Goal: Task Accomplishment & Management: Manage account settings

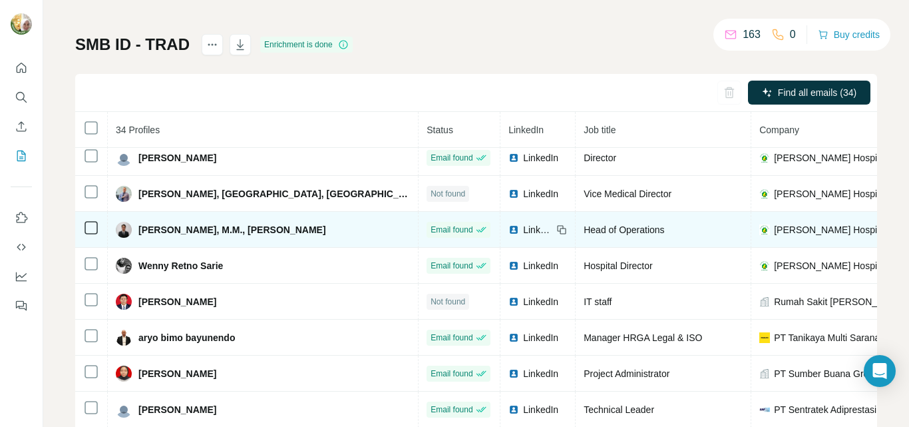
scroll to position [67, 0]
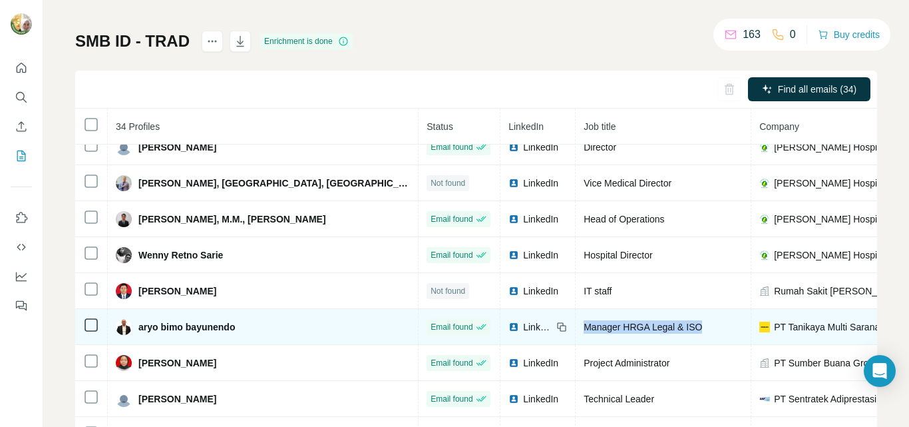
drag, startPoint x: 563, startPoint y: 325, endPoint x: 443, endPoint y: 326, distance: 119.2
click at [576, 326] on td "Manager HRGA Legal & ISO" at bounding box center [664, 327] width 176 height 36
copy span "Manager HRGA Legal & ISO"
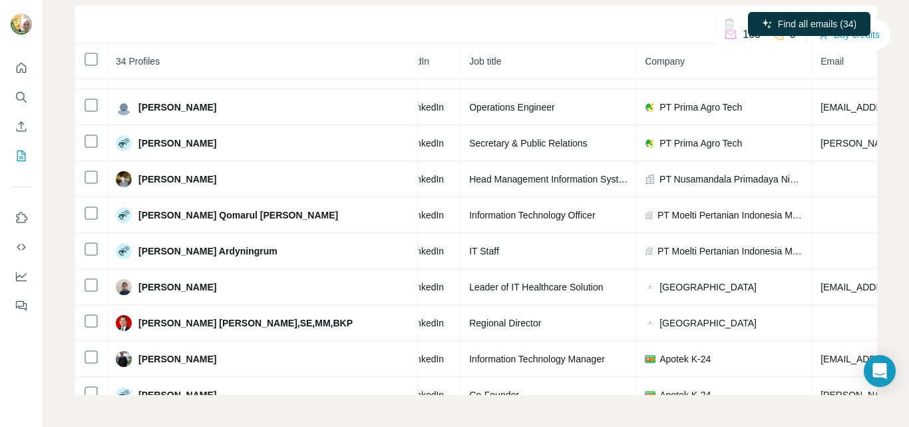
scroll to position [781, 0]
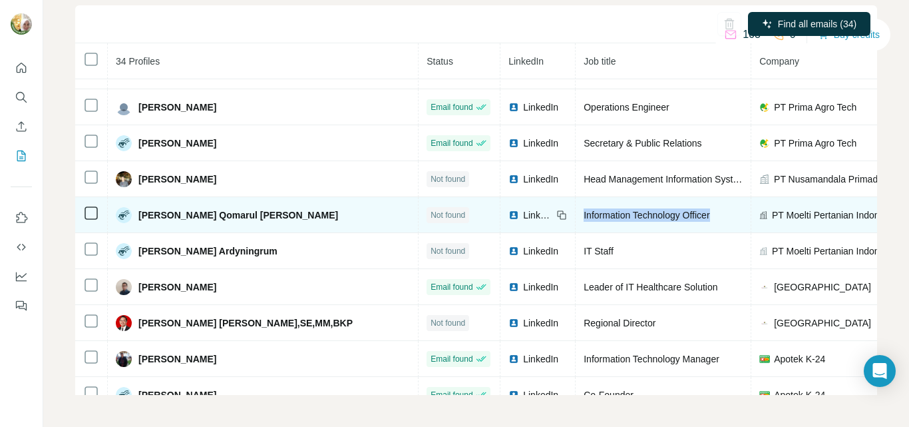
drag, startPoint x: 449, startPoint y: 216, endPoint x: 585, endPoint y: 225, distance: 136.8
click at [585, 225] on td "Information Technology Officer" at bounding box center [664, 215] width 176 height 36
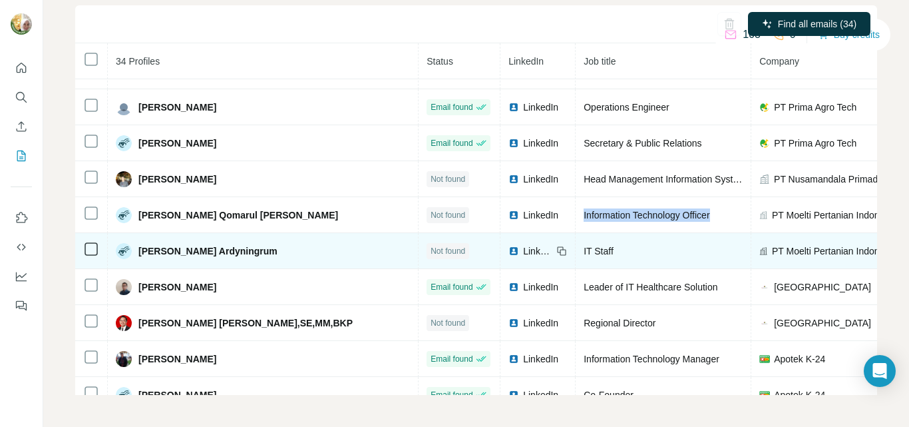
copy span "Information Technology Officer"
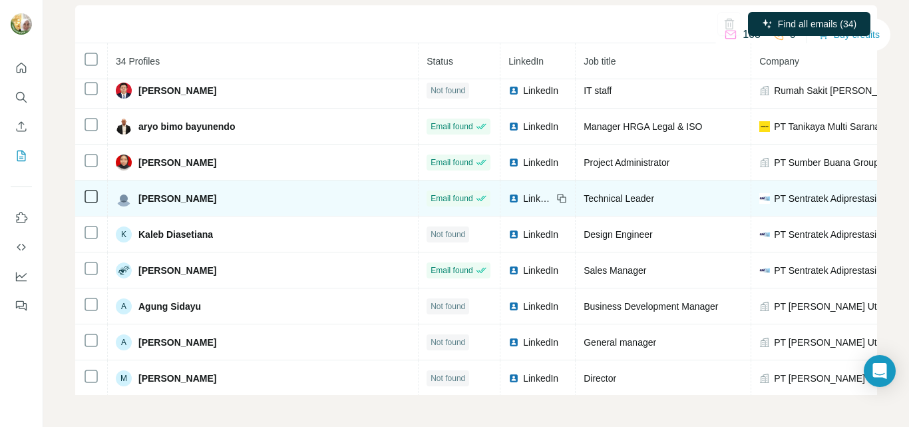
scroll to position [182, 0]
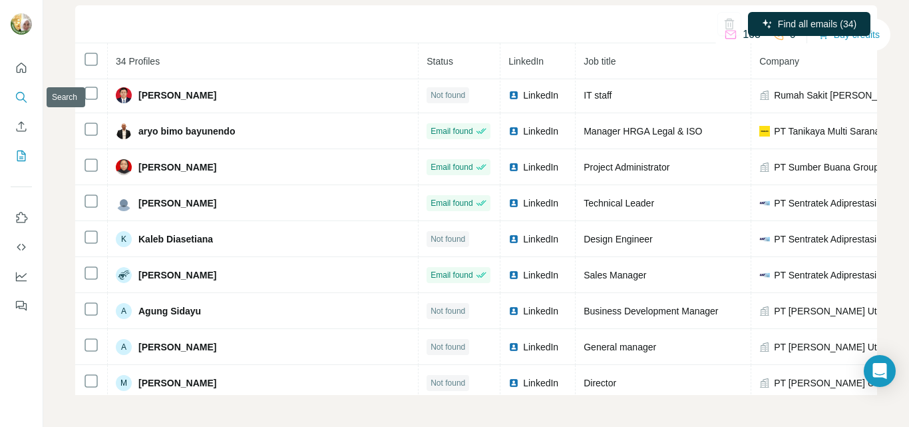
click at [21, 100] on icon "Search" at bounding box center [20, 96] width 9 height 9
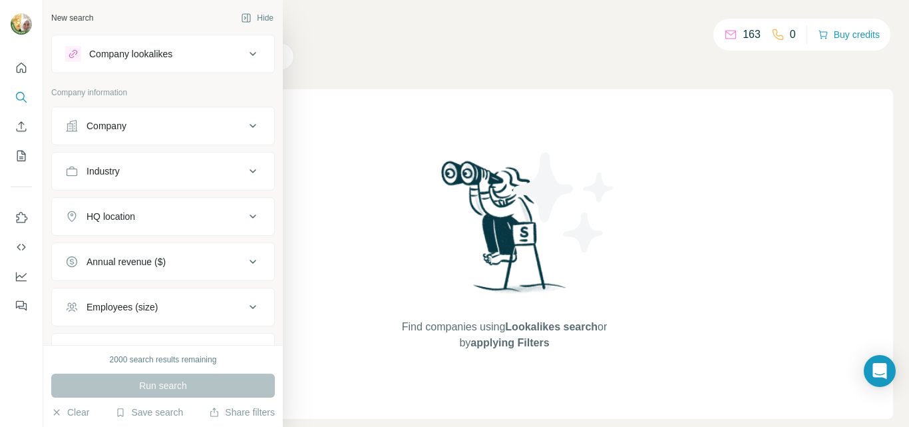
click at [105, 130] on div "Company" at bounding box center [107, 125] width 40 height 13
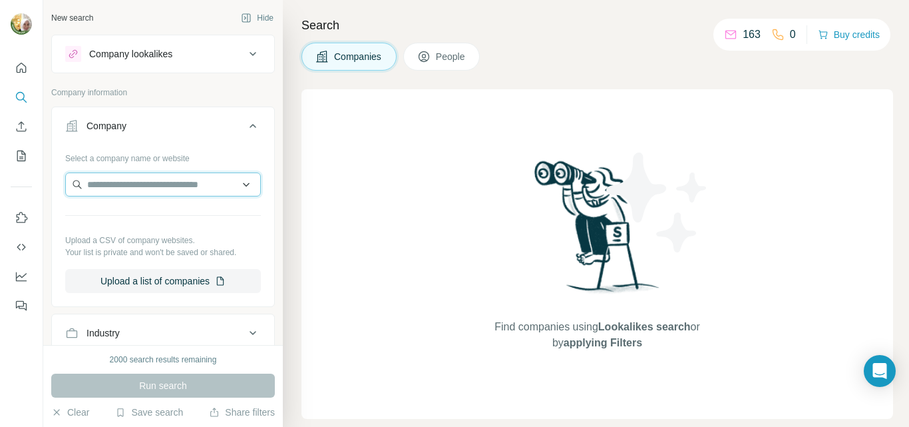
click at [127, 178] on input "text" at bounding box center [163, 184] width 196 height 24
paste input "**********"
type input "**********"
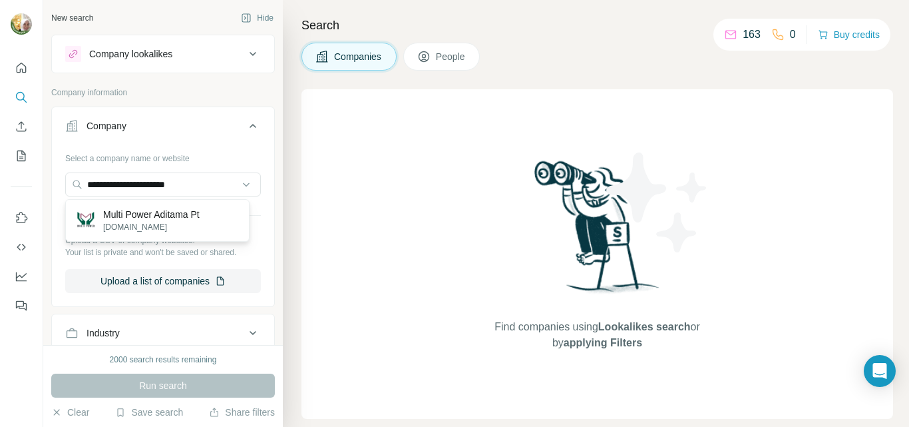
click at [148, 215] on p "Multi Power Aditama Pt" at bounding box center [151, 214] width 97 height 13
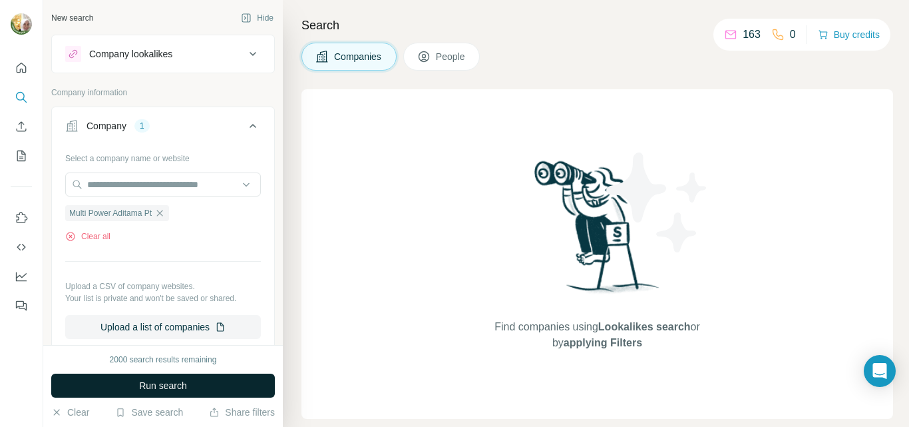
click at [152, 393] on button "Run search" at bounding box center [163, 385] width 224 height 24
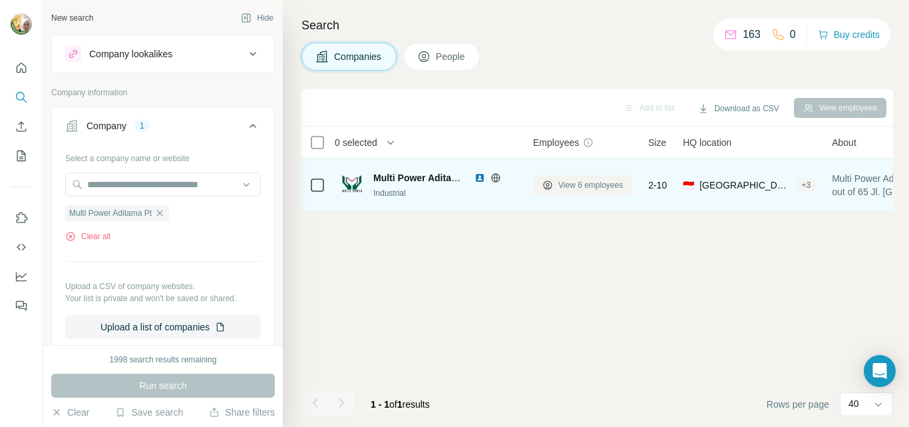
click at [600, 190] on span "View 6 employees" at bounding box center [591, 185] width 65 height 12
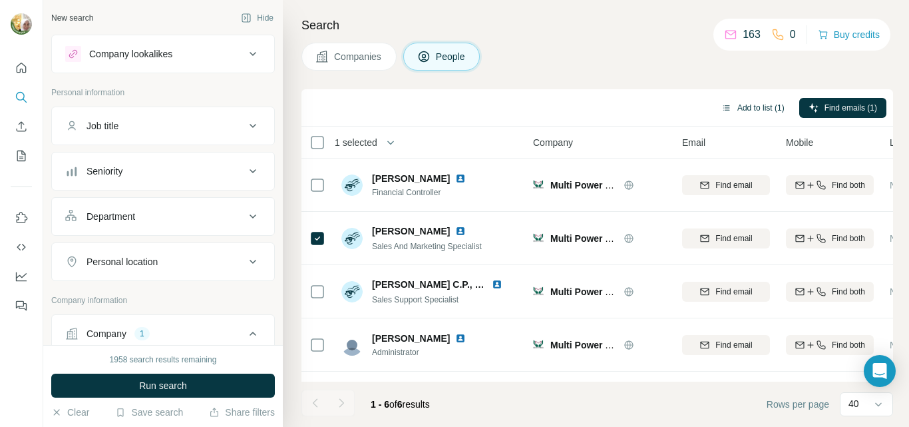
click at [761, 107] on button "Add to list (1)" at bounding box center [753, 108] width 82 height 20
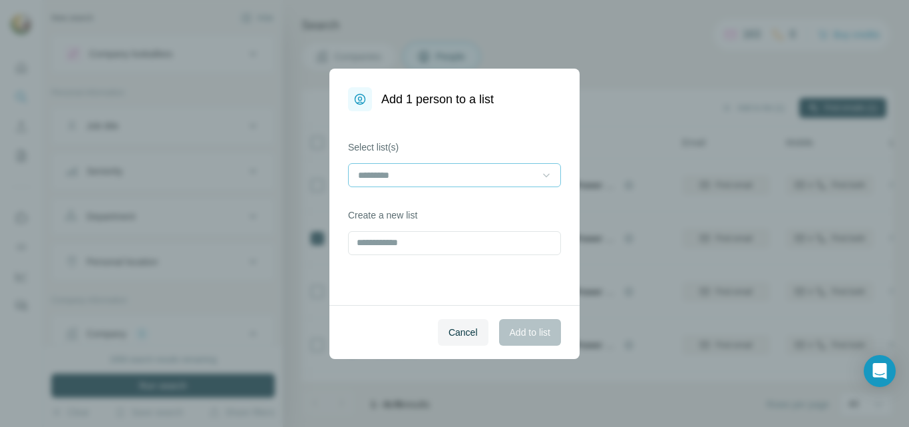
click at [547, 172] on icon at bounding box center [546, 174] width 13 height 13
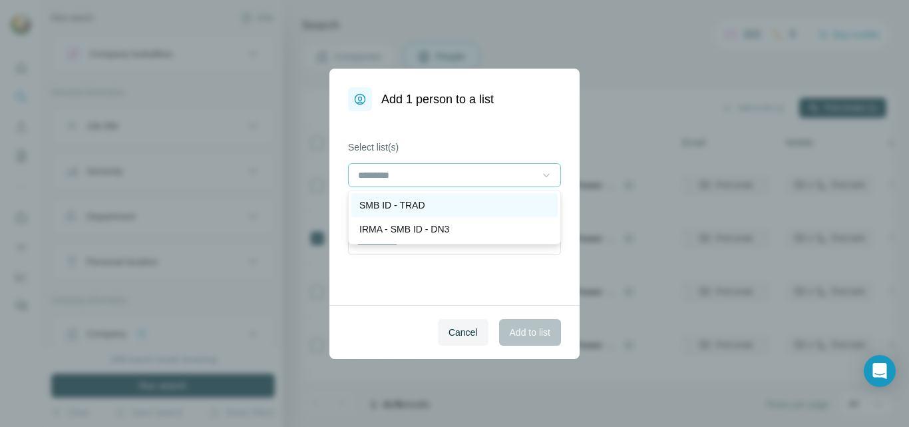
click at [419, 205] on p "SMB ID - TRAD" at bounding box center [393, 204] width 66 height 13
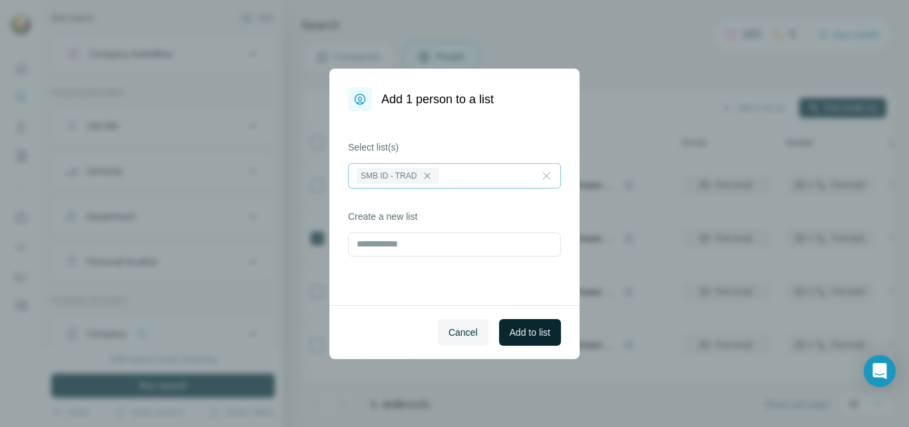
click at [530, 333] on span "Add to list" at bounding box center [530, 332] width 41 height 13
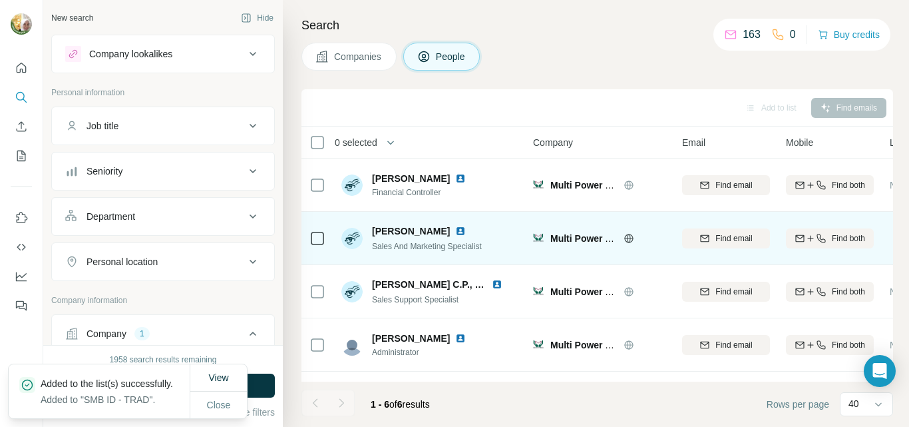
click at [490, 245] on div "[PERSON_NAME] Sales And Marketing Specialist" at bounding box center [430, 238] width 177 height 37
drag, startPoint x: 490, startPoint y: 245, endPoint x: 377, endPoint y: 250, distance: 113.3
click at [377, 250] on div "[PERSON_NAME] Sales And Marketing Specialist" at bounding box center [430, 238] width 177 height 37
copy span "Sales And Marketing Specialist"
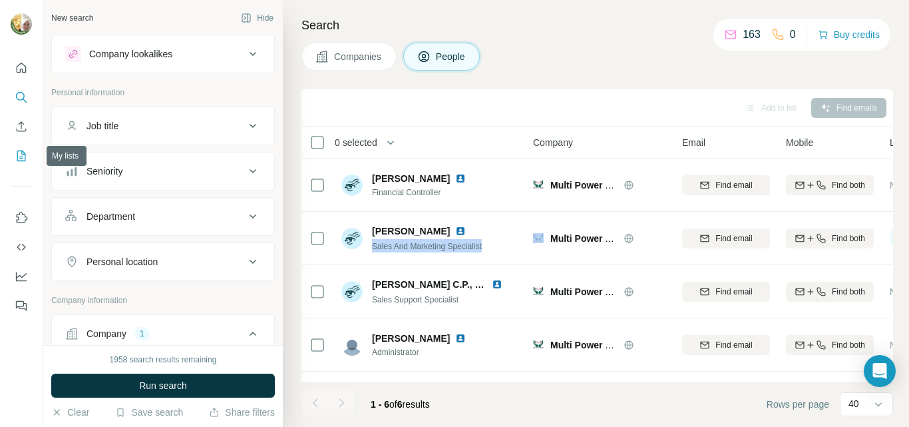
click at [21, 154] on icon "My lists" at bounding box center [21, 155] width 13 height 13
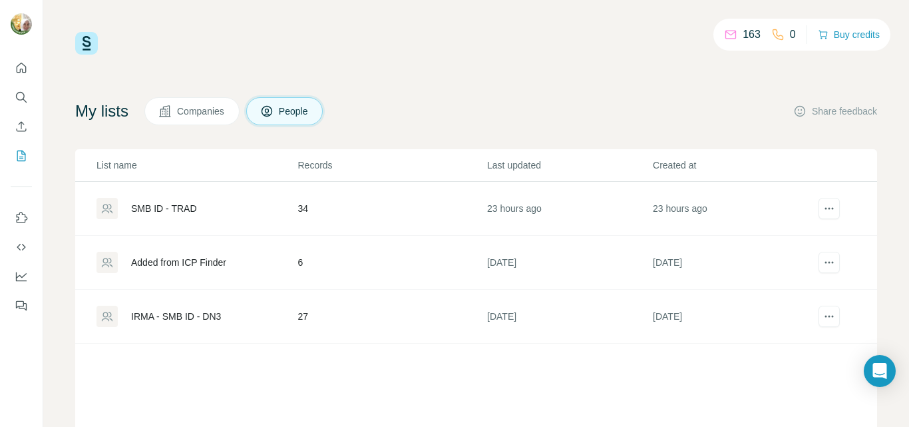
click at [168, 206] on div "SMB ID - TRAD" at bounding box center [164, 208] width 66 height 13
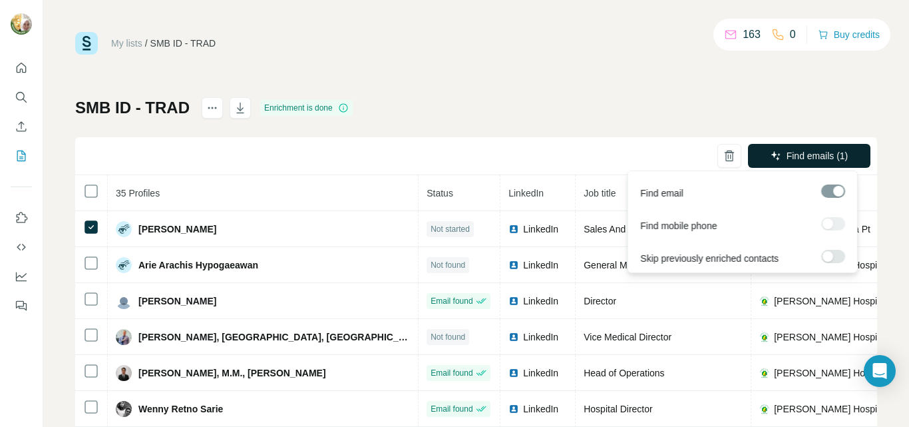
click at [787, 153] on span "Find emails (1)" at bounding box center [818, 155] width 62 height 13
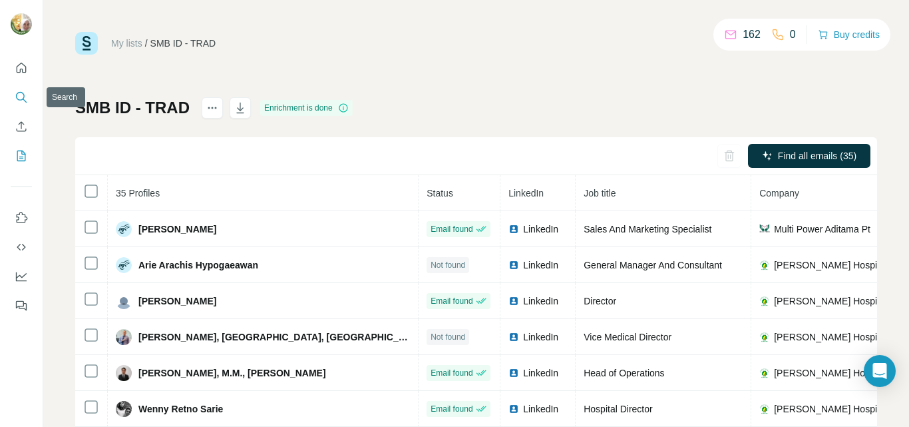
click at [18, 97] on icon "Search" at bounding box center [21, 97] width 13 height 13
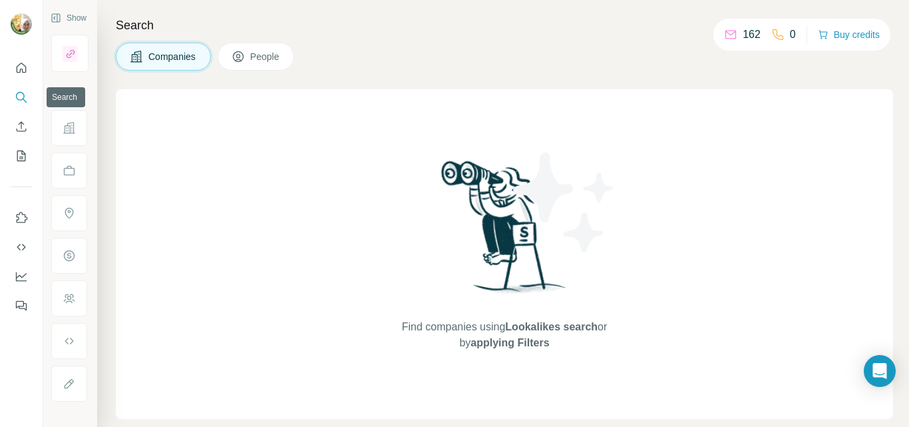
click at [19, 96] on icon "Search" at bounding box center [21, 97] width 13 height 13
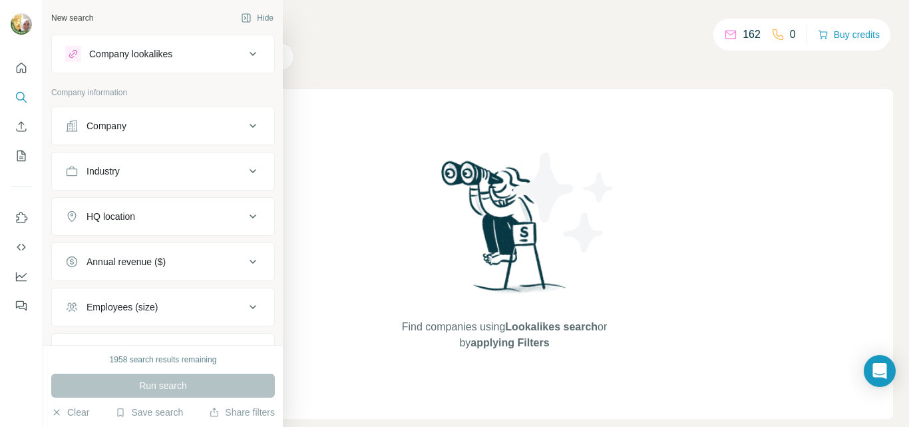
click at [113, 123] on div "Company" at bounding box center [107, 125] width 40 height 13
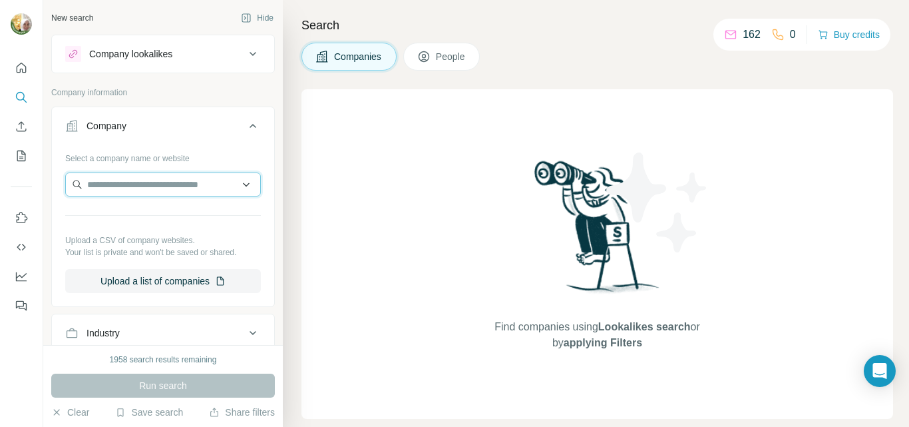
click at [140, 182] on input "text" at bounding box center [163, 184] width 196 height 24
paste input "**********"
type input "**********"
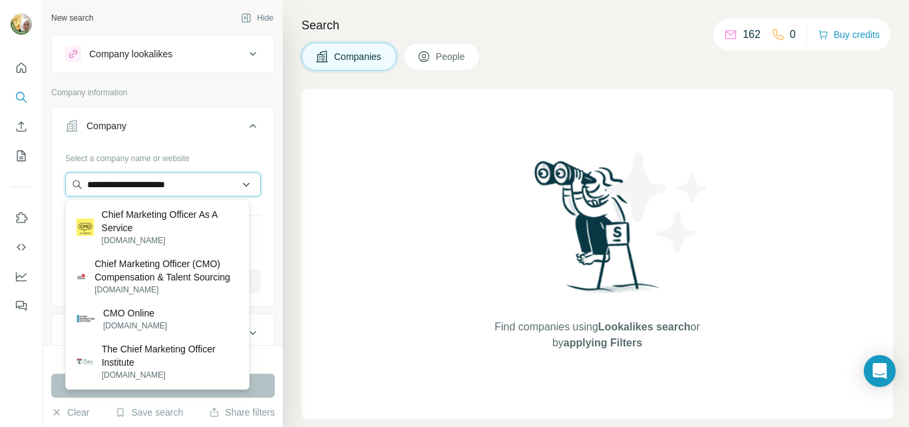
drag, startPoint x: 194, startPoint y: 186, endPoint x: 69, endPoint y: 189, distance: 125.2
click at [69, 189] on input "**********" at bounding box center [163, 184] width 196 height 24
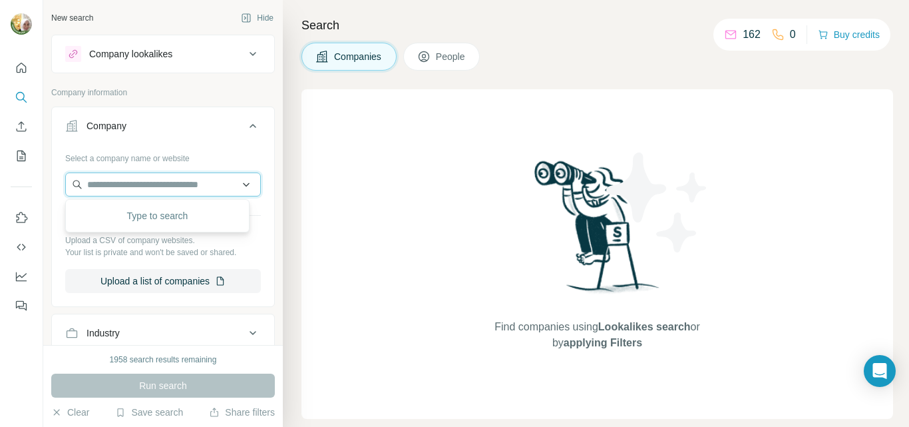
click at [182, 188] on input "text" at bounding box center [163, 184] width 196 height 24
paste input "**********"
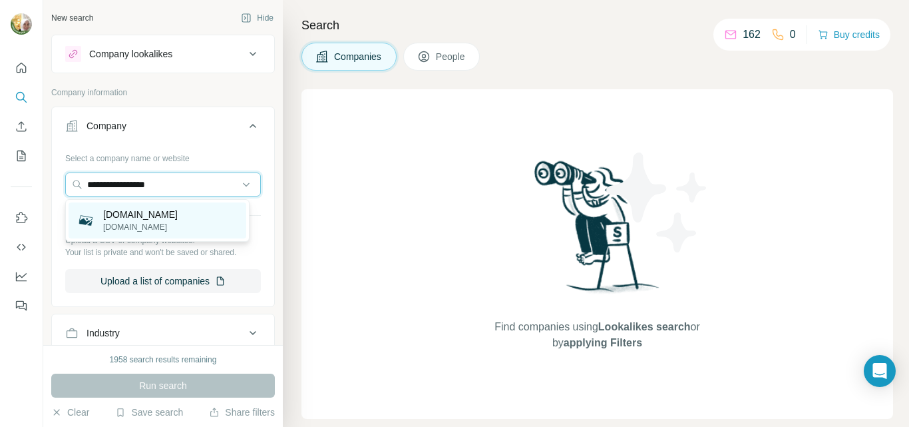
type input "**********"
click at [164, 220] on div "[DOMAIN_NAME] [DOMAIN_NAME]" at bounding box center [158, 220] width 178 height 36
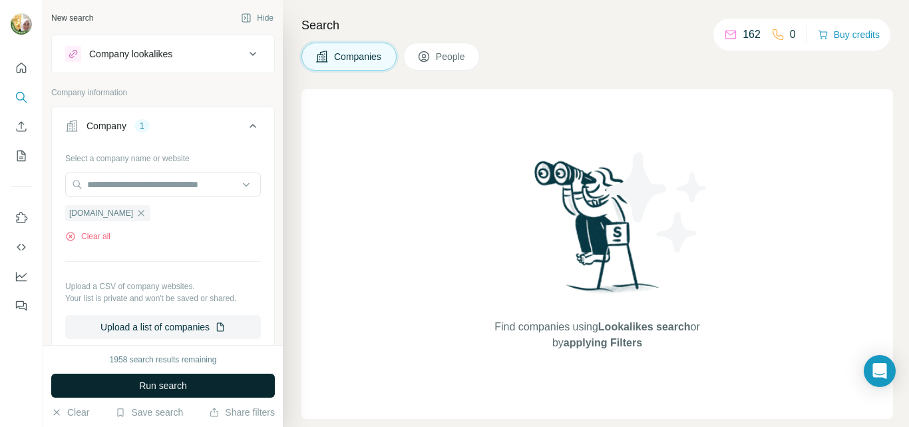
click at [157, 389] on span "Run search" at bounding box center [163, 385] width 48 height 13
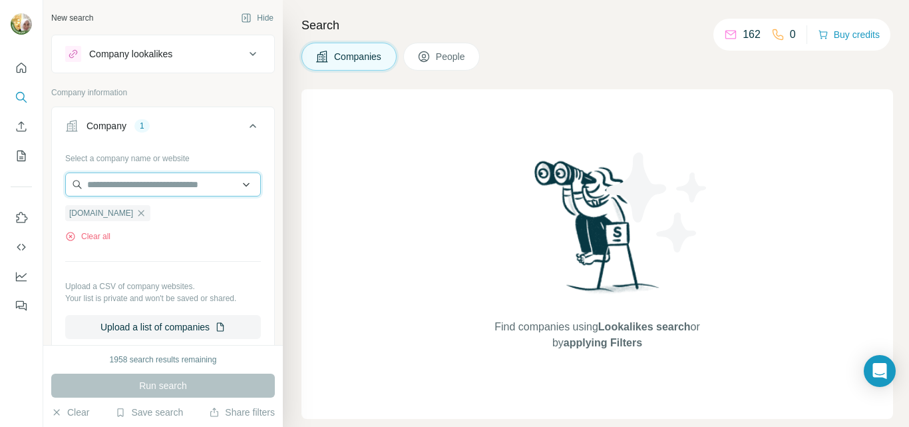
click at [137, 187] on input "text" at bounding box center [163, 184] width 196 height 24
paste input "**********"
drag, startPoint x: 167, startPoint y: 186, endPoint x: 59, endPoint y: 186, distance: 107.9
click at [59, 186] on div "**********" at bounding box center [163, 248] width 222 height 202
paste input "**********"
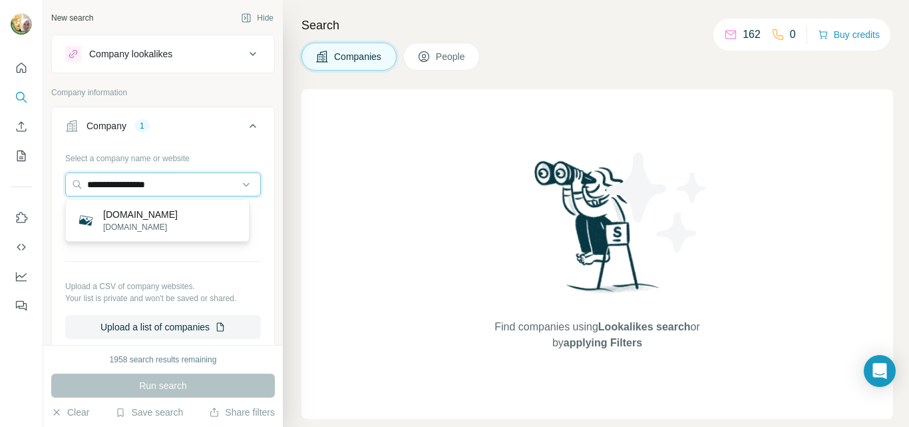
type input "**********"
click at [193, 183] on input "**********" at bounding box center [157, 184] width 184 height 24
paste input "**********"
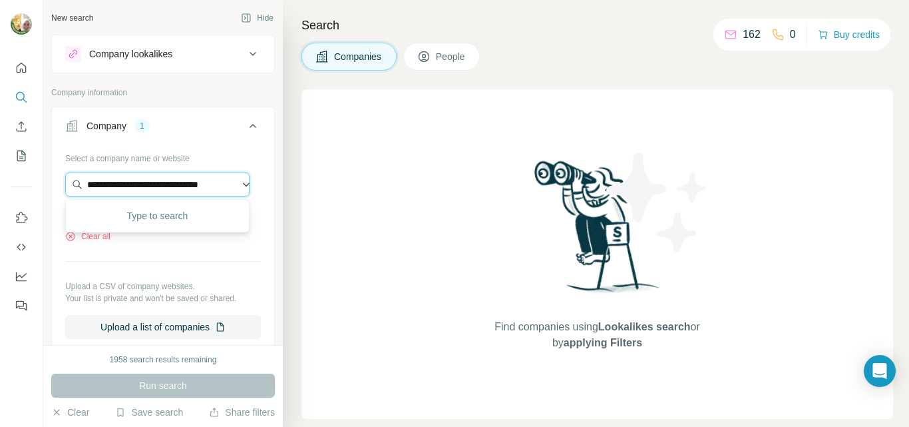
scroll to position [0, 41]
click at [206, 181] on input "**********" at bounding box center [157, 184] width 184 height 24
click at [119, 180] on input "**********" at bounding box center [157, 184] width 184 height 24
paste input "text"
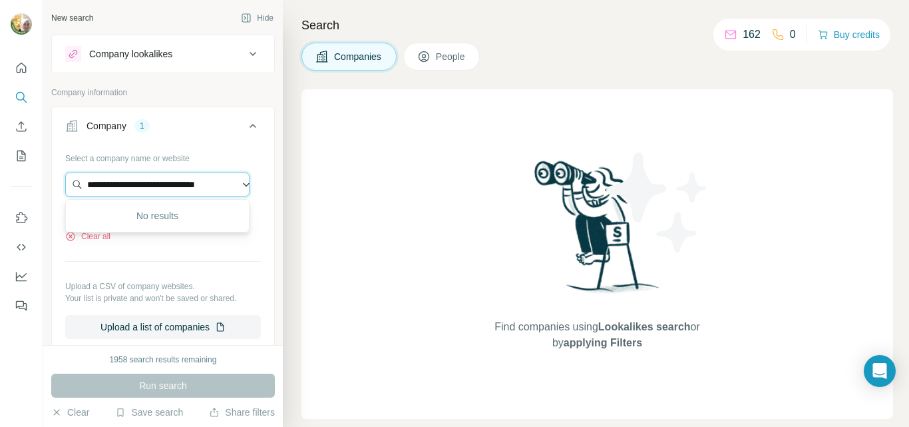
click at [177, 186] on input "**********" at bounding box center [157, 184] width 184 height 24
paste input "text"
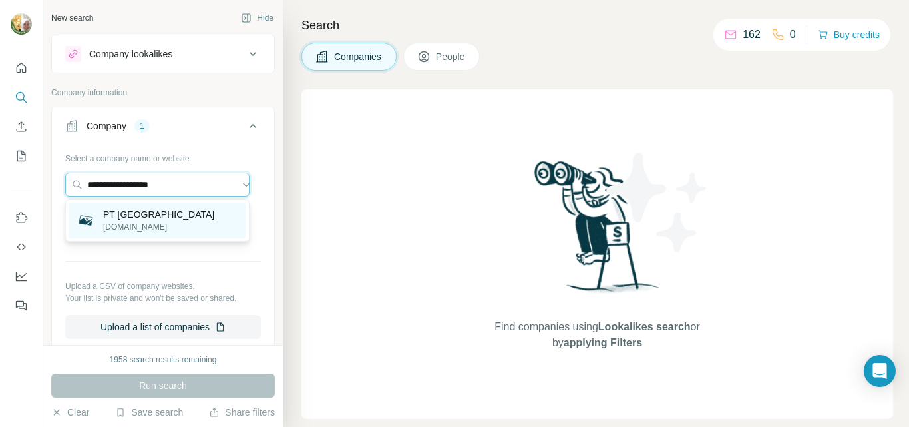
type input "**********"
click at [190, 215] on p "PT [GEOGRAPHIC_DATA]" at bounding box center [158, 214] width 111 height 13
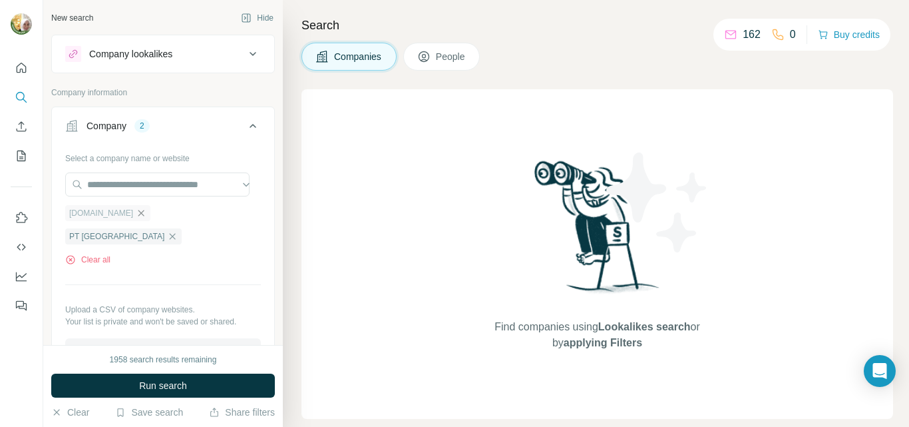
click at [136, 212] on icon "button" at bounding box center [141, 213] width 11 height 11
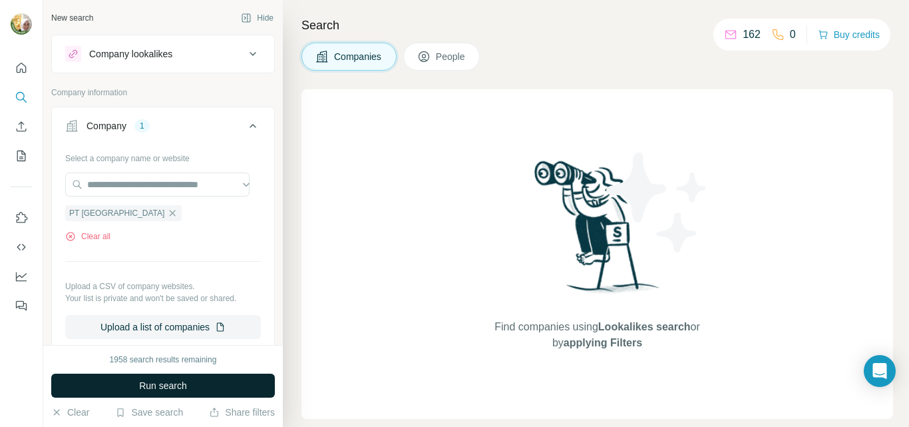
click at [176, 388] on span "Run search" at bounding box center [163, 385] width 48 height 13
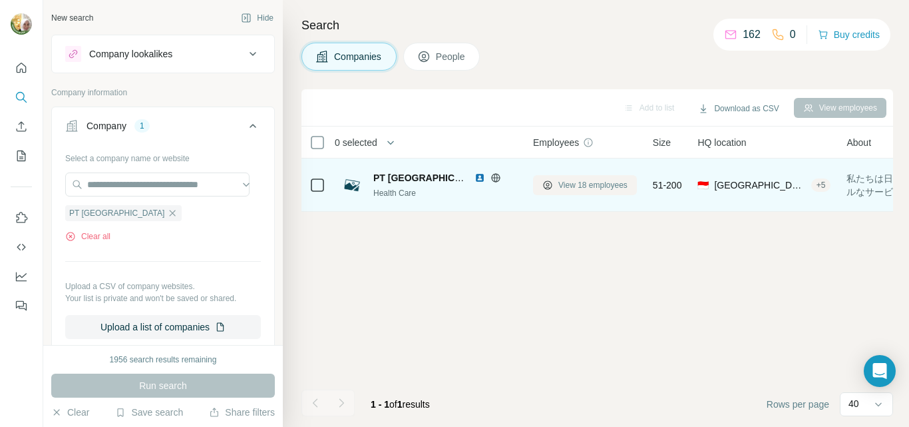
click at [603, 184] on span "View 18 employees" at bounding box center [593, 185] width 69 height 12
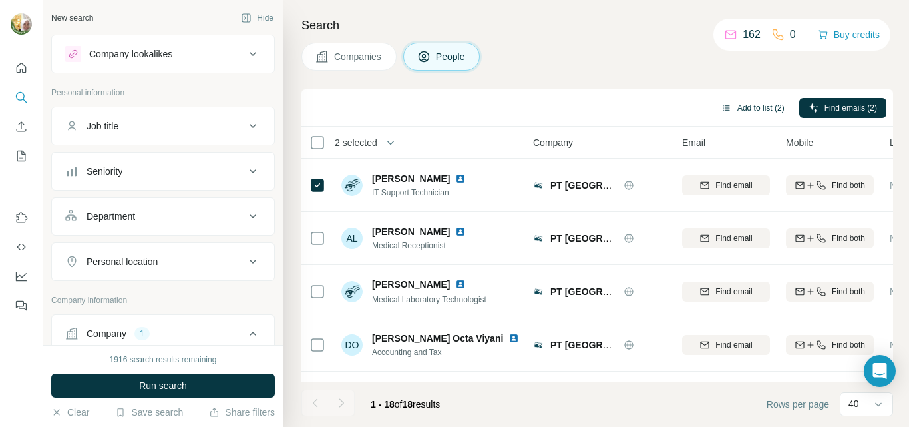
click at [746, 111] on button "Add to list (2)" at bounding box center [753, 108] width 82 height 20
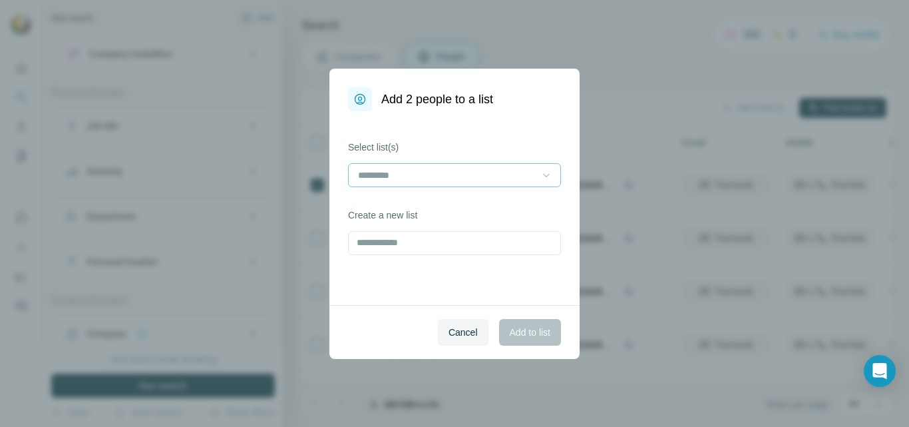
click at [548, 168] on icon at bounding box center [546, 174] width 13 height 13
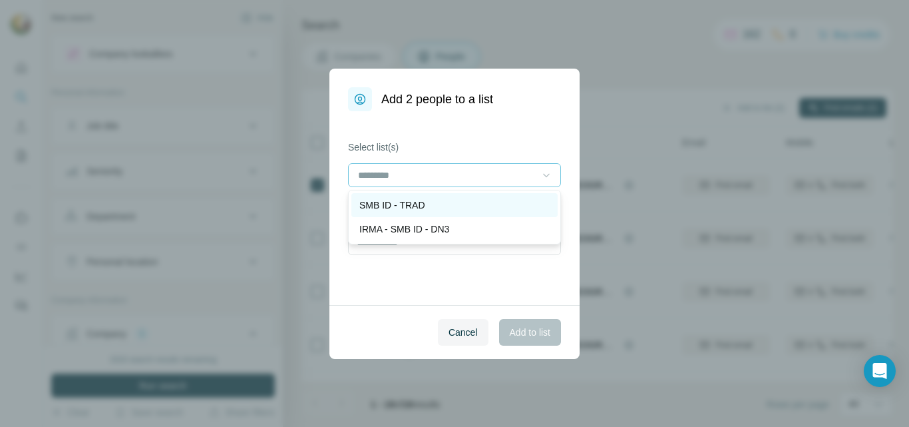
click at [401, 199] on p "SMB ID - TRAD" at bounding box center [393, 204] width 66 height 13
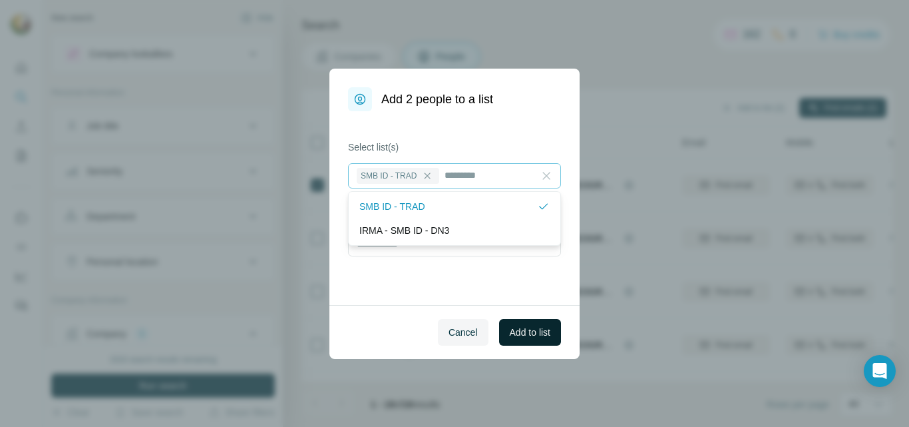
click at [531, 332] on span "Add to list" at bounding box center [530, 332] width 41 height 13
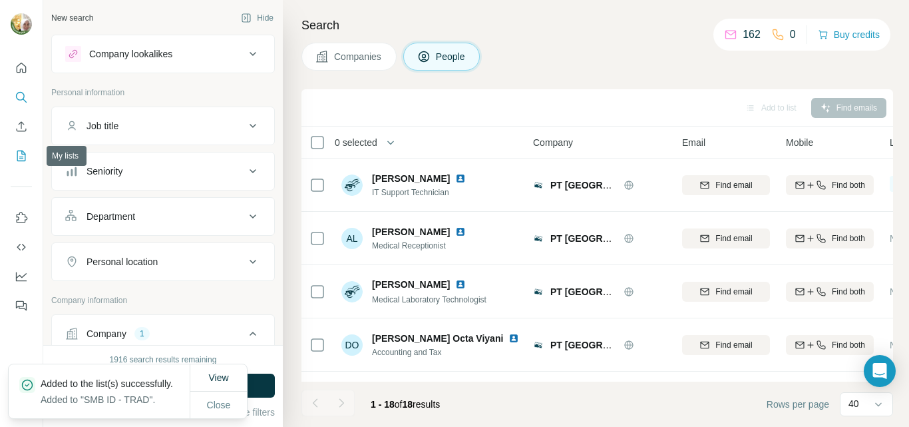
click at [16, 156] on icon "My lists" at bounding box center [21, 155] width 13 height 13
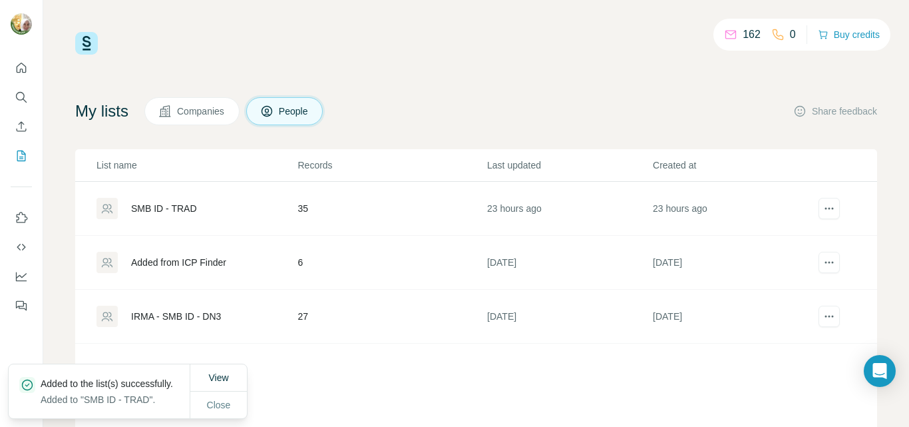
click at [158, 204] on div "SMB ID - TRAD" at bounding box center [164, 208] width 66 height 13
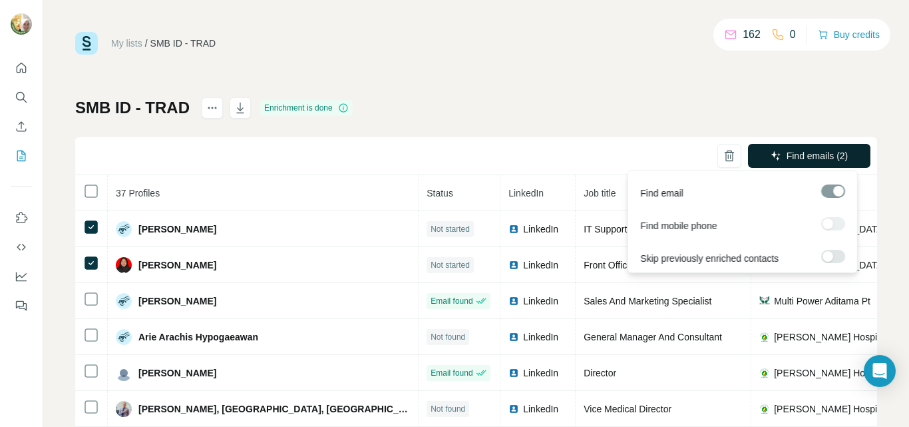
click at [810, 154] on span "Find emails (2)" at bounding box center [818, 155] width 62 height 13
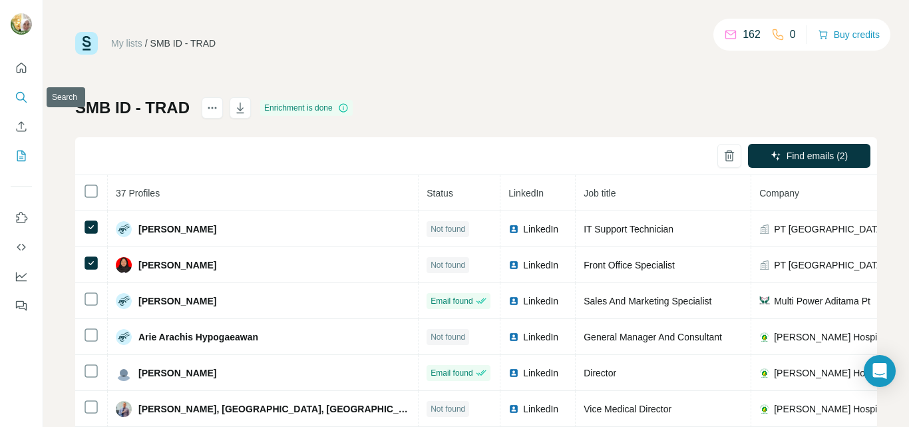
click at [18, 92] on icon "Search" at bounding box center [21, 97] width 13 height 13
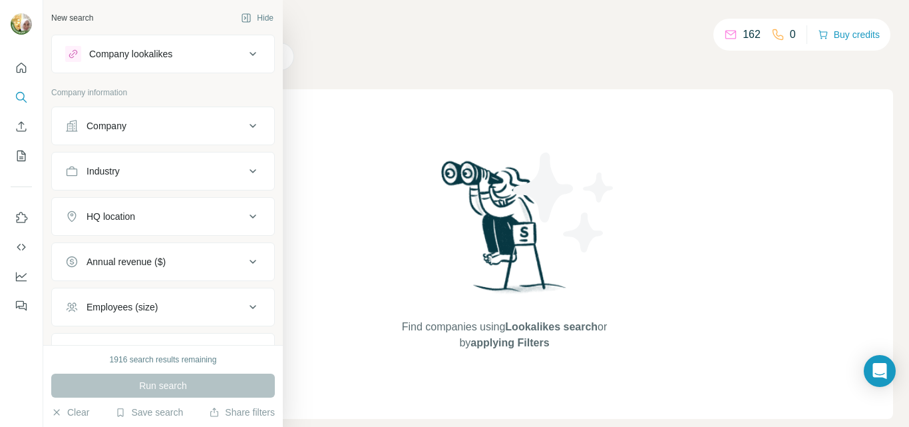
click at [94, 127] on div "Company" at bounding box center [107, 125] width 40 height 13
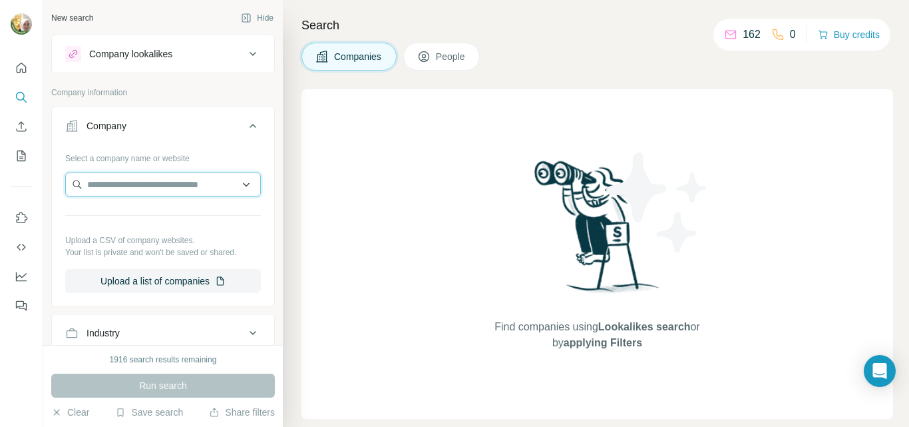
click at [144, 188] on input "text" at bounding box center [163, 184] width 196 height 24
paste input "****"
type input "*"
paste input "**********"
type input "**********"
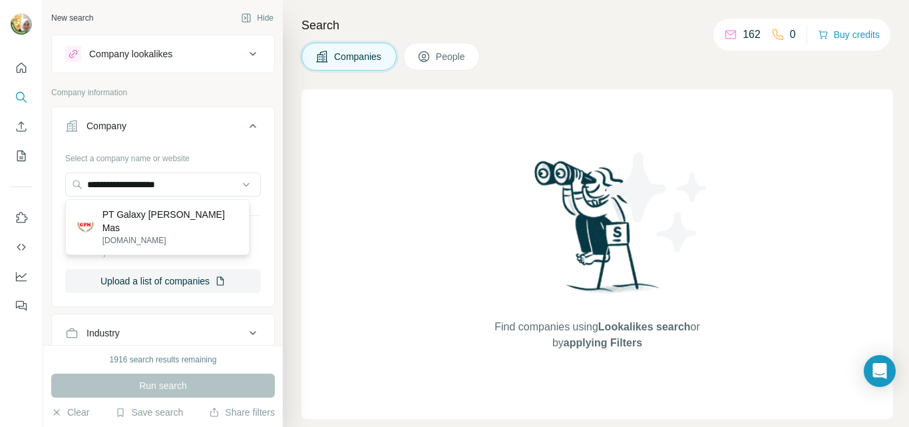
click at [148, 216] on p "PT Galaxy [PERSON_NAME] Mas" at bounding box center [171, 221] width 136 height 27
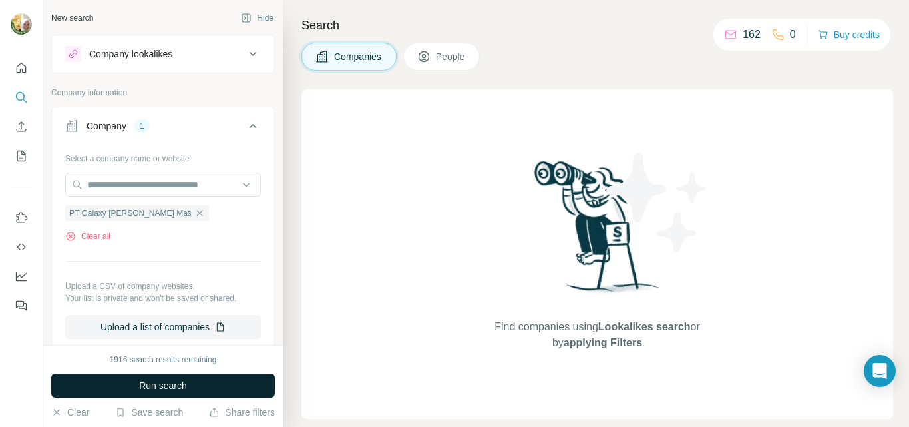
click at [148, 385] on span "Run search" at bounding box center [163, 385] width 48 height 13
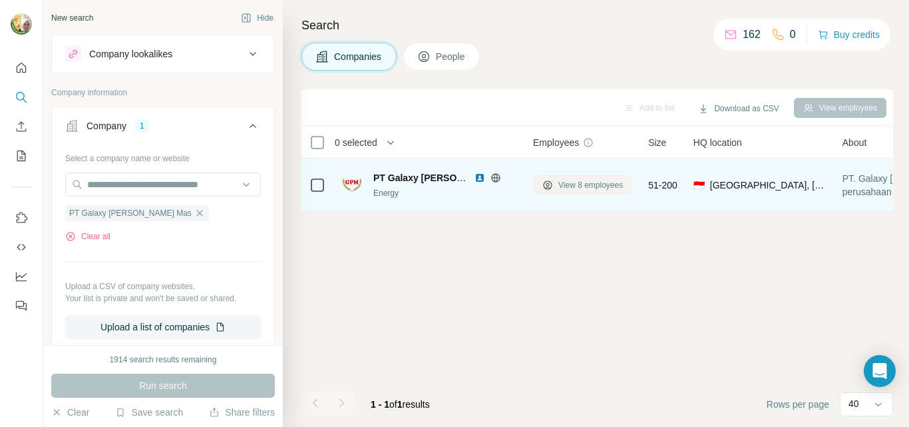
click at [596, 185] on span "View 8 employees" at bounding box center [591, 185] width 65 height 12
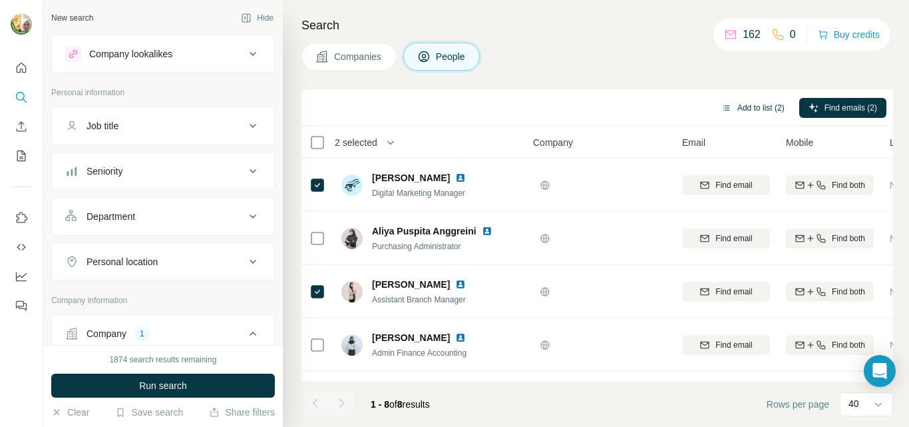
click at [759, 106] on button "Add to list (2)" at bounding box center [753, 108] width 82 height 20
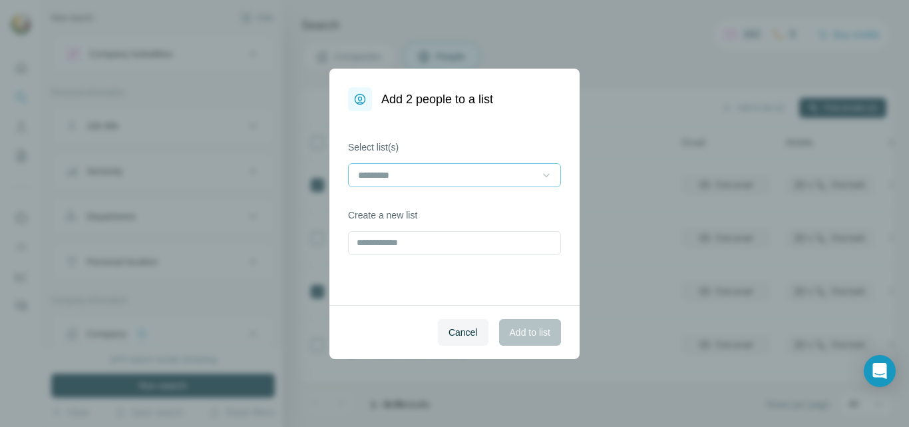
click at [548, 172] on icon at bounding box center [546, 174] width 13 height 13
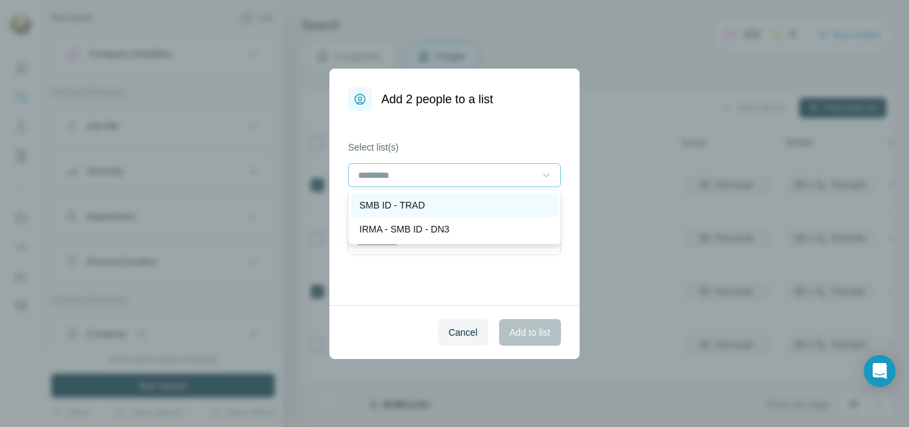
click at [407, 204] on p "SMB ID - TRAD" at bounding box center [393, 204] width 66 height 13
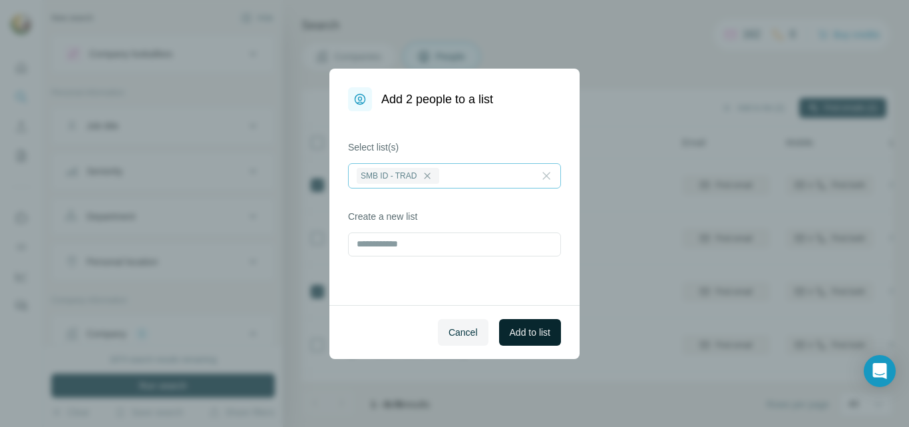
click at [545, 334] on span "Add to list" at bounding box center [530, 332] width 41 height 13
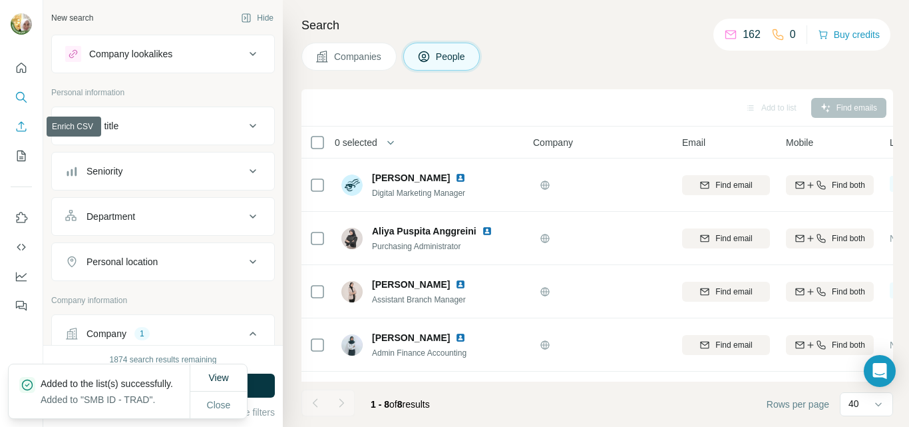
click at [19, 128] on icon "Enrich CSV" at bounding box center [21, 126] width 13 height 13
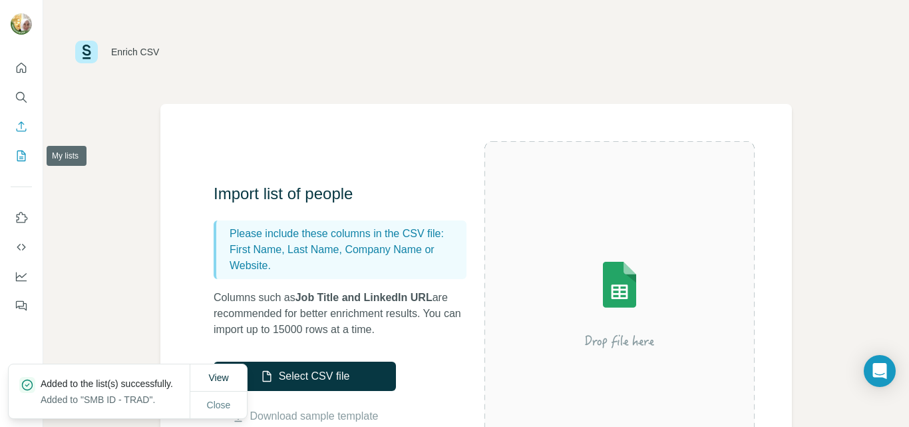
click at [19, 157] on icon "My lists" at bounding box center [22, 154] width 7 height 9
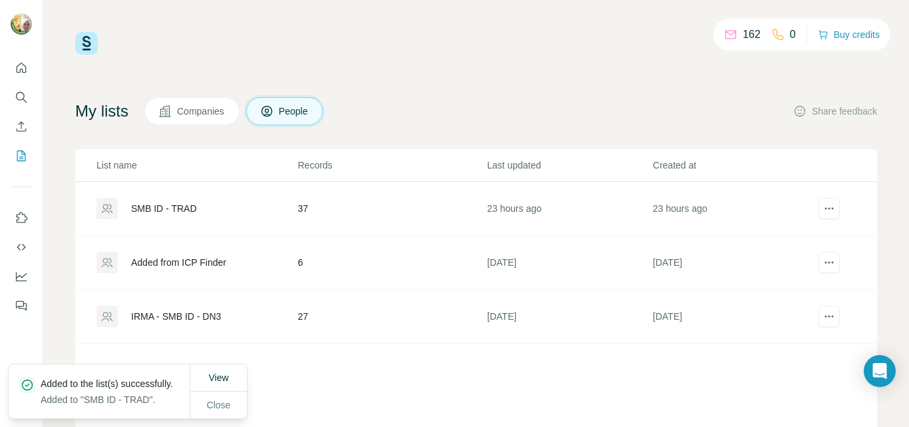
click at [196, 207] on div "SMB ID - TRAD" at bounding box center [164, 208] width 66 height 13
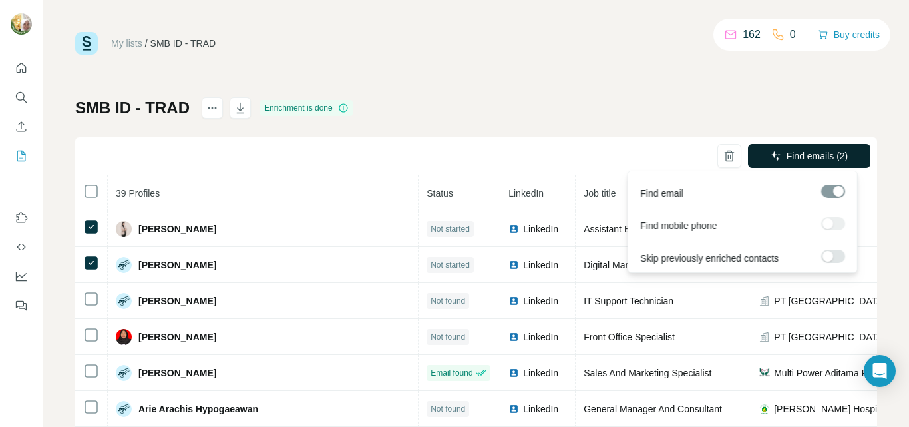
click at [787, 154] on span "Find emails (2)" at bounding box center [818, 155] width 62 height 13
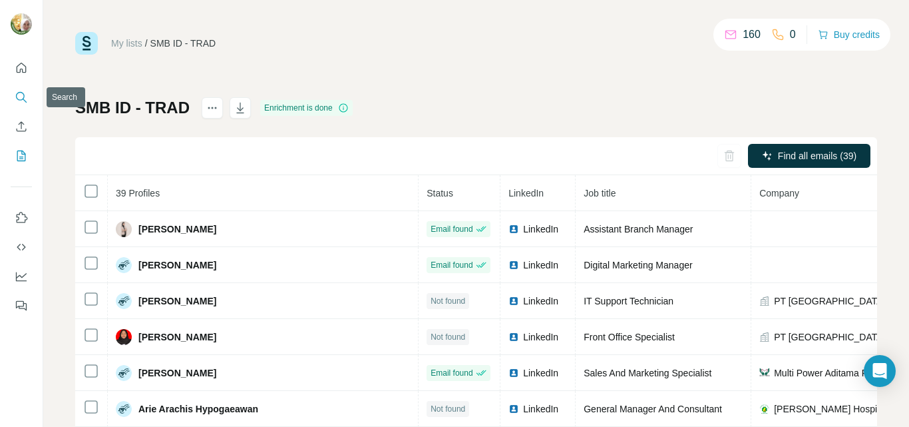
click at [17, 101] on icon "Search" at bounding box center [21, 97] width 13 height 13
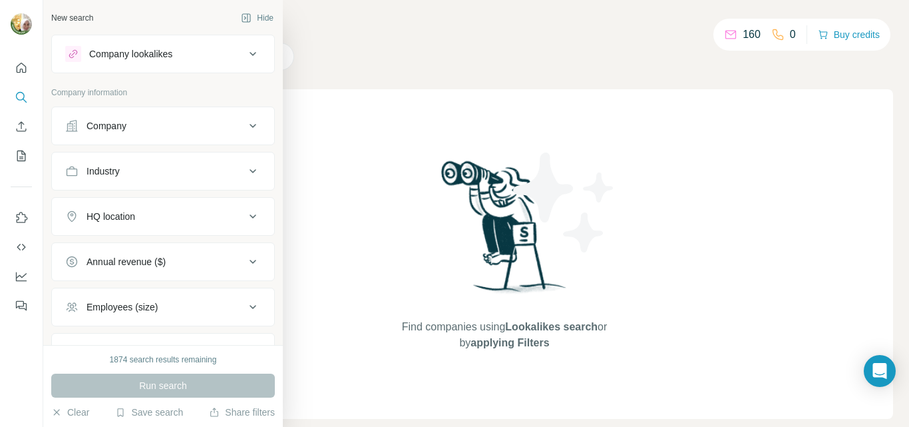
click at [100, 126] on div "Company" at bounding box center [107, 125] width 40 height 13
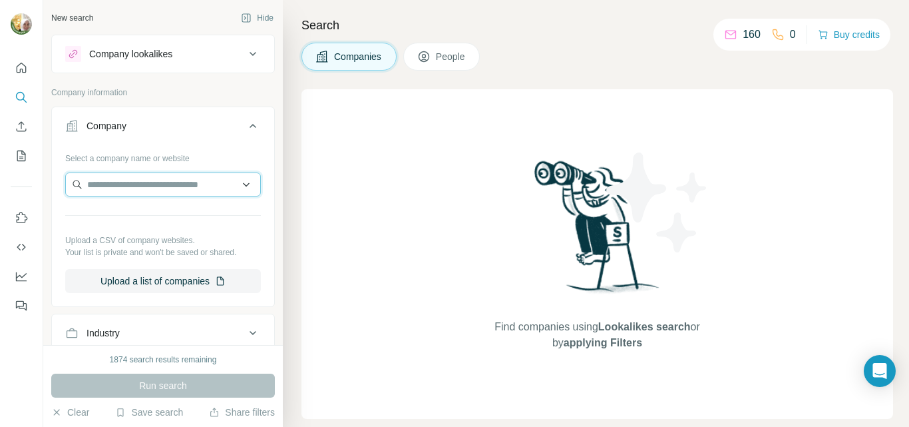
click at [172, 188] on input "text" at bounding box center [163, 184] width 196 height 24
paste input "**********"
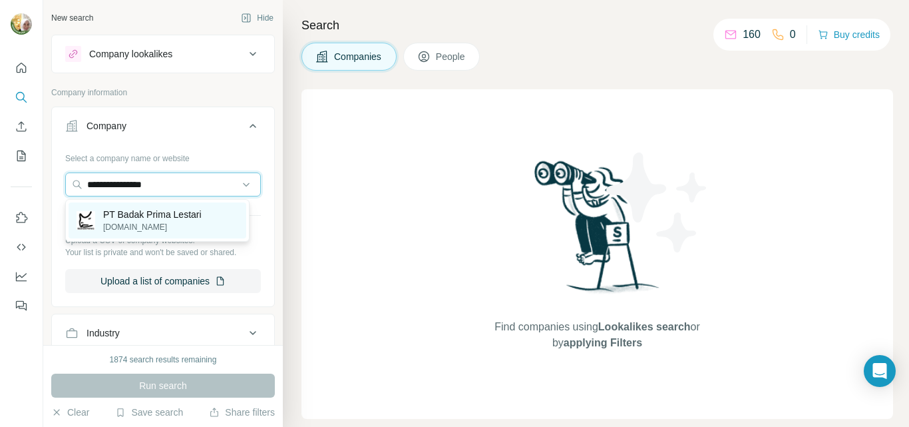
type input "**********"
click at [166, 216] on p "PT Badak Prima Lestari" at bounding box center [152, 214] width 99 height 13
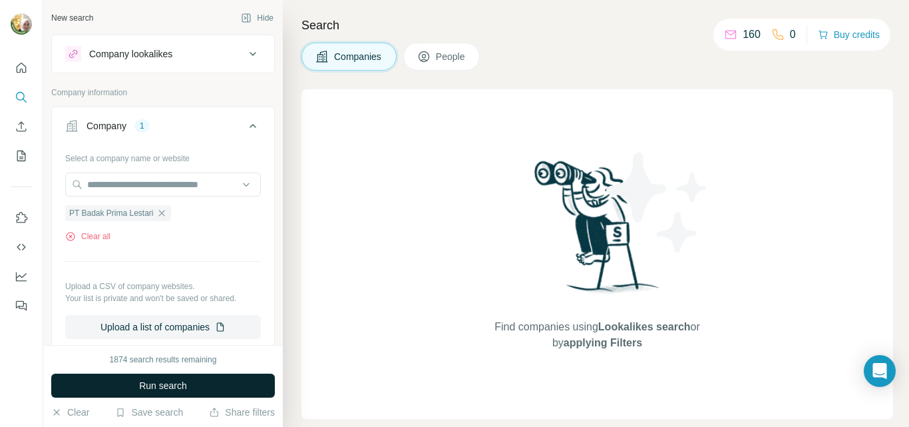
click at [161, 389] on span "Run search" at bounding box center [163, 385] width 48 height 13
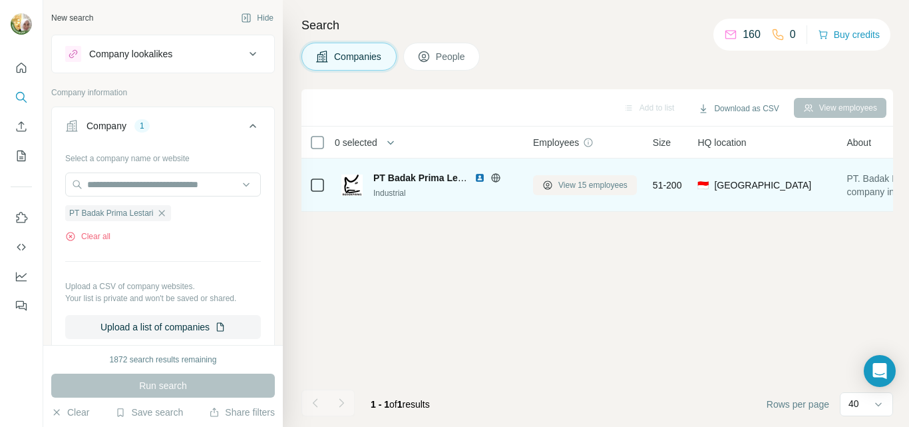
click at [575, 182] on span "View 15 employees" at bounding box center [593, 185] width 69 height 12
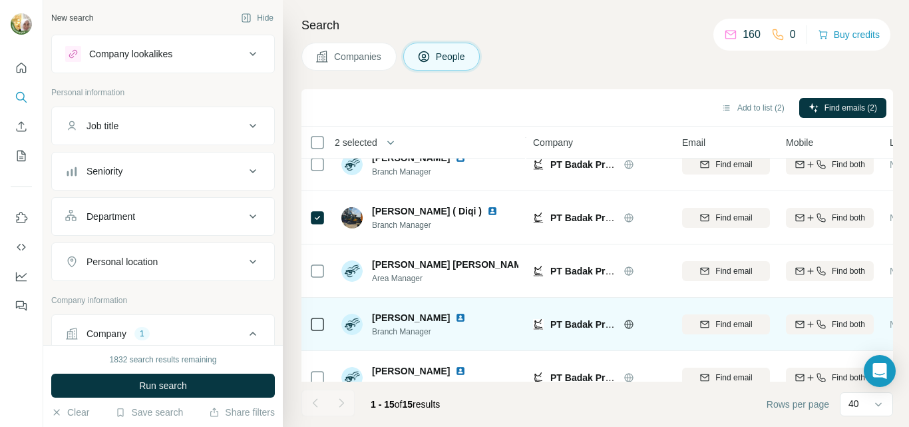
scroll to position [67, 0]
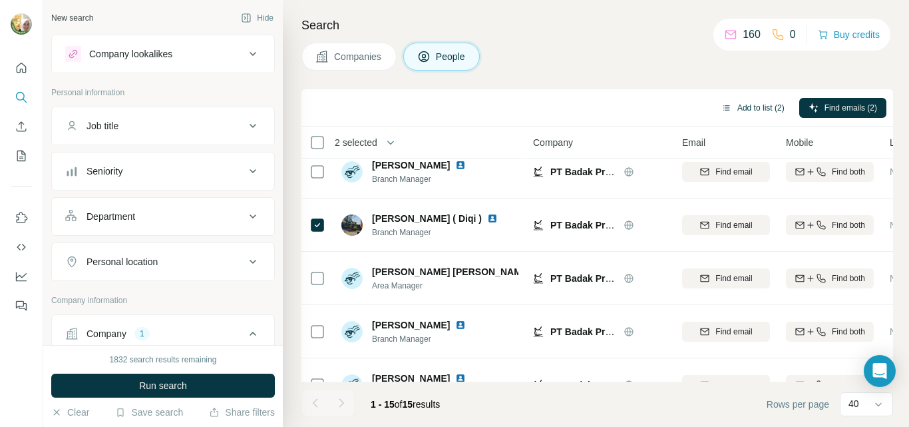
click at [742, 106] on button "Add to list (2)" at bounding box center [753, 108] width 82 height 20
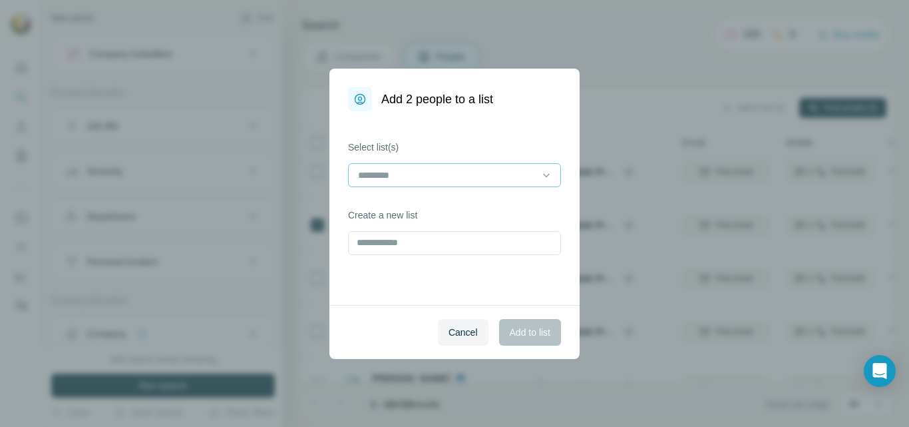
click at [432, 183] on div at bounding box center [447, 175] width 180 height 23
click at [532, 338] on span "Add to list" at bounding box center [530, 332] width 41 height 13
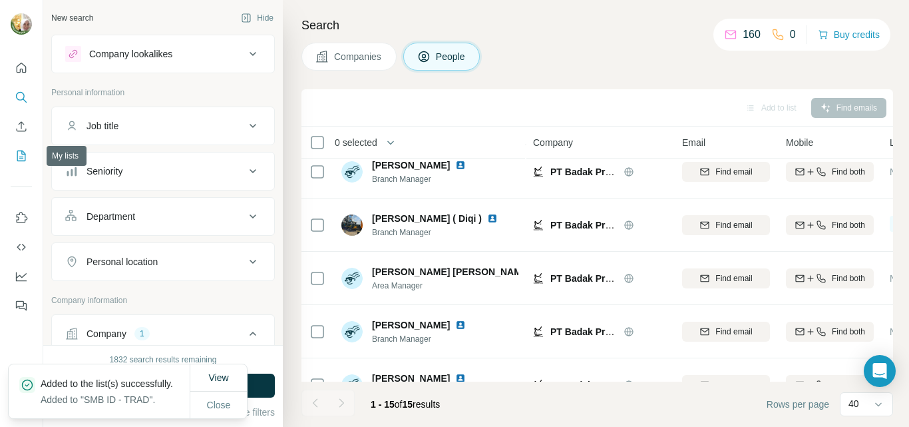
click at [19, 152] on icon "My lists" at bounding box center [21, 155] width 13 height 13
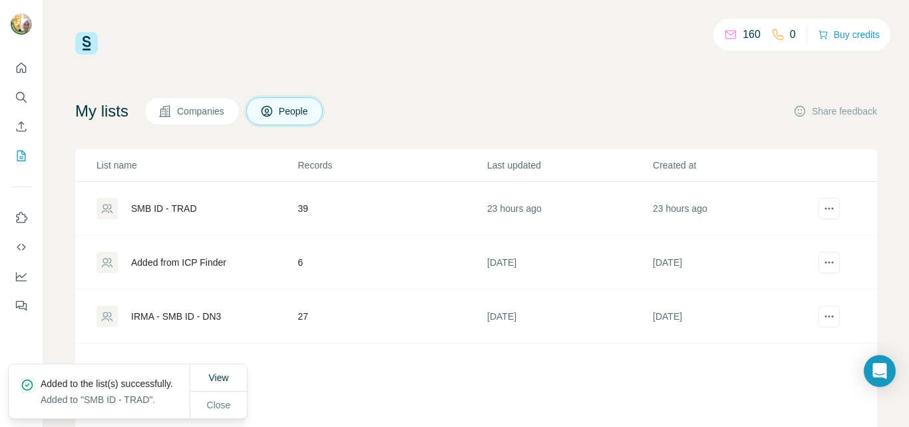
click at [157, 210] on div "SMB ID - TRAD" at bounding box center [164, 208] width 66 height 13
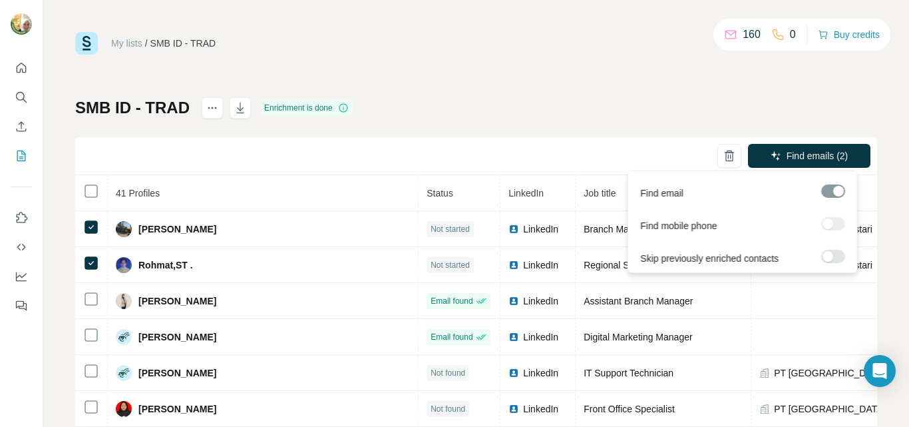
click at [787, 153] on span "Find emails (2)" at bounding box center [818, 155] width 62 height 13
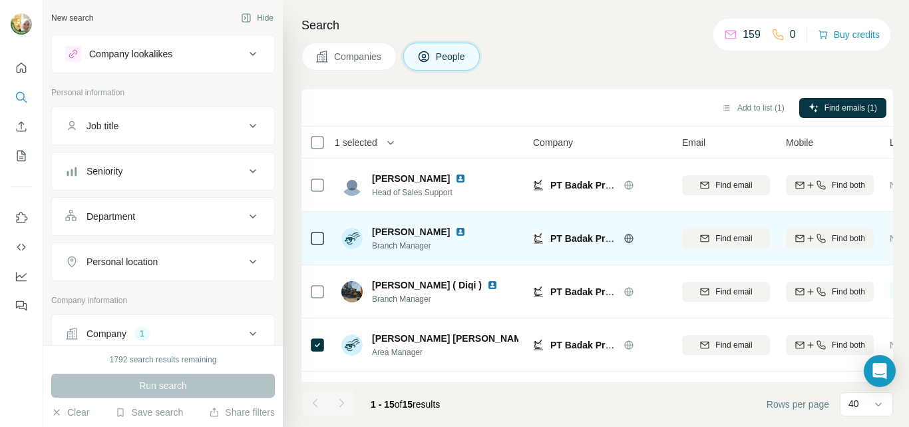
scroll to position [133, 0]
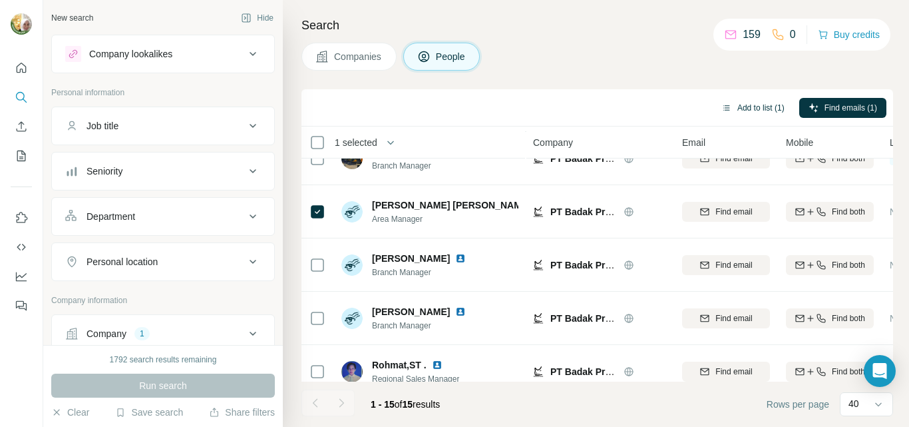
click at [760, 107] on button "Add to list (1)" at bounding box center [753, 108] width 82 height 20
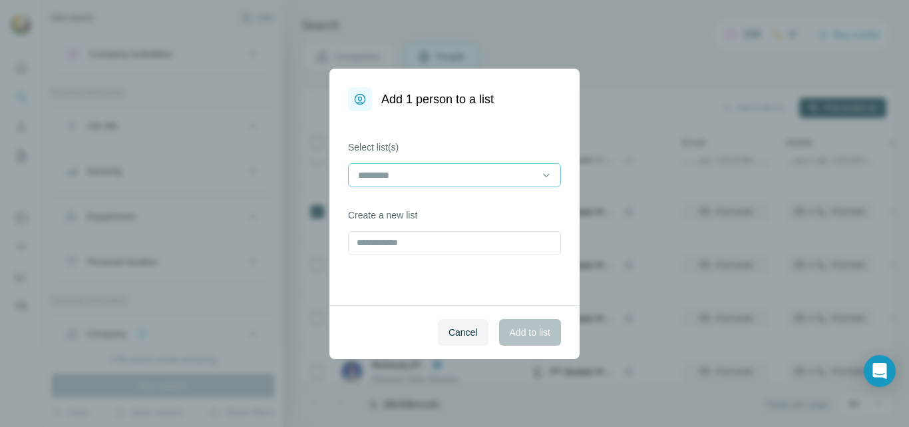
click at [468, 180] on input at bounding box center [447, 175] width 180 height 15
click at [444, 205] on div "SMB ID - TRAD" at bounding box center [455, 204] width 190 height 13
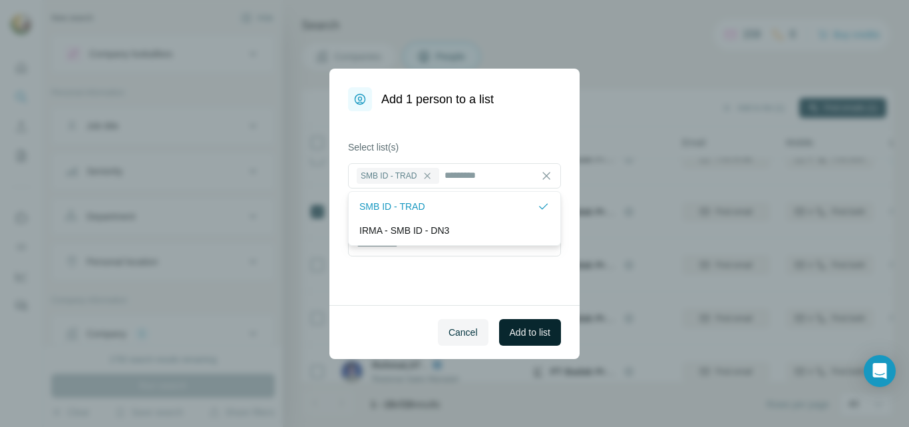
click at [522, 330] on span "Add to list" at bounding box center [530, 332] width 41 height 13
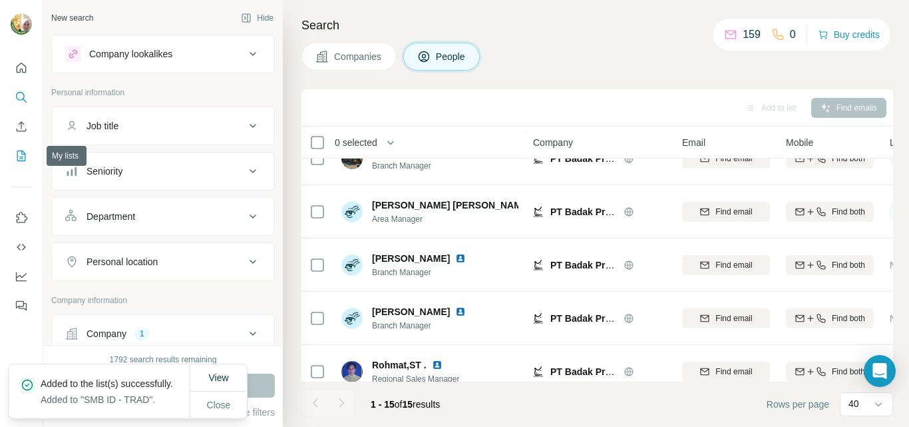
click at [15, 154] on icon "My lists" at bounding box center [21, 155] width 13 height 13
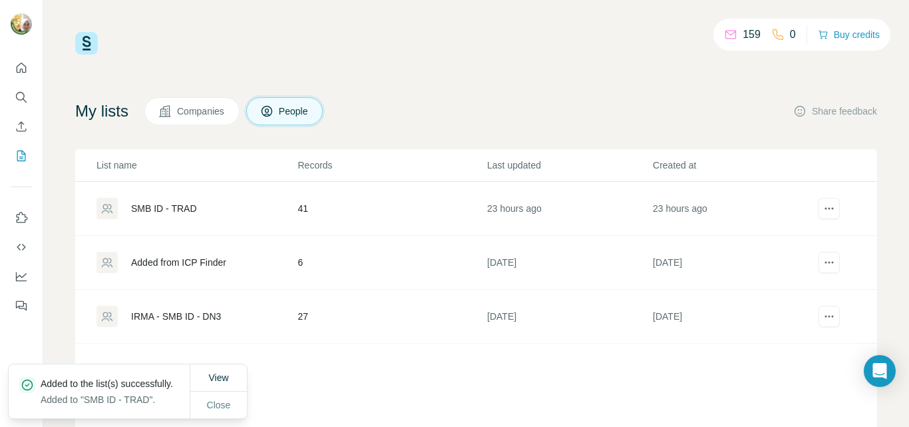
click at [168, 210] on div "SMB ID - TRAD" at bounding box center [164, 208] width 66 height 13
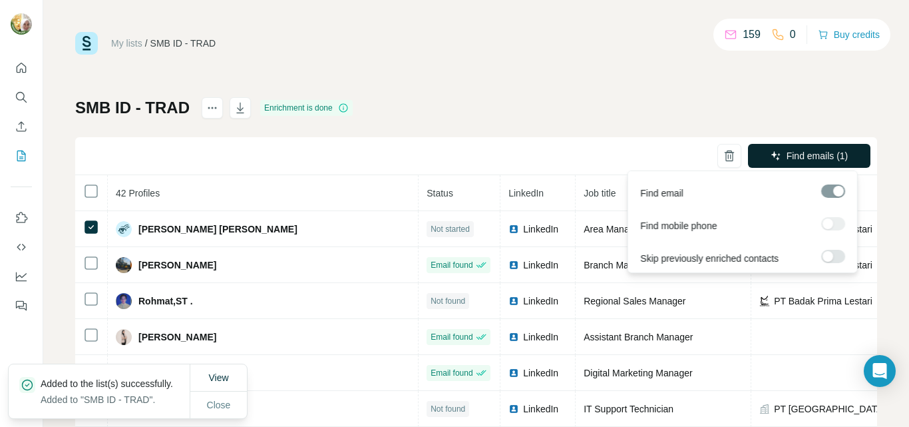
click at [802, 158] on span "Find emails (1)" at bounding box center [818, 155] width 62 height 13
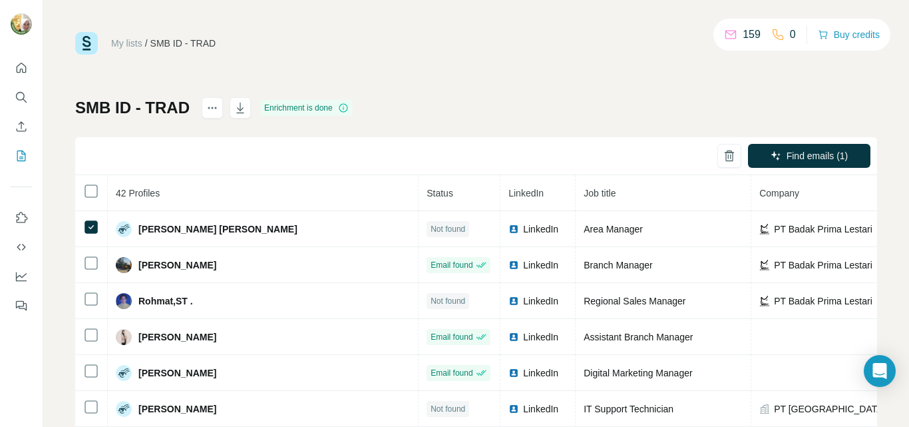
click at [642, 90] on div "My lists / SMB ID - TRAD 159 0 Buy credits SMB ID - TRAD Enrichment is done Fin…" at bounding box center [476, 279] width 802 height 495
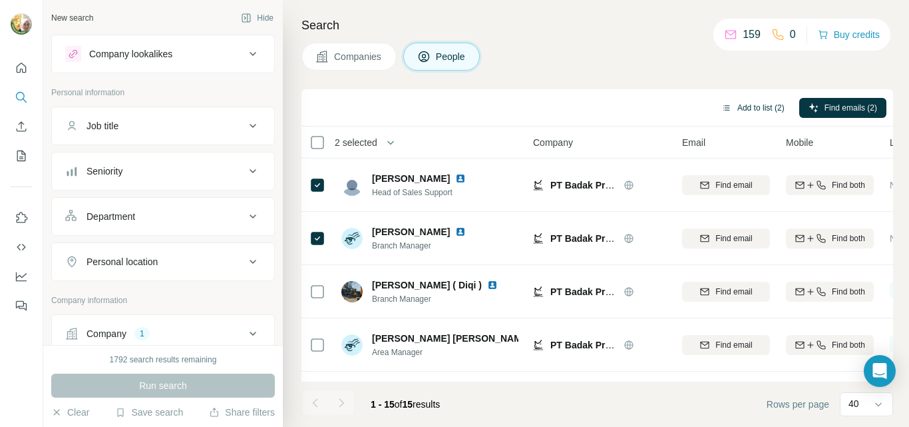
click at [748, 107] on button "Add to list (2)" at bounding box center [753, 108] width 82 height 20
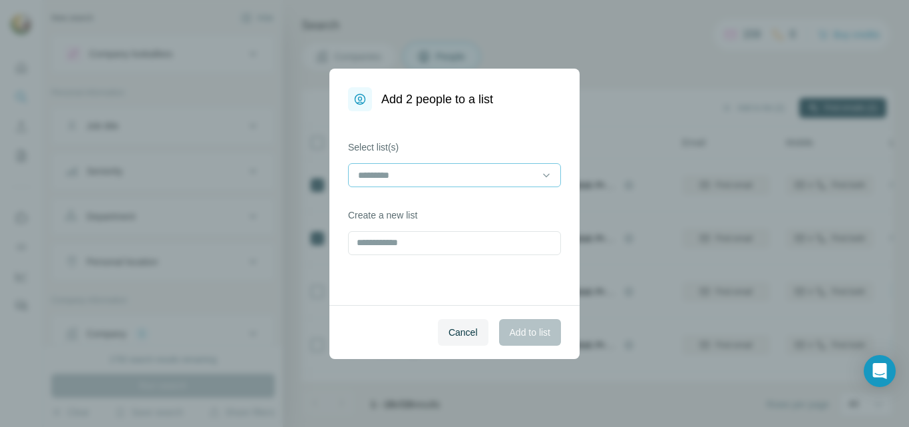
click at [399, 183] on div at bounding box center [447, 175] width 180 height 23
click at [396, 206] on p "SMB ID - TRAD" at bounding box center [393, 204] width 66 height 13
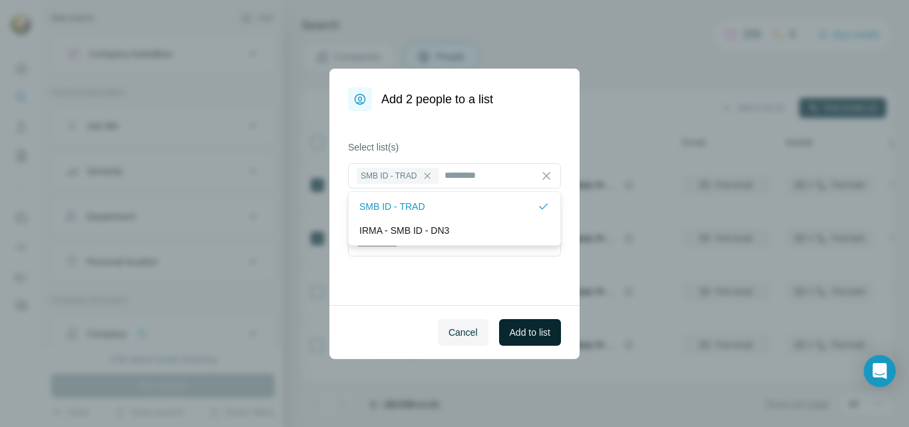
click at [524, 333] on span "Add to list" at bounding box center [530, 332] width 41 height 13
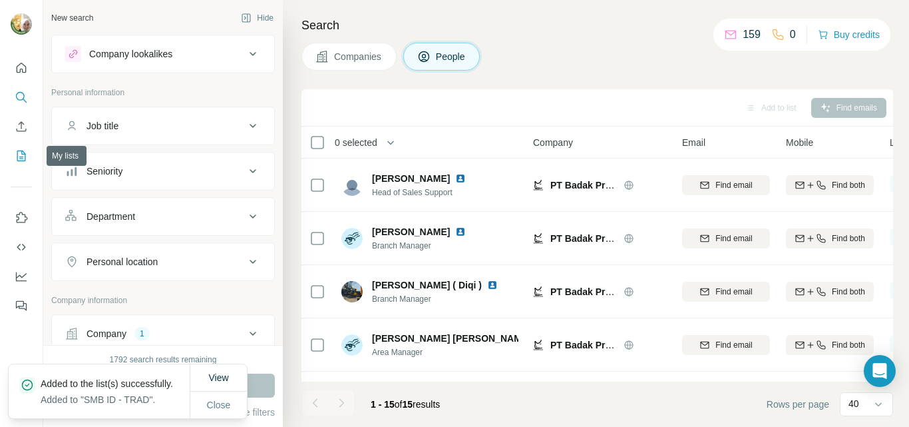
click at [19, 158] on icon "My lists" at bounding box center [21, 155] width 13 height 13
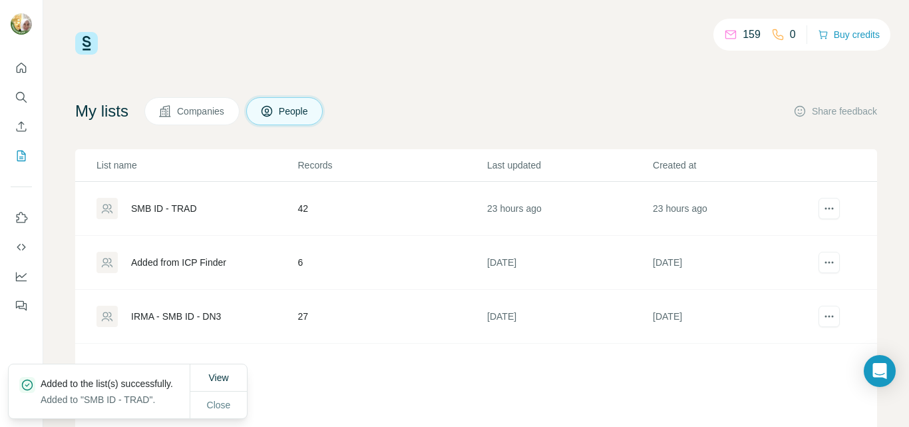
click at [156, 208] on div "SMB ID - TRAD" at bounding box center [164, 208] width 66 height 13
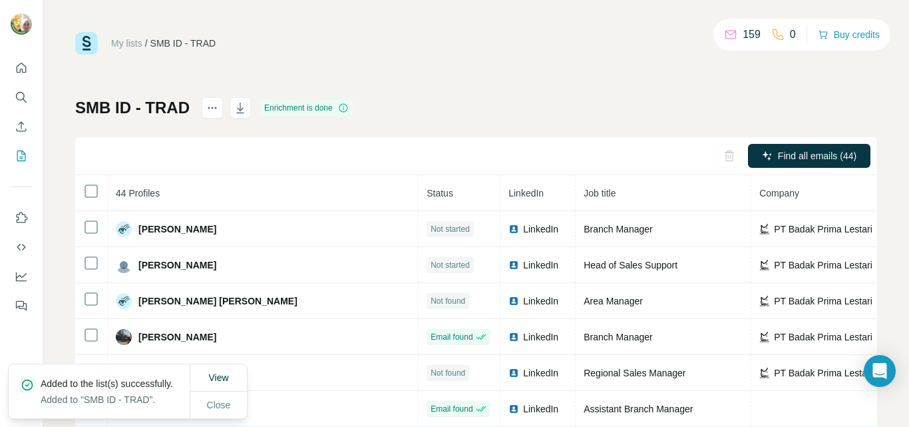
scroll to position [67, 0]
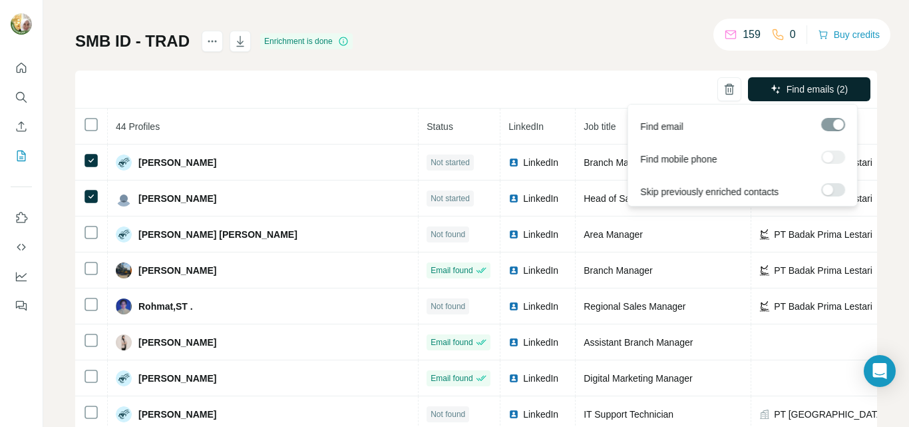
click at [796, 93] on span "Find emails (2)" at bounding box center [818, 89] width 62 height 13
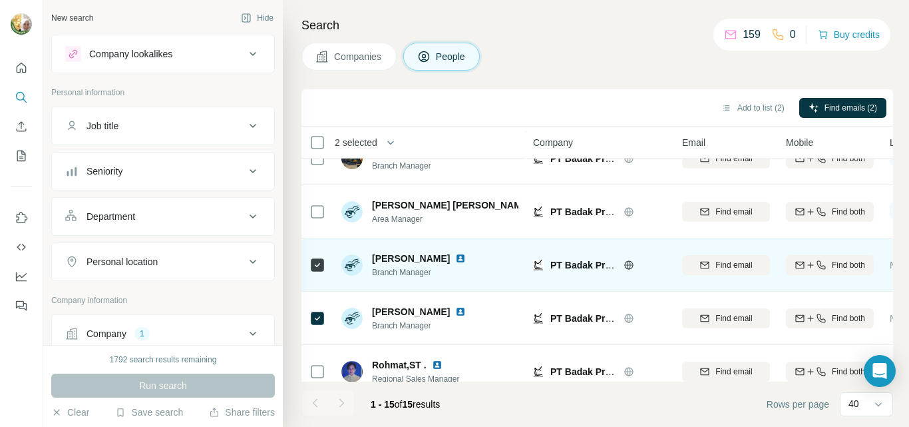
scroll to position [266, 0]
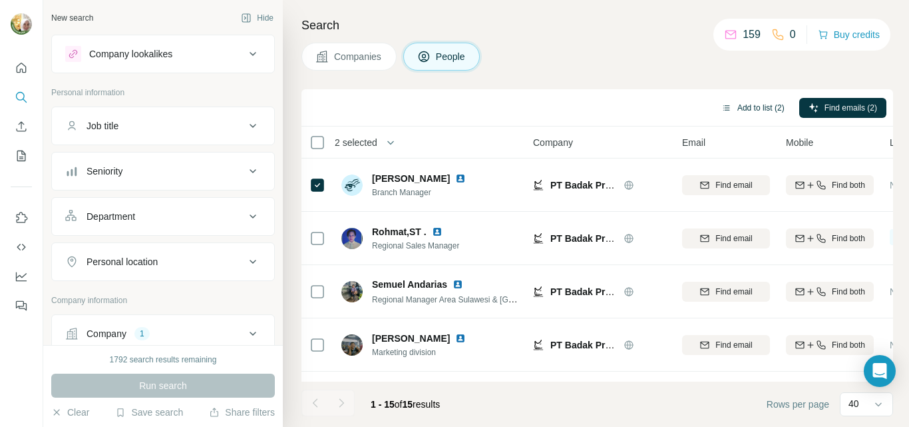
click at [747, 109] on button "Add to list (2)" at bounding box center [753, 108] width 82 height 20
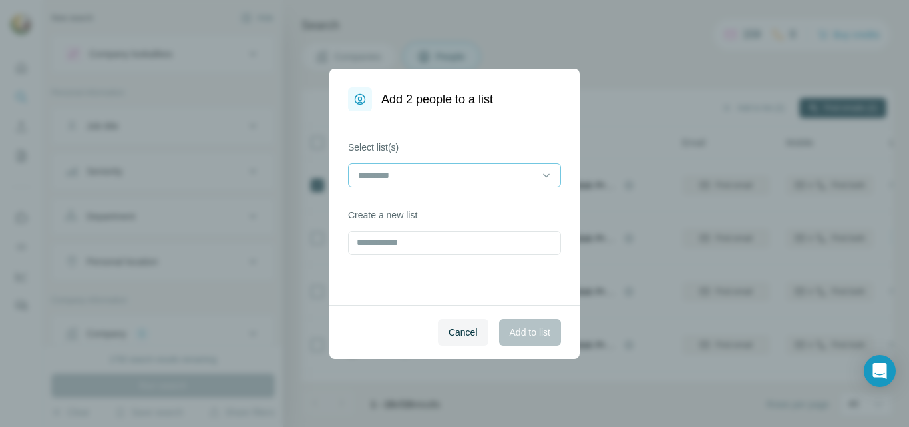
click at [534, 176] on input at bounding box center [447, 175] width 180 height 15
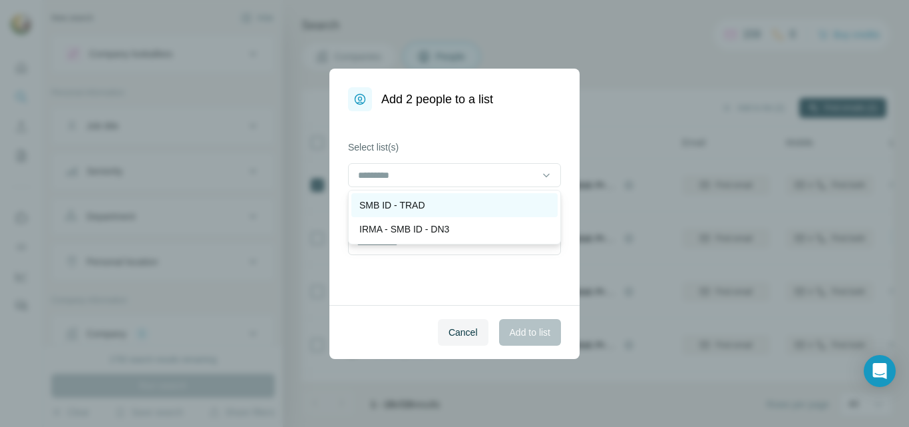
click at [427, 207] on div "SMB ID - TRAD" at bounding box center [455, 204] width 190 height 13
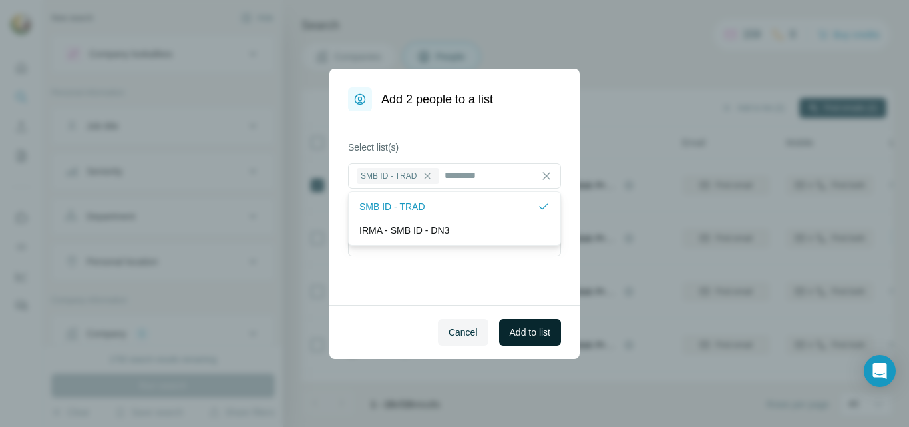
click at [524, 330] on span "Add to list" at bounding box center [530, 332] width 41 height 13
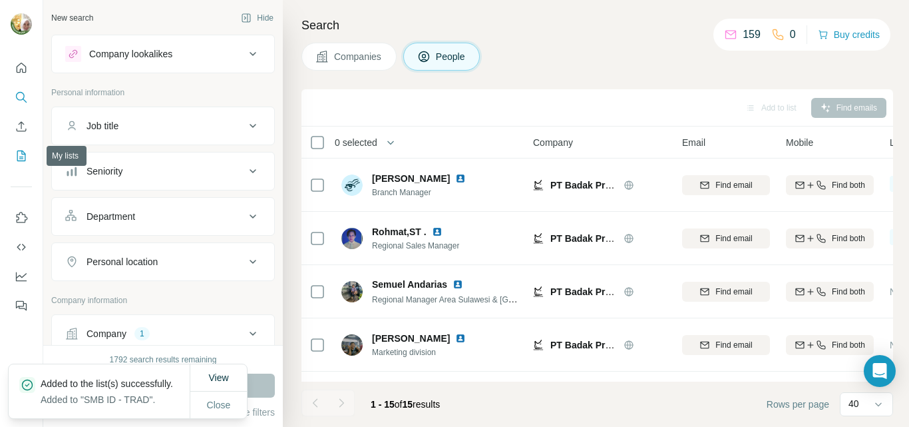
click at [19, 156] on icon "My lists" at bounding box center [21, 155] width 13 height 13
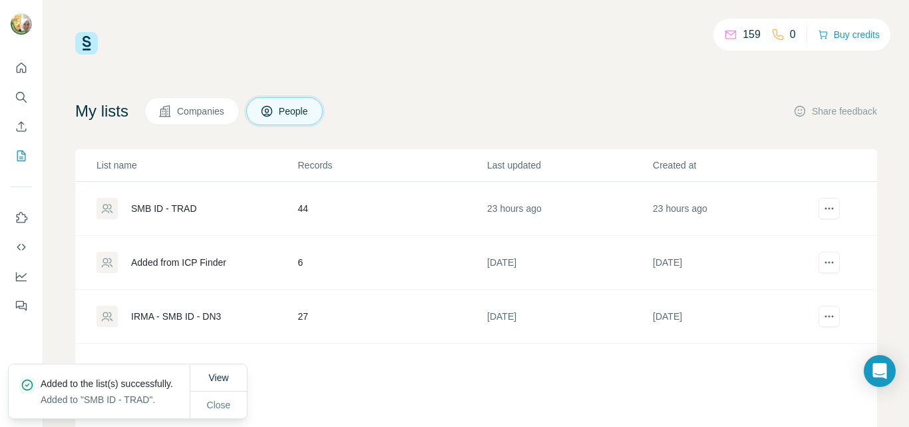
click at [160, 211] on div "SMB ID - TRAD" at bounding box center [164, 208] width 66 height 13
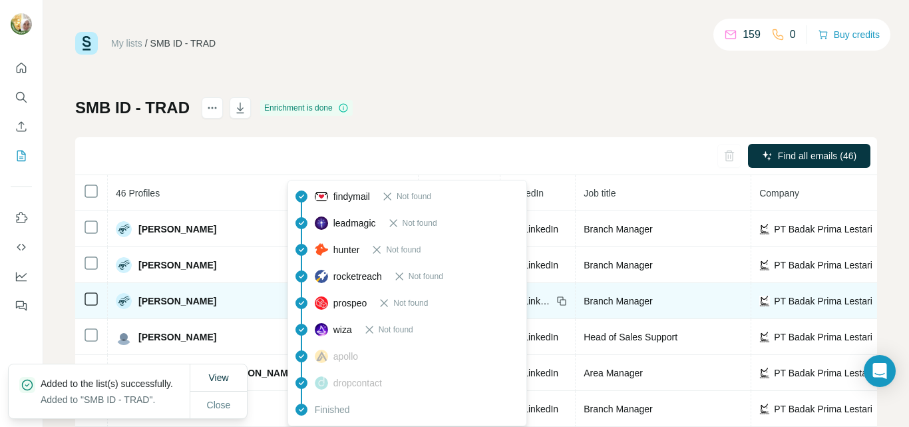
scroll to position [132, 0]
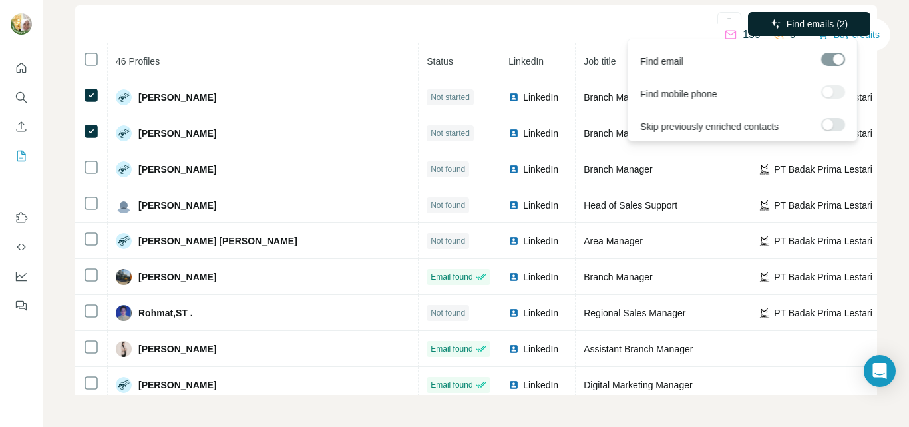
click at [808, 29] on span "Find emails (2)" at bounding box center [818, 23] width 62 height 13
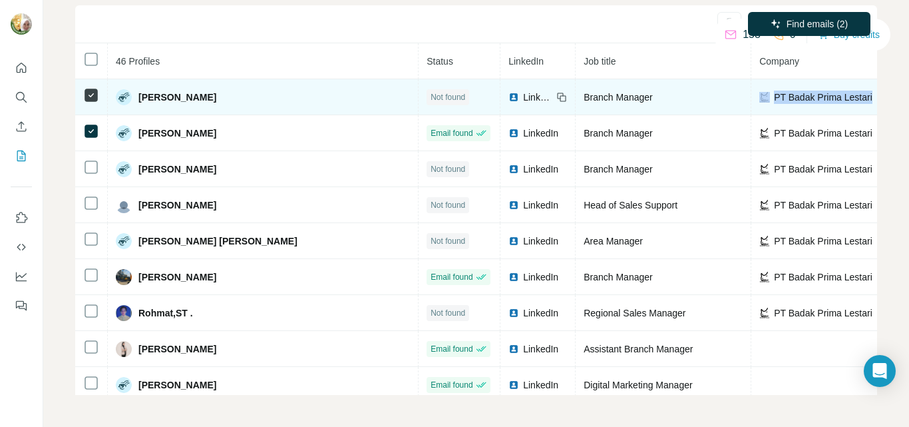
drag, startPoint x: 738, startPoint y: 95, endPoint x: 630, endPoint y: 100, distance: 108.6
click at [760, 100] on div "PT Badak Prima Lestari" at bounding box center [839, 97] width 159 height 13
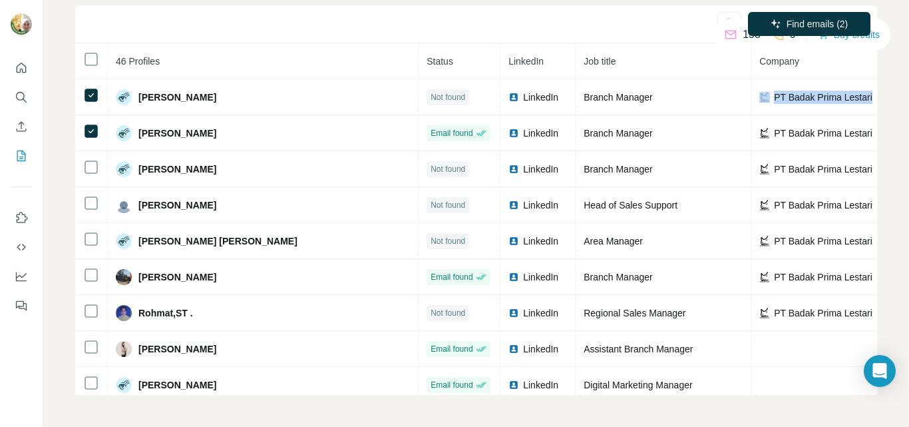
copy div "PT Badak Prima Lestari"
click at [22, 101] on icon "Search" at bounding box center [21, 97] width 13 height 13
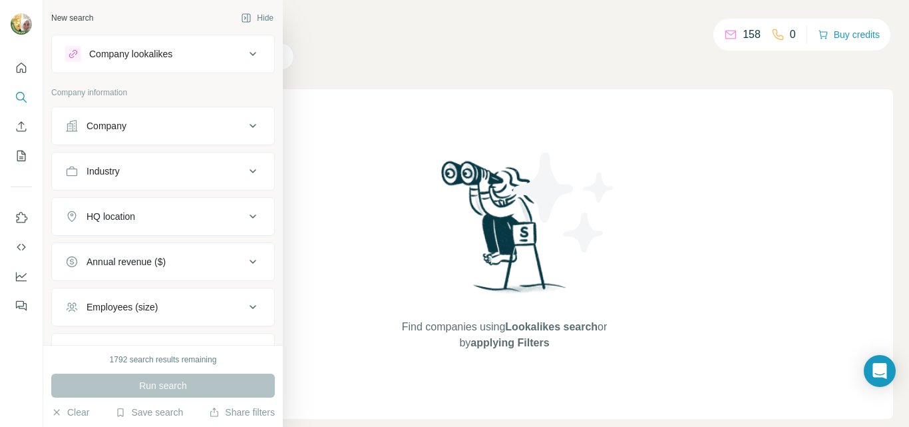
click at [117, 126] on div "Company" at bounding box center [107, 125] width 40 height 13
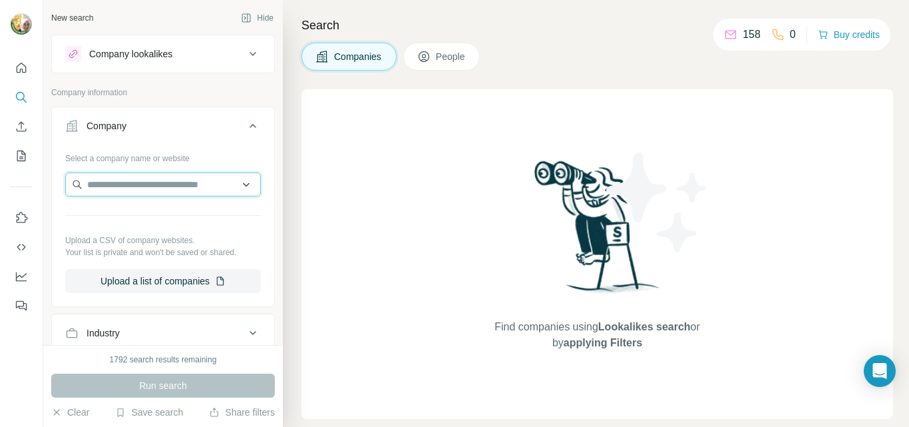
click at [121, 183] on input "text" at bounding box center [163, 184] width 196 height 24
paste input "**********"
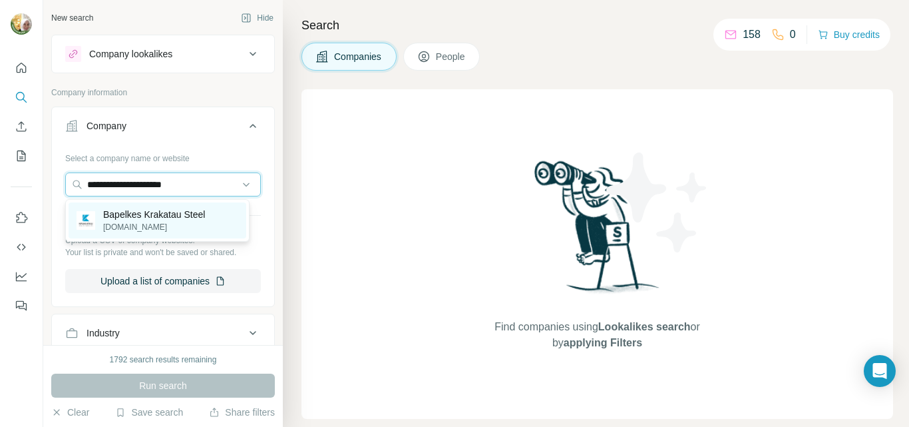
type input "**********"
click at [146, 217] on p "Bapelkes Krakatau Steel" at bounding box center [154, 214] width 102 height 13
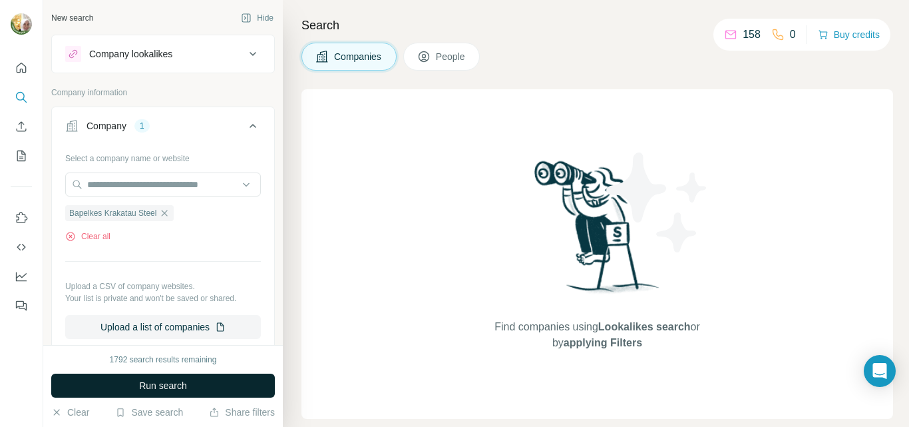
click at [157, 389] on span "Run search" at bounding box center [163, 385] width 48 height 13
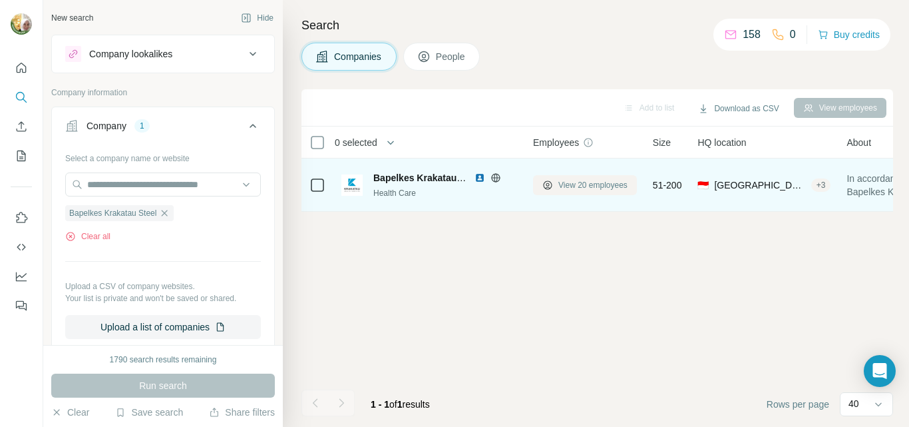
click at [579, 183] on span "View 20 employees" at bounding box center [593, 185] width 69 height 12
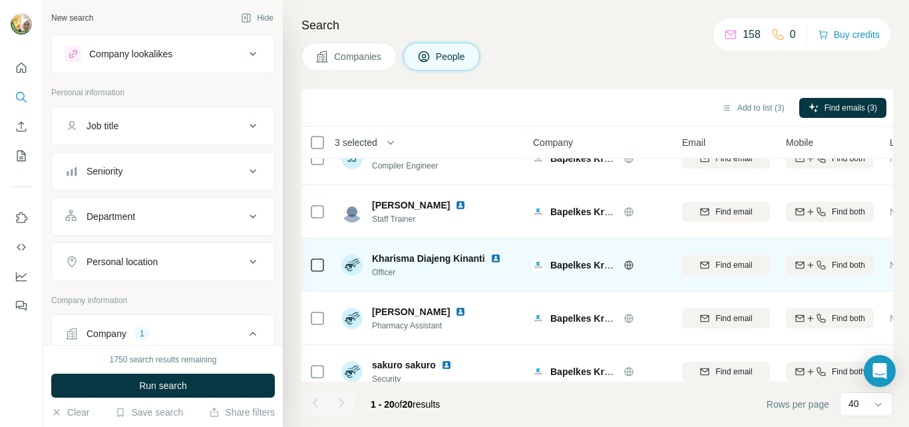
scroll to position [850, 0]
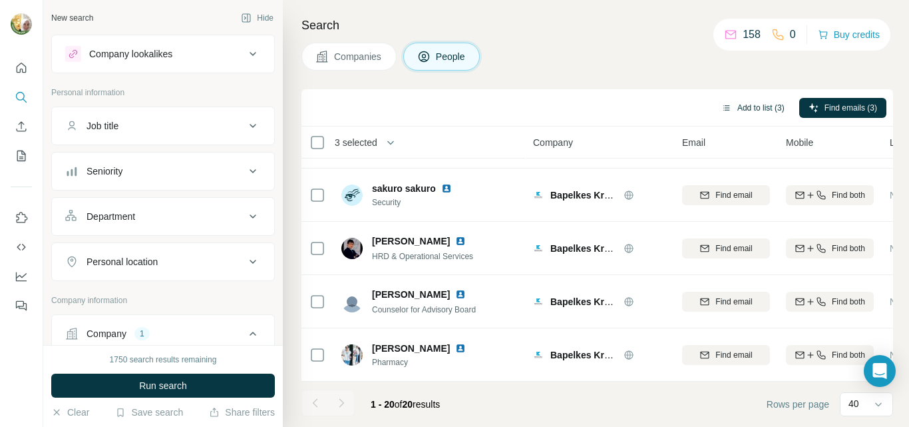
click at [739, 109] on button "Add to list (3)" at bounding box center [753, 108] width 82 height 20
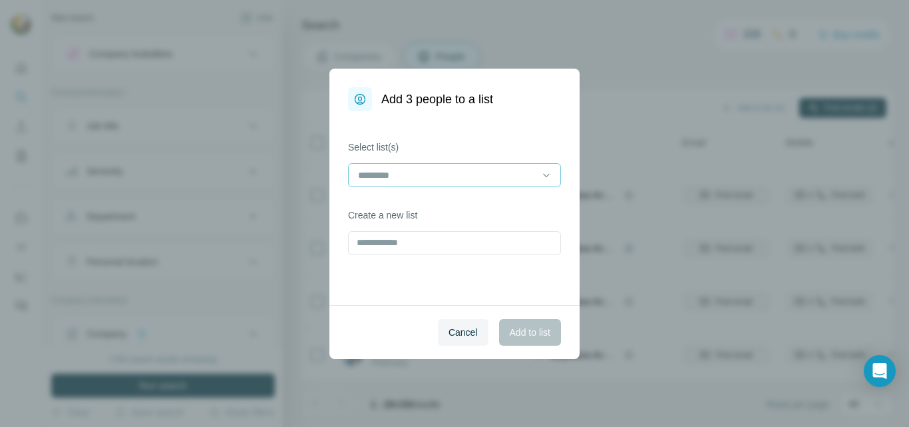
click at [431, 177] on input at bounding box center [447, 175] width 180 height 15
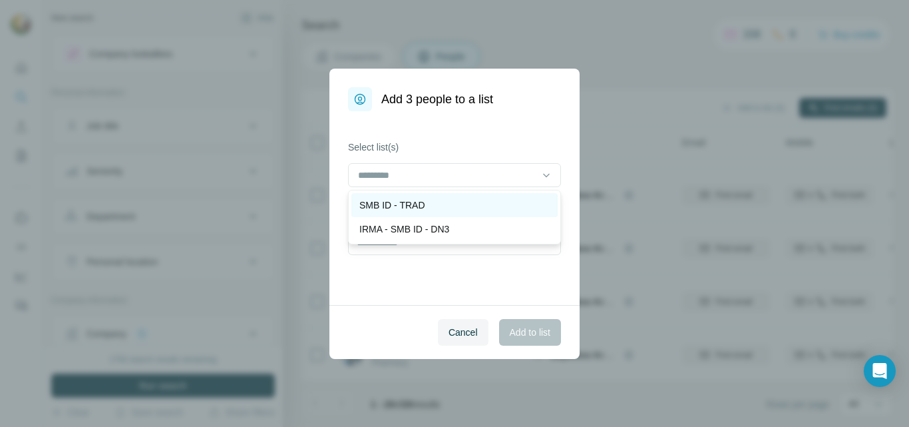
click at [391, 207] on p "SMB ID - TRAD" at bounding box center [393, 204] width 66 height 13
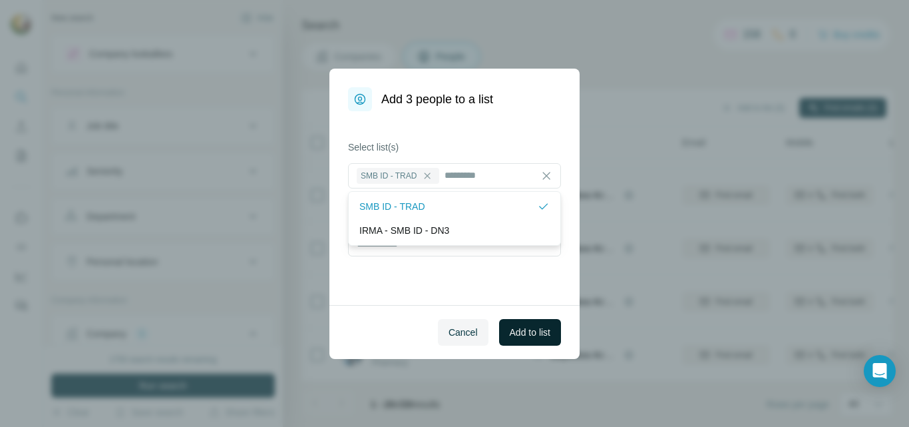
click at [526, 334] on span "Add to list" at bounding box center [530, 332] width 41 height 13
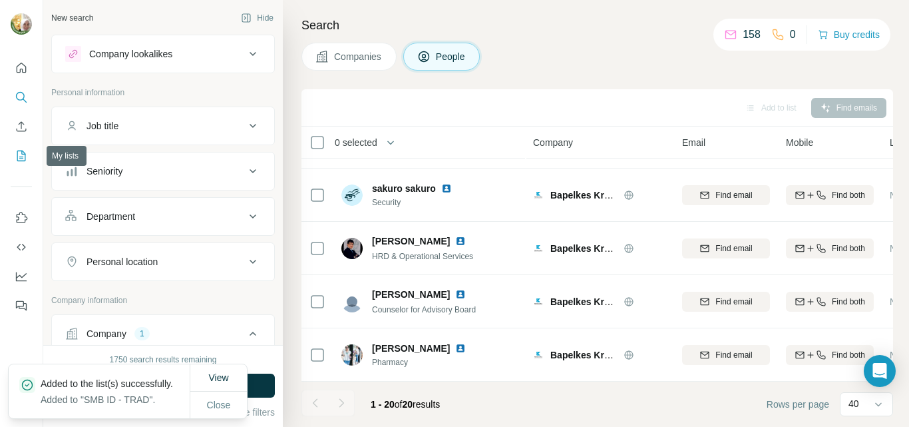
click at [21, 160] on icon "My lists" at bounding box center [21, 155] width 9 height 11
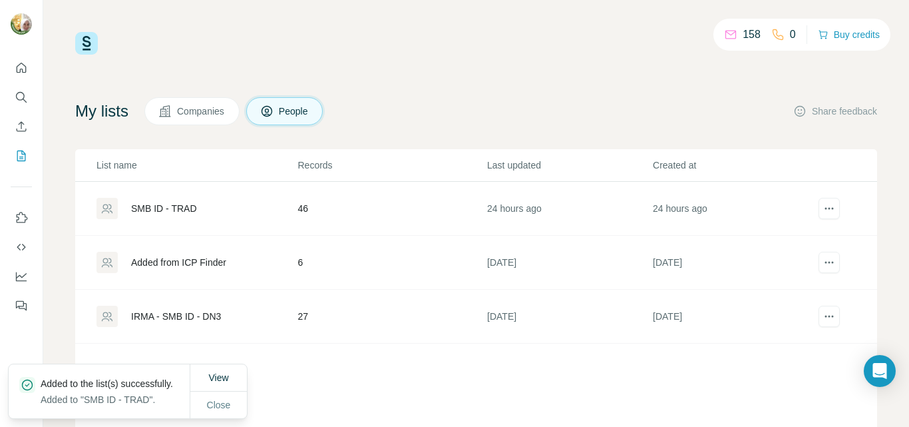
click at [162, 208] on div "SMB ID - TRAD" at bounding box center [164, 208] width 66 height 13
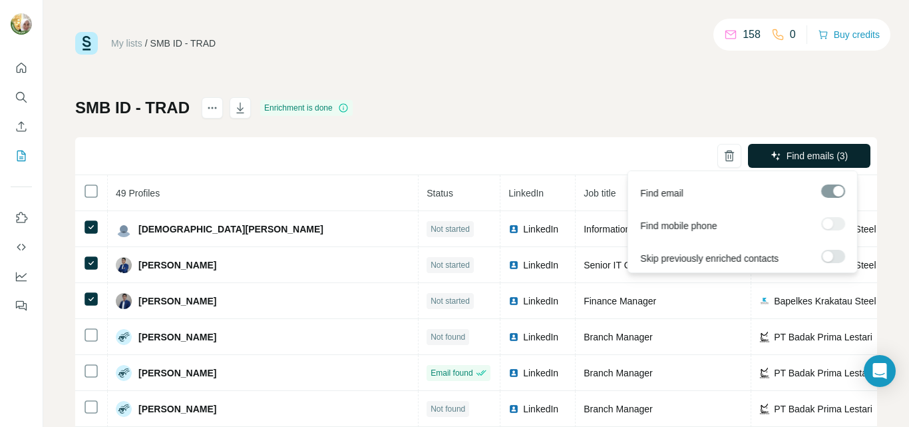
click at [819, 158] on span "Find emails (3)" at bounding box center [818, 155] width 62 height 13
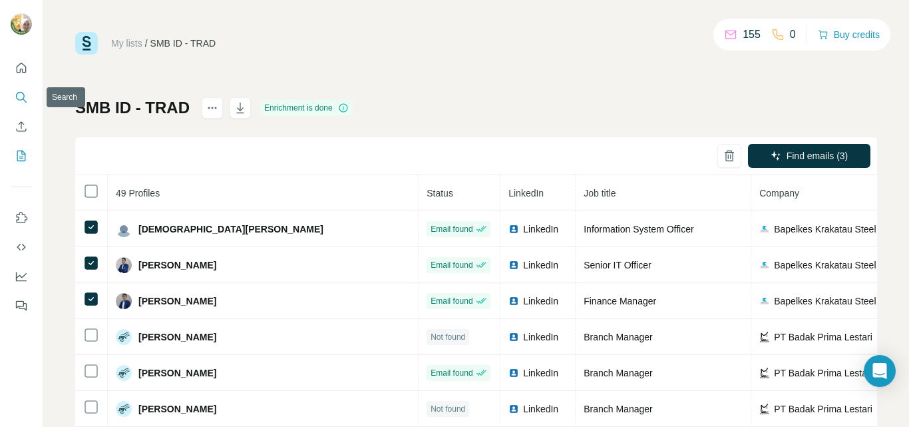
click at [19, 95] on icon "Search" at bounding box center [21, 97] width 13 height 13
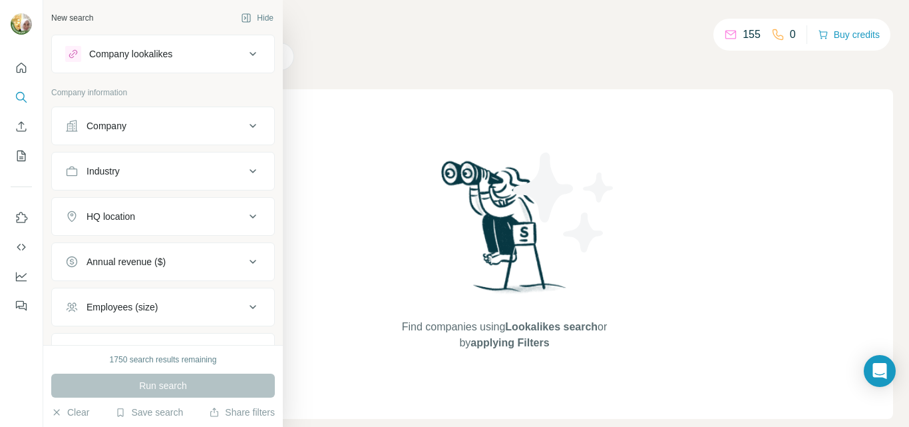
click at [112, 129] on div "Company" at bounding box center [107, 125] width 40 height 13
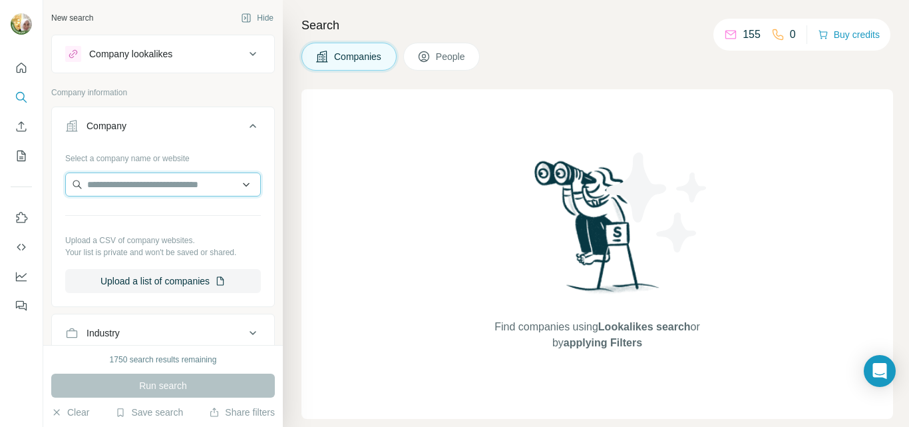
click at [102, 187] on input "text" at bounding box center [163, 184] width 196 height 24
paste input "**********"
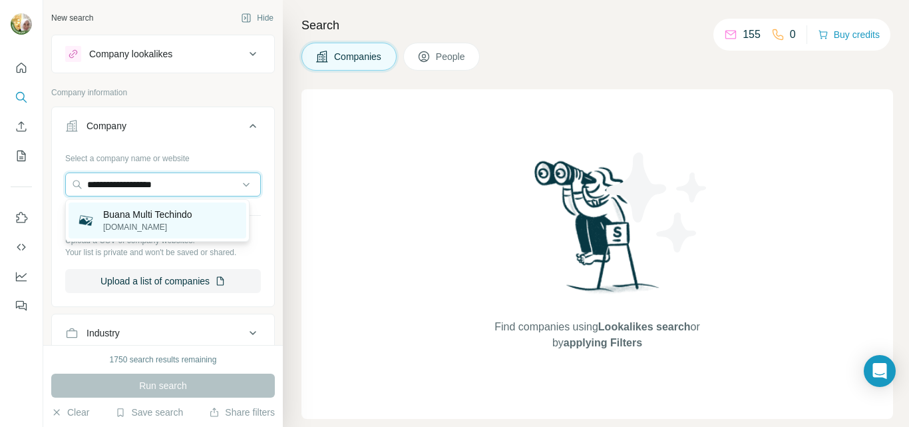
type input "**********"
click at [152, 210] on p "Buana Multi Techindo" at bounding box center [147, 214] width 89 height 13
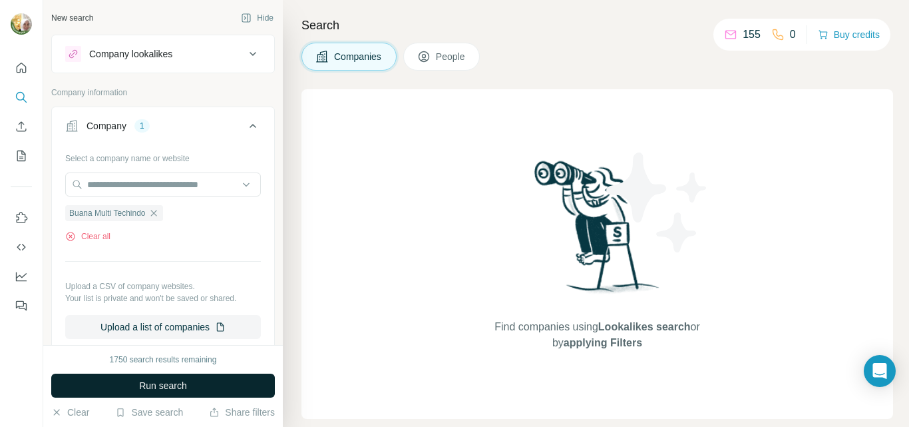
click at [166, 384] on span "Run search" at bounding box center [163, 385] width 48 height 13
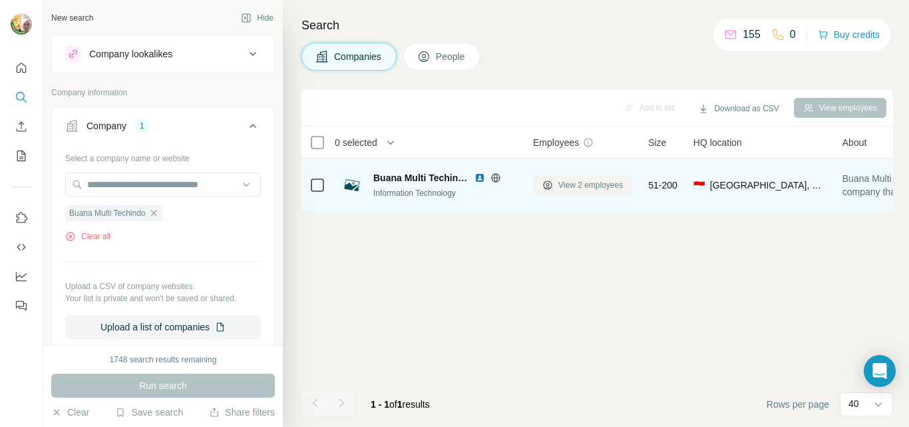
click at [579, 185] on span "View 2 employees" at bounding box center [591, 185] width 65 height 12
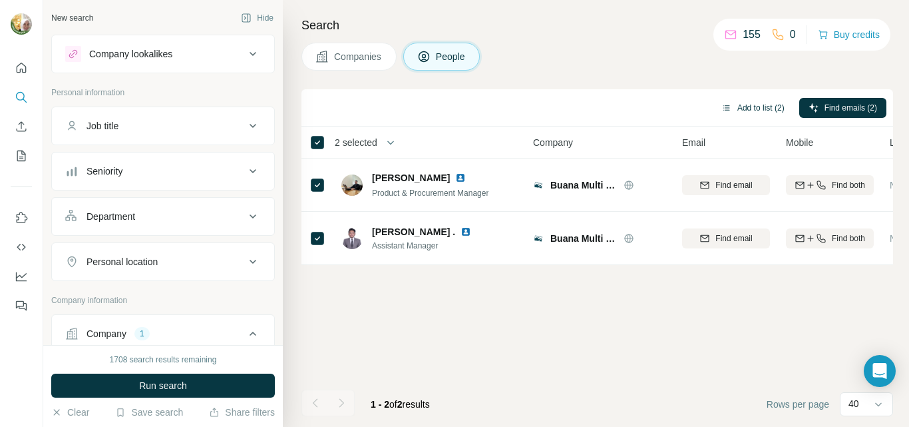
click at [754, 107] on button "Add to list (2)" at bounding box center [753, 108] width 82 height 20
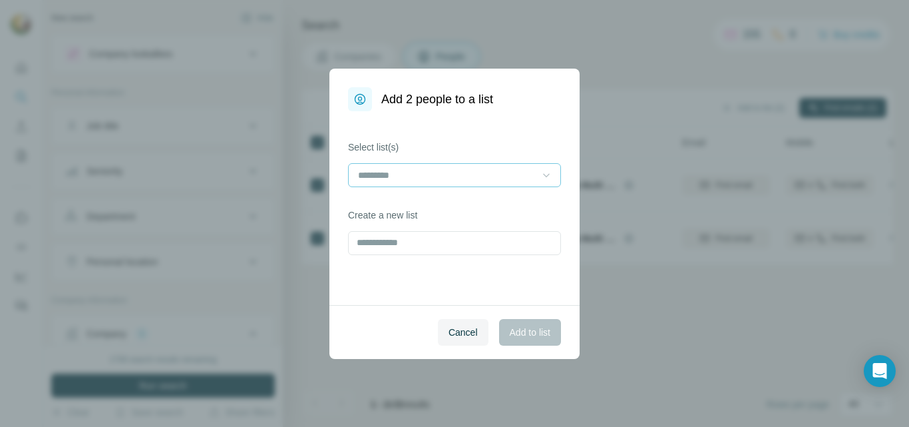
click at [541, 178] on icon at bounding box center [546, 174] width 13 height 13
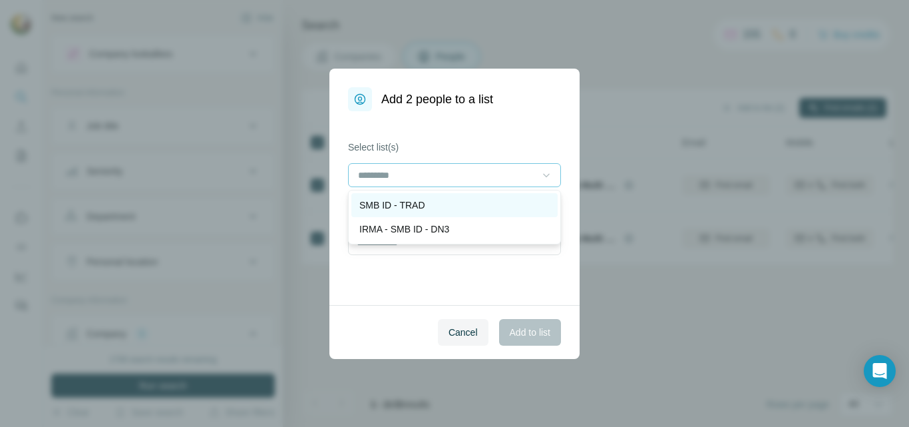
click at [412, 204] on p "SMB ID - TRAD" at bounding box center [393, 204] width 66 height 13
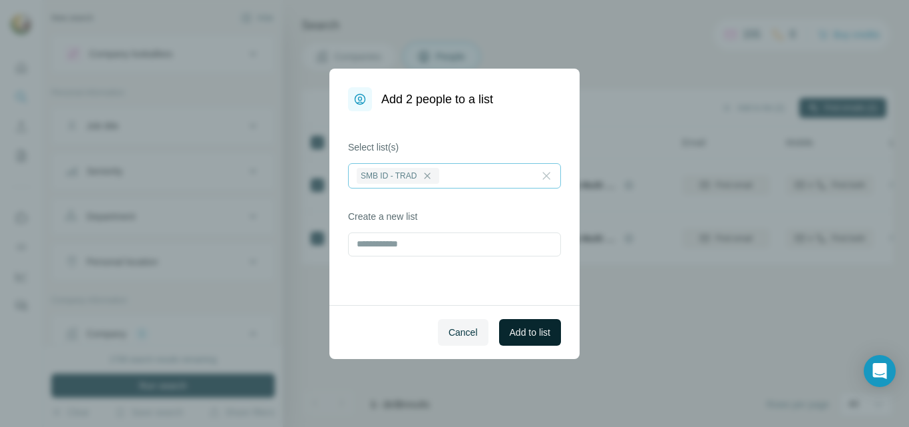
click at [523, 334] on span "Add to list" at bounding box center [530, 332] width 41 height 13
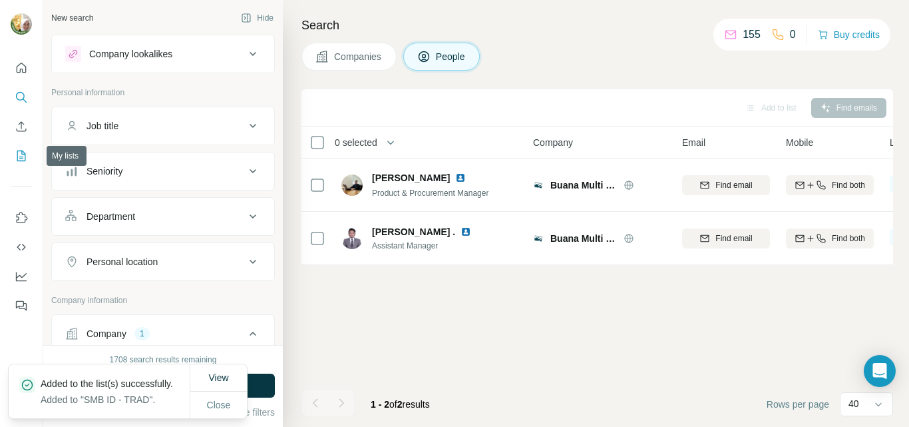
click at [21, 158] on icon "My lists" at bounding box center [22, 154] width 7 height 9
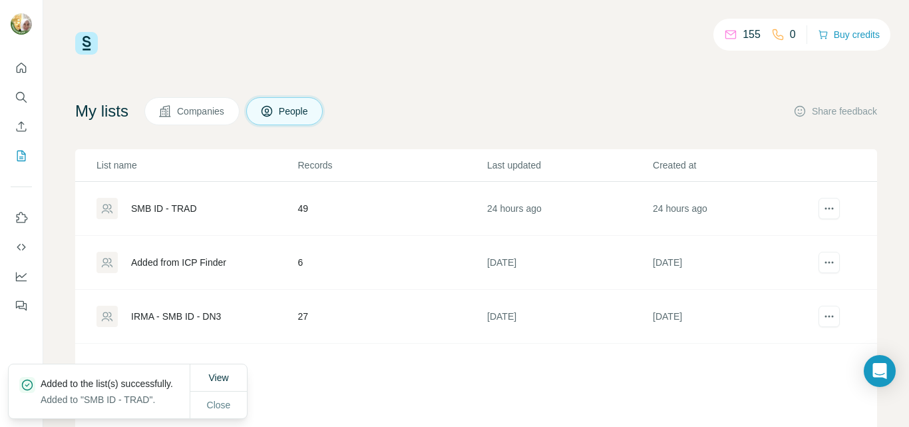
click at [188, 206] on div "SMB ID - TRAD" at bounding box center [164, 208] width 66 height 13
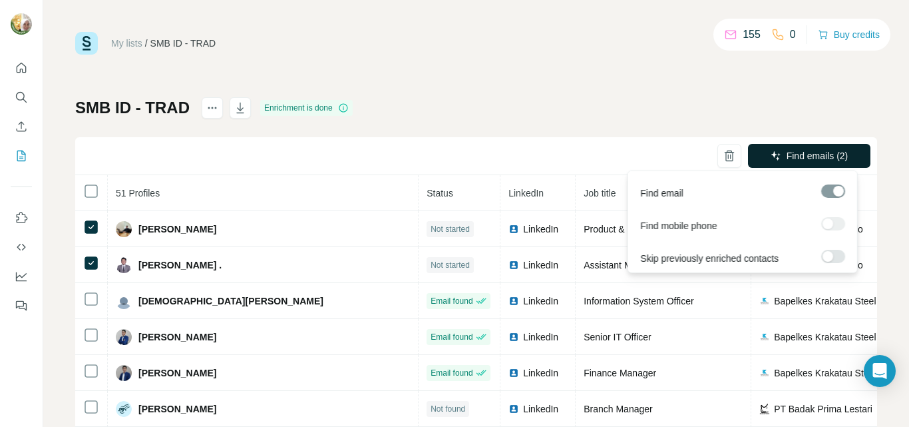
click at [820, 161] on span "Find emails (2)" at bounding box center [818, 155] width 62 height 13
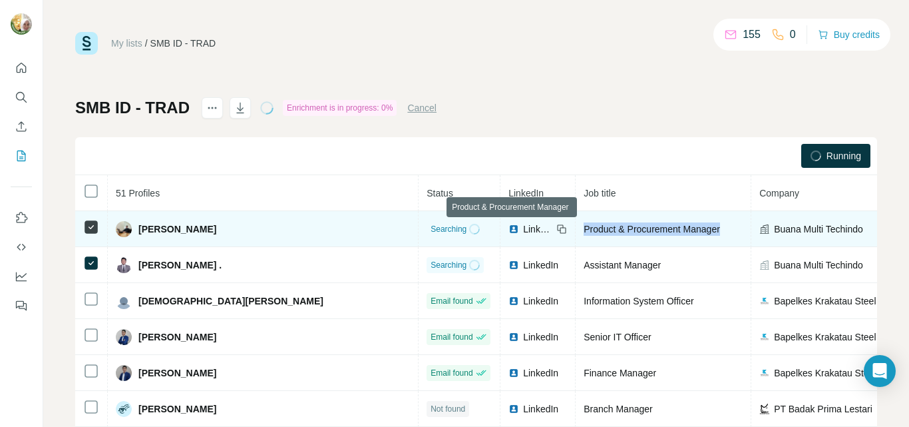
drag, startPoint x: 578, startPoint y: 230, endPoint x: 437, endPoint y: 234, distance: 140.5
click at [584, 234] on span "Product & Procurement Manager" at bounding box center [652, 229] width 136 height 11
copy span "Product & Procurement Manager"
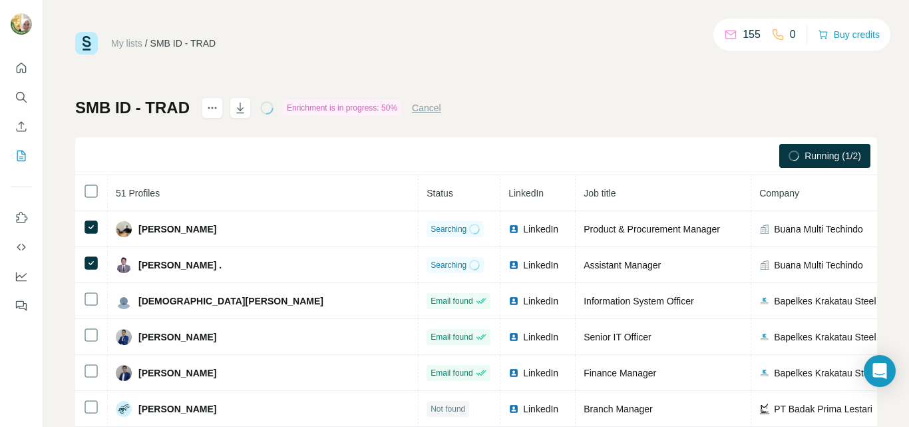
click at [536, 156] on div "Running (1/2)" at bounding box center [476, 156] width 802 height 38
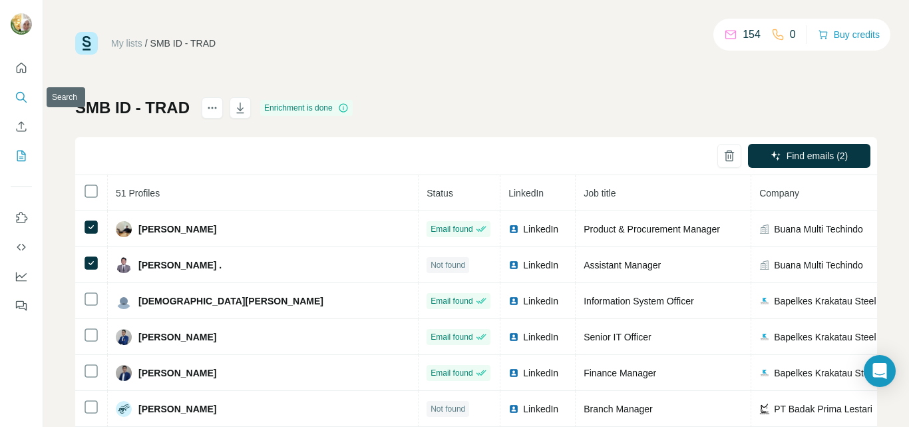
click at [19, 99] on icon "Search" at bounding box center [20, 96] width 9 height 9
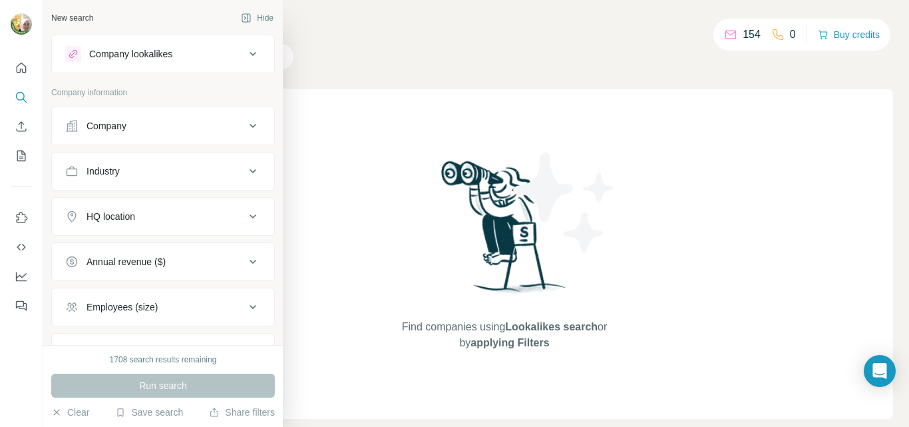
click at [101, 127] on div "Company" at bounding box center [107, 125] width 40 height 13
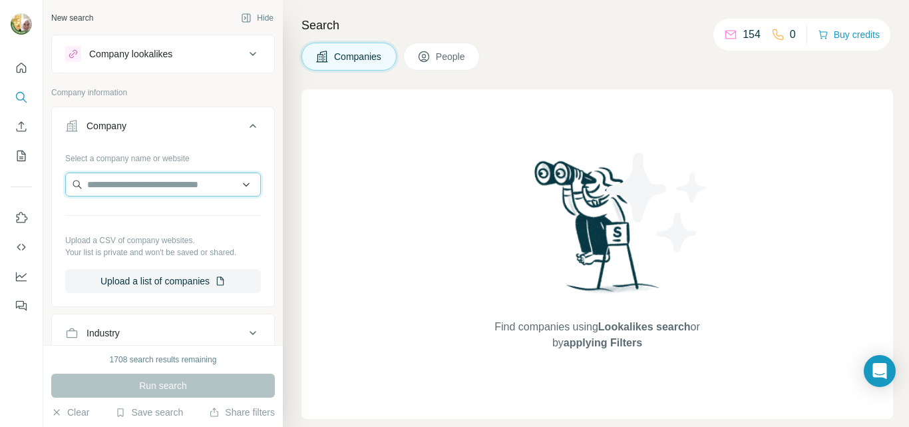
click at [122, 189] on input "text" at bounding box center [163, 184] width 196 height 24
paste input "**********"
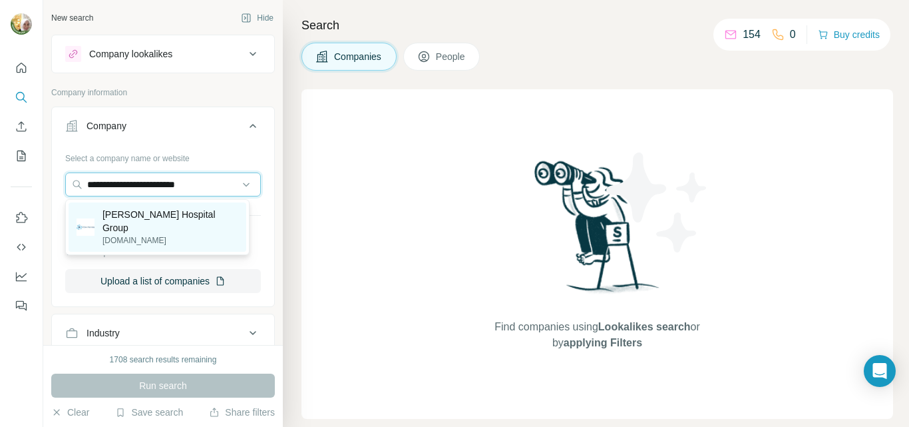
type input "**********"
click at [145, 217] on p "[PERSON_NAME] Hospital Group" at bounding box center [171, 221] width 136 height 27
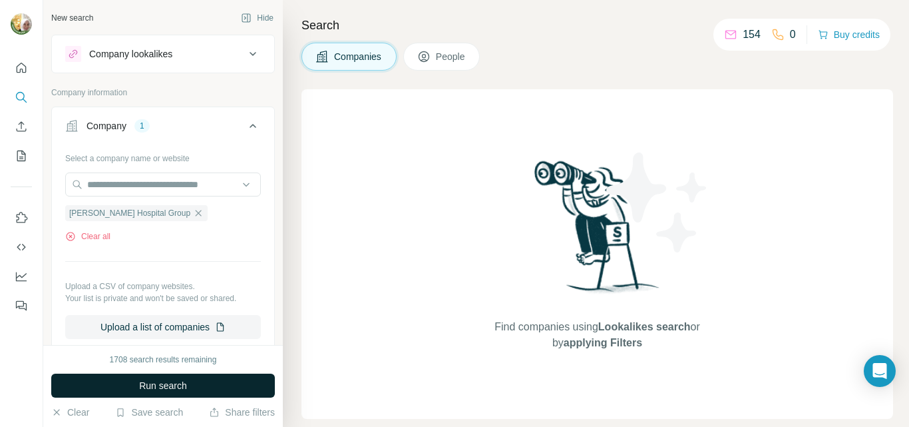
click at [150, 387] on span "Run search" at bounding box center [163, 385] width 48 height 13
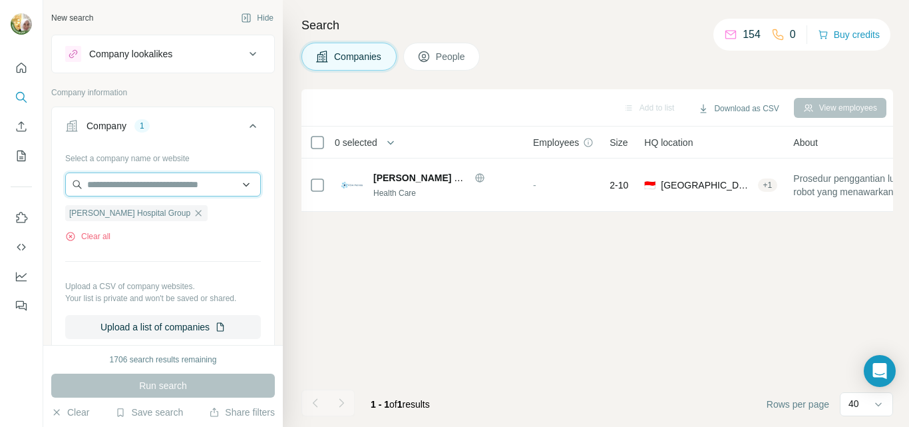
click at [118, 184] on input "text" at bounding box center [163, 184] width 196 height 24
paste input "**********"
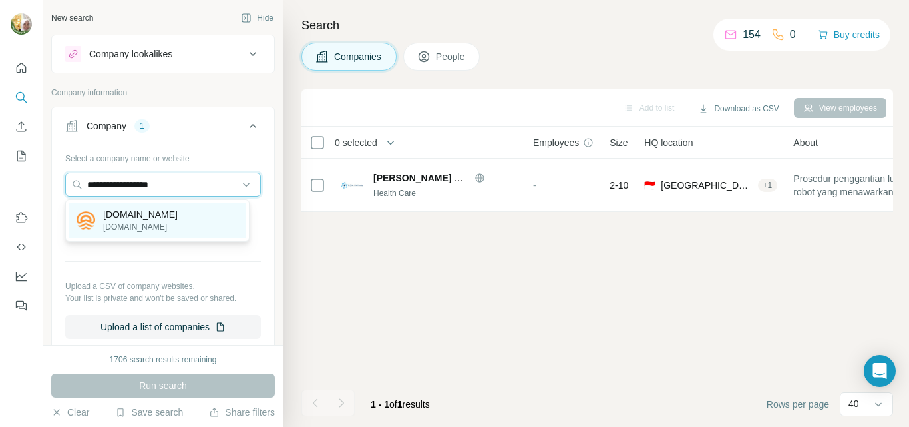
type input "**********"
click at [148, 217] on div "[DOMAIN_NAME] [DOMAIN_NAME]" at bounding box center [158, 220] width 178 height 36
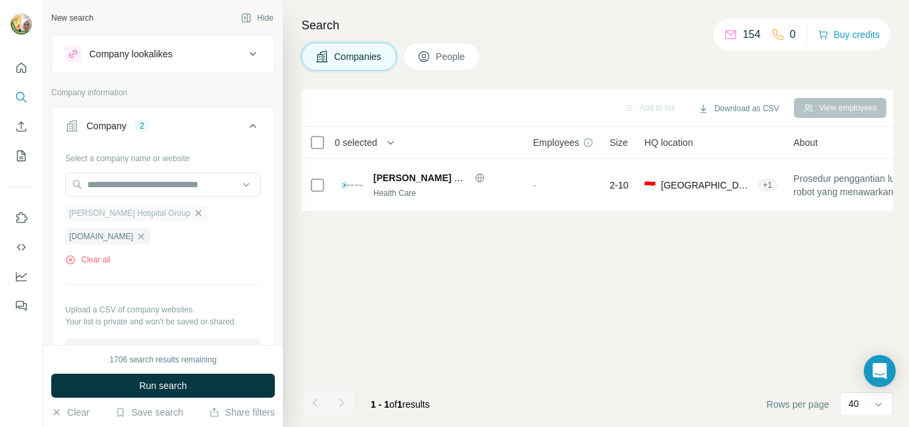
click at [196, 212] on icon "button" at bounding box center [199, 213] width 6 height 6
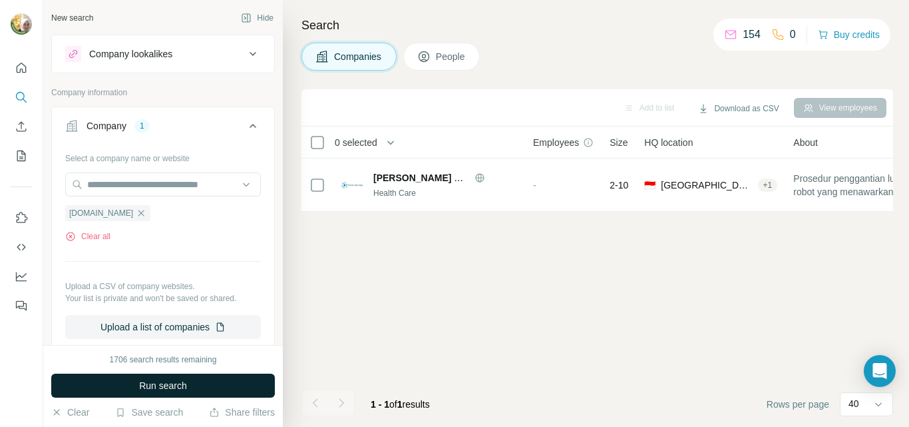
click at [144, 379] on span "Run search" at bounding box center [163, 385] width 48 height 13
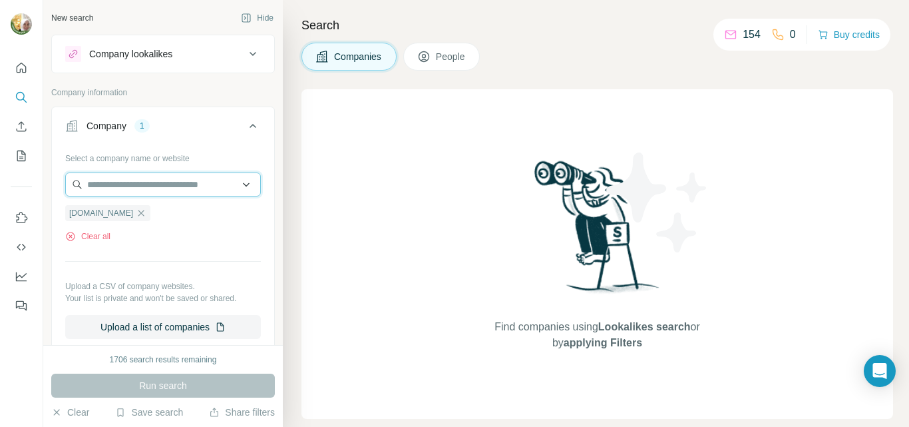
click at [114, 184] on input "text" at bounding box center [163, 184] width 196 height 24
paste input "**********"
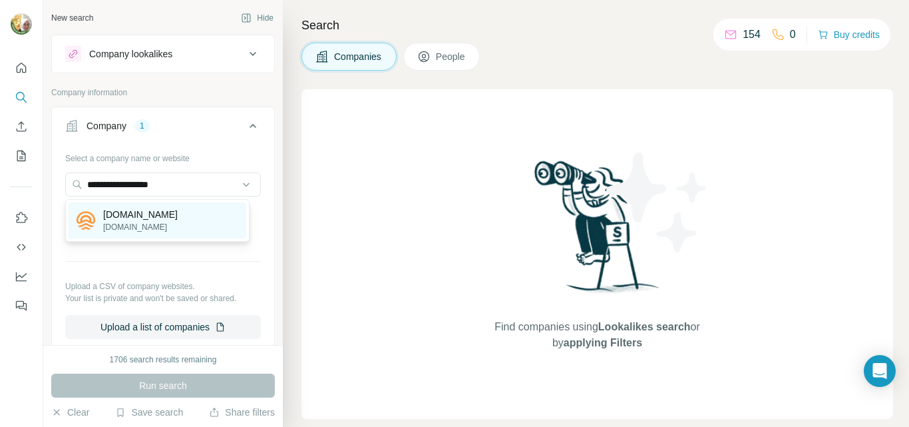
click at [181, 216] on div "[DOMAIN_NAME] [DOMAIN_NAME]" at bounding box center [158, 220] width 178 height 36
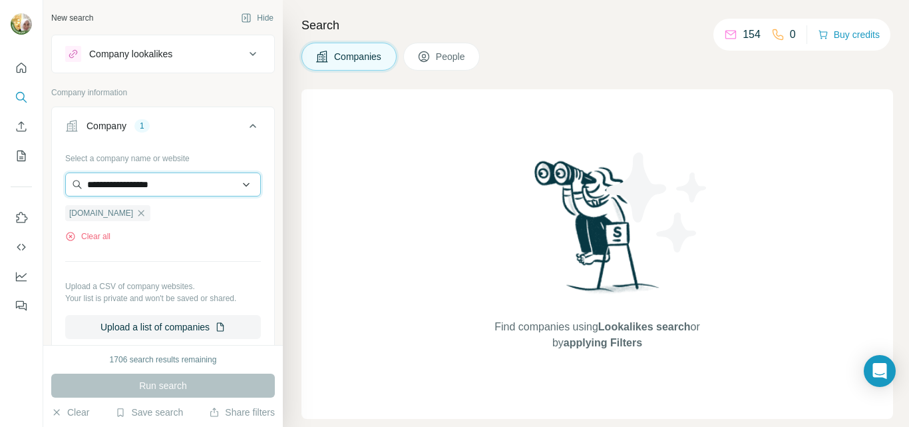
drag, startPoint x: 169, startPoint y: 186, endPoint x: 81, endPoint y: 180, distance: 88.0
click at [81, 180] on input "**********" at bounding box center [163, 184] width 196 height 24
paste input "text"
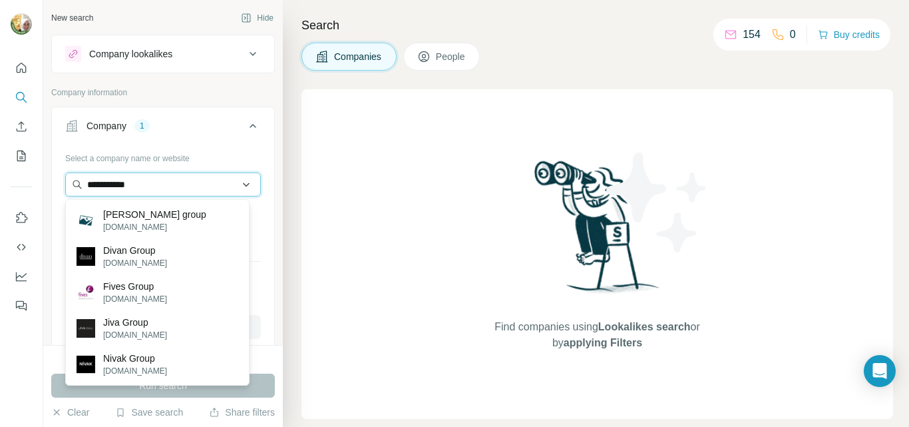
drag, startPoint x: 155, startPoint y: 192, endPoint x: 76, endPoint y: 184, distance: 79.7
click at [76, 184] on input "**********" at bounding box center [163, 184] width 196 height 24
paste input "*******"
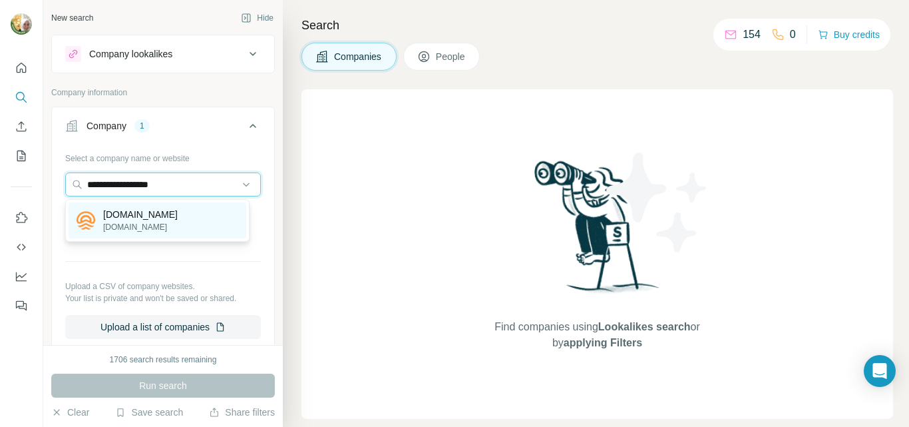
type input "**********"
click at [87, 219] on img at bounding box center [86, 220] width 19 height 19
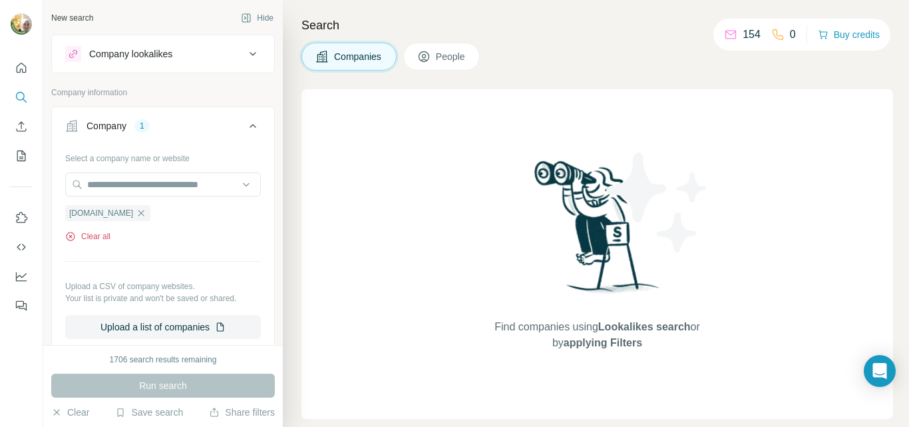
click at [103, 235] on button "Clear all" at bounding box center [87, 236] width 45 height 12
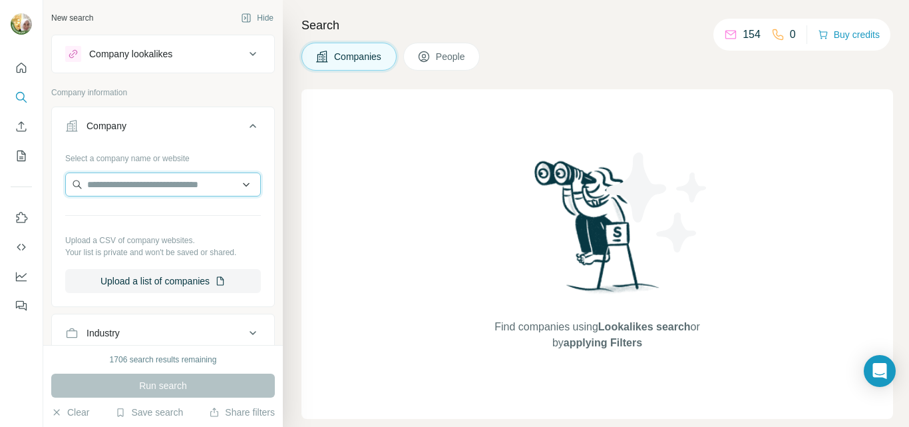
click at [135, 184] on input "text" at bounding box center [163, 184] width 196 height 24
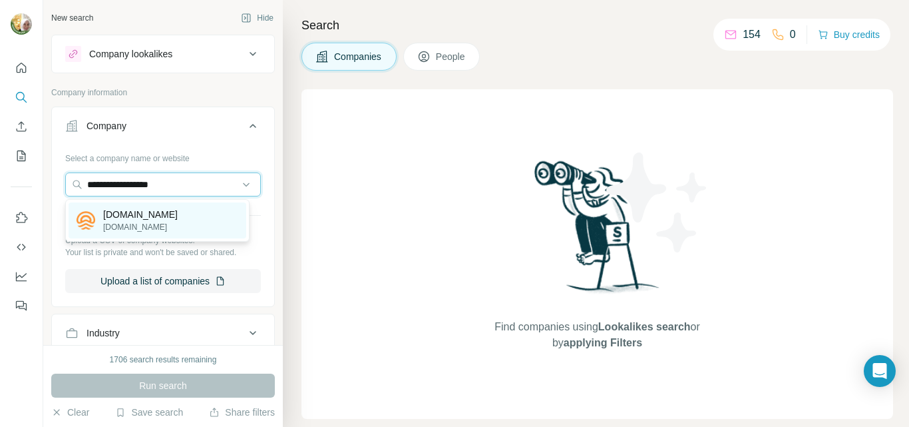
type input "**********"
click at [113, 216] on p "[DOMAIN_NAME]" at bounding box center [140, 214] width 75 height 13
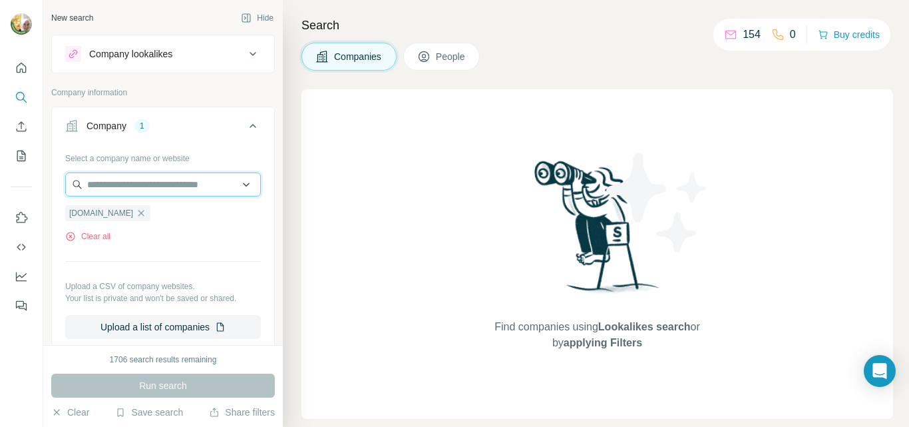
click at [119, 186] on input "text" at bounding box center [163, 184] width 196 height 24
paste input "**********"
type input "**********"
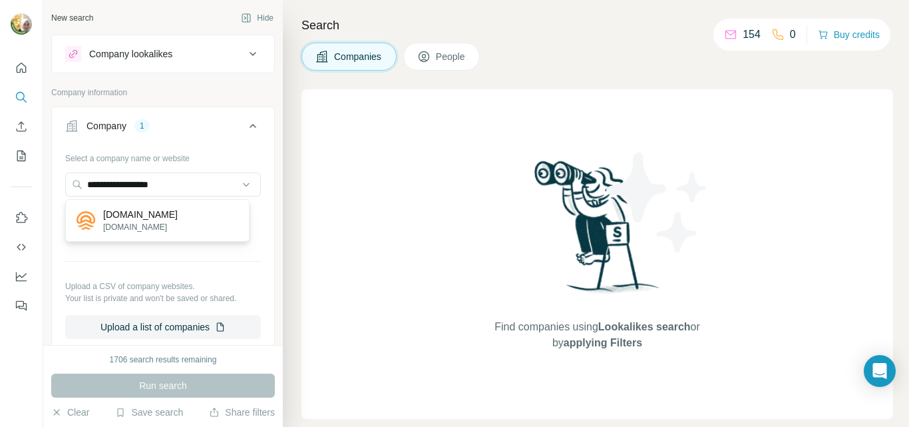
click at [145, 218] on p "[DOMAIN_NAME]" at bounding box center [140, 214] width 75 height 13
click at [160, 380] on div "Run search" at bounding box center [163, 385] width 224 height 24
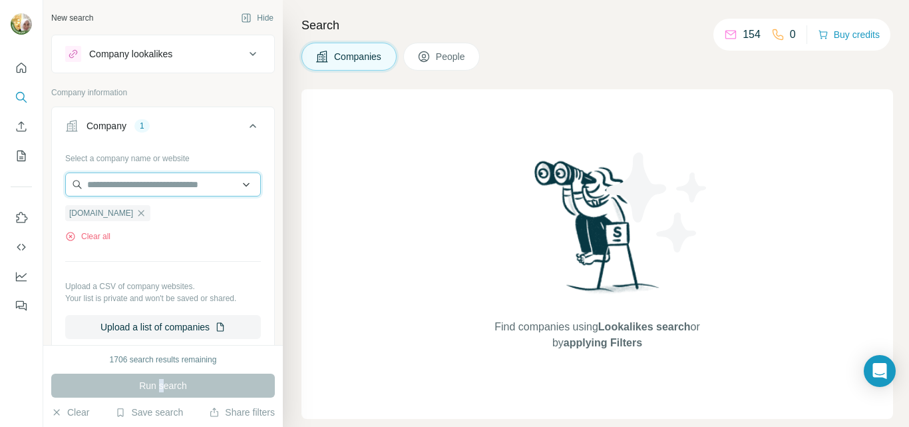
click at [178, 183] on input "text" at bounding box center [163, 184] width 196 height 24
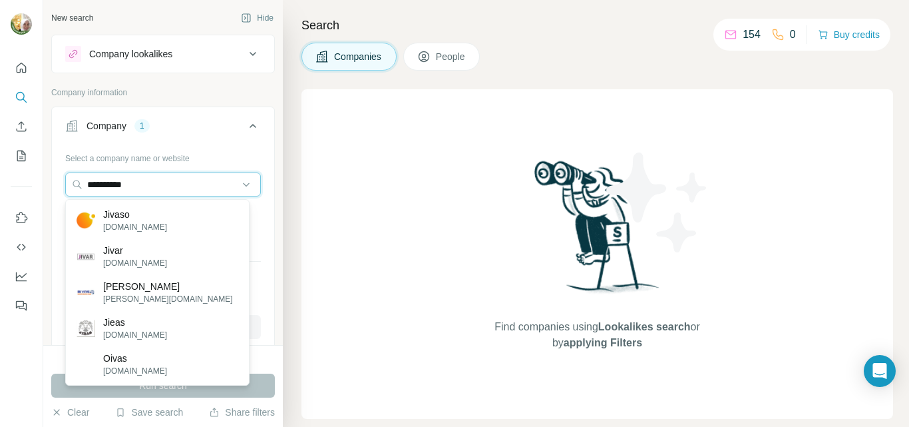
type input "**********"
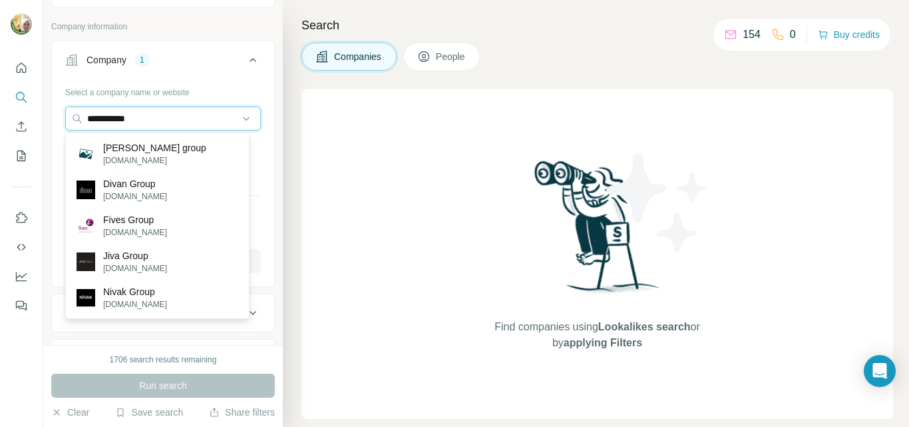
scroll to position [67, 0]
click at [426, 201] on div "Find companies using Lookalikes search or by applying Filters" at bounding box center [598, 254] width 592 height 330
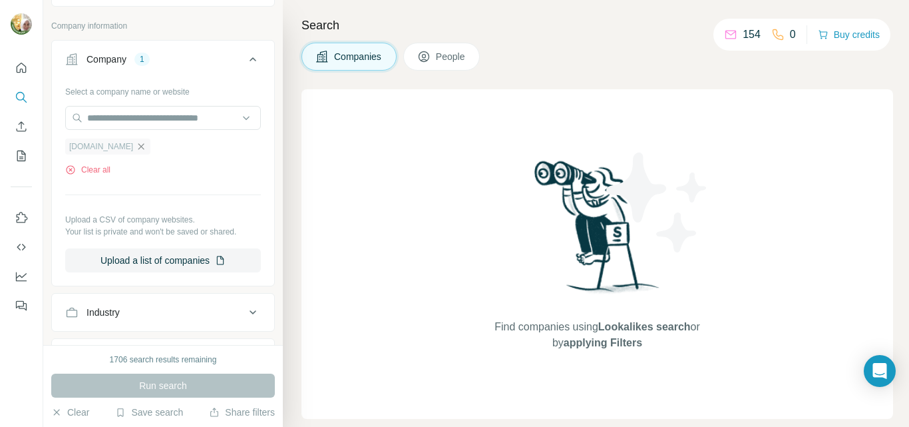
click at [136, 142] on icon "button" at bounding box center [141, 146] width 11 height 11
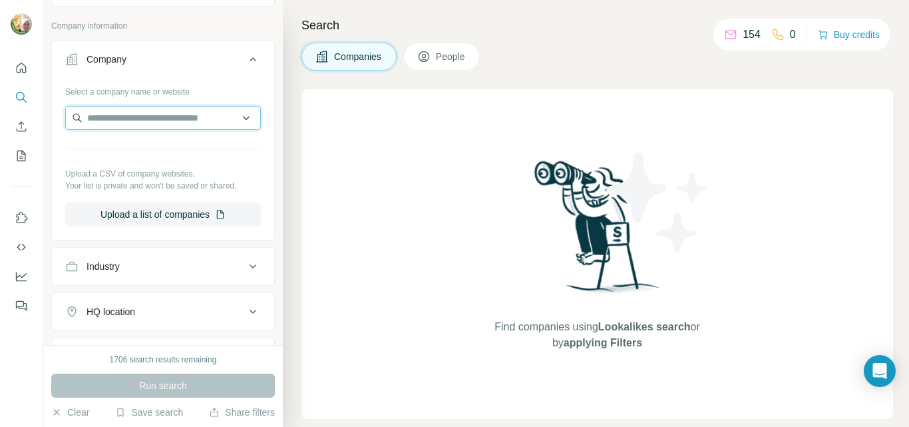
click at [126, 121] on input "text" at bounding box center [163, 118] width 196 height 24
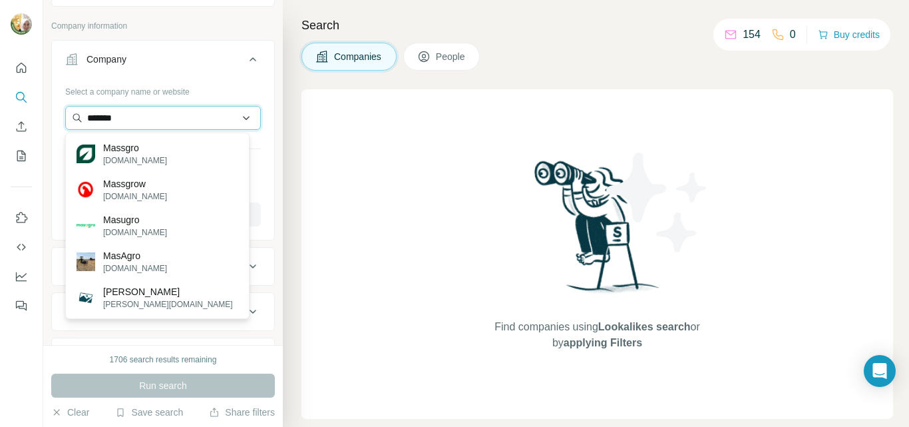
drag, startPoint x: 140, startPoint y: 123, endPoint x: 74, endPoint y: 115, distance: 66.3
click at [74, 115] on input "*******" at bounding box center [163, 118] width 196 height 24
paste input "**********"
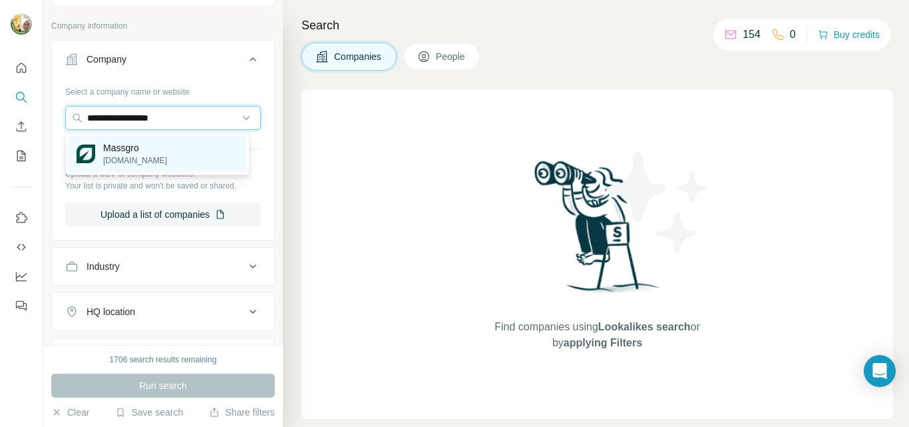
type input "**********"
click at [132, 149] on p "Massgro" at bounding box center [135, 147] width 64 height 13
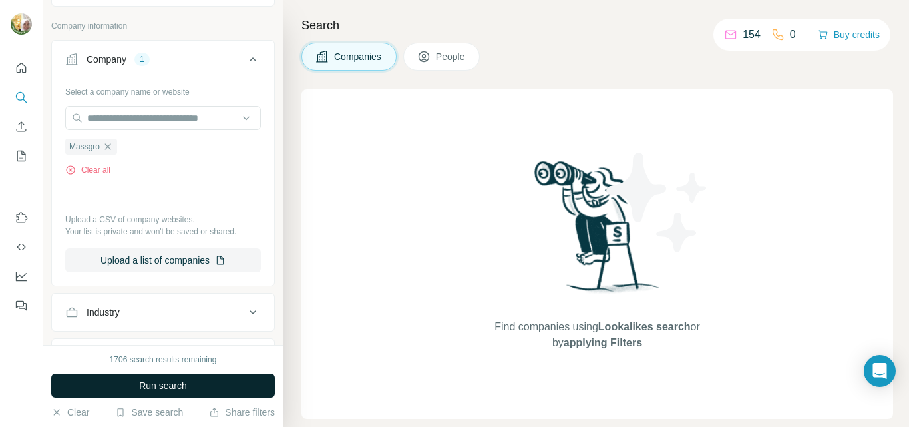
click at [158, 387] on span "Run search" at bounding box center [163, 385] width 48 height 13
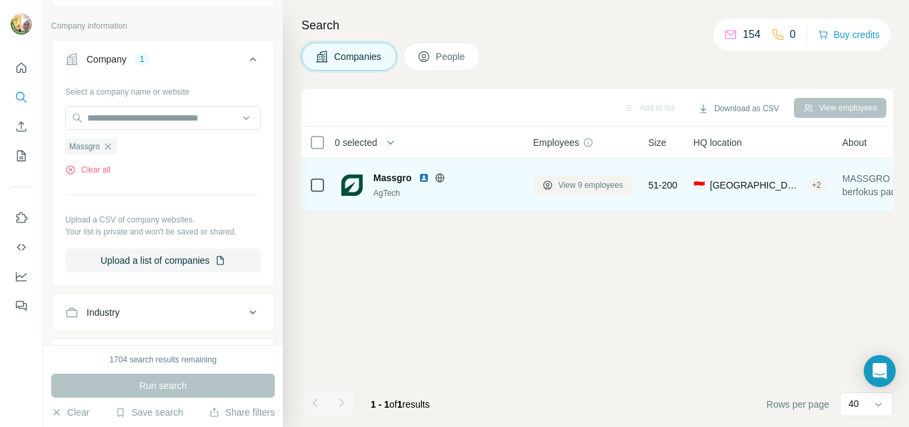
click at [586, 186] on span "View 9 employees" at bounding box center [591, 185] width 65 height 12
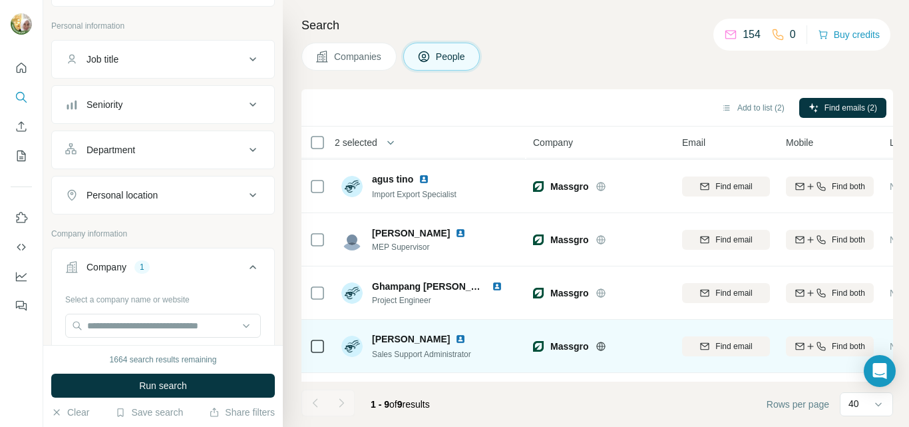
scroll to position [264, 0]
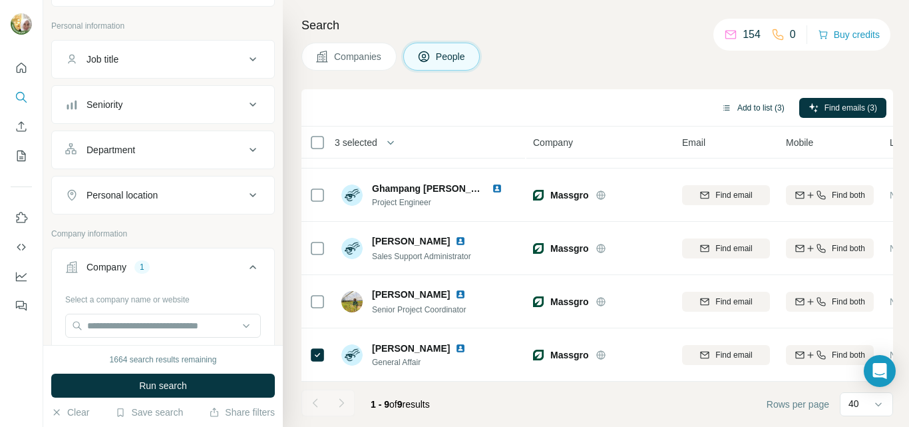
click at [756, 108] on button "Add to list (3)" at bounding box center [753, 108] width 82 height 20
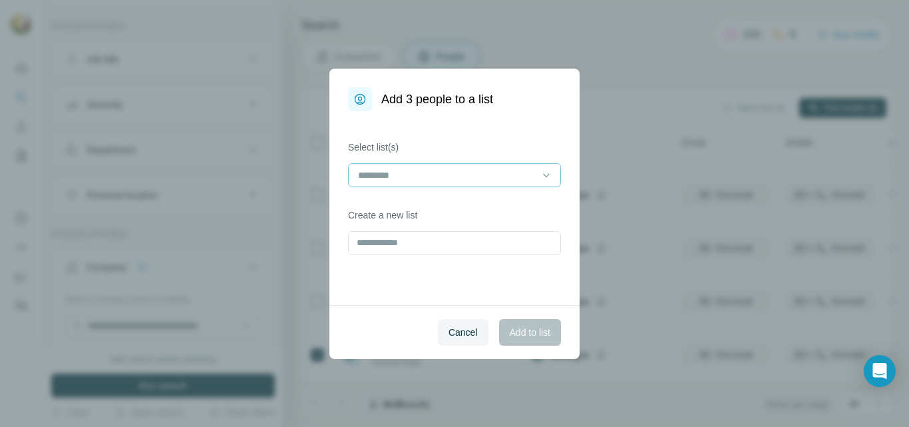
click at [516, 175] on input at bounding box center [447, 175] width 180 height 15
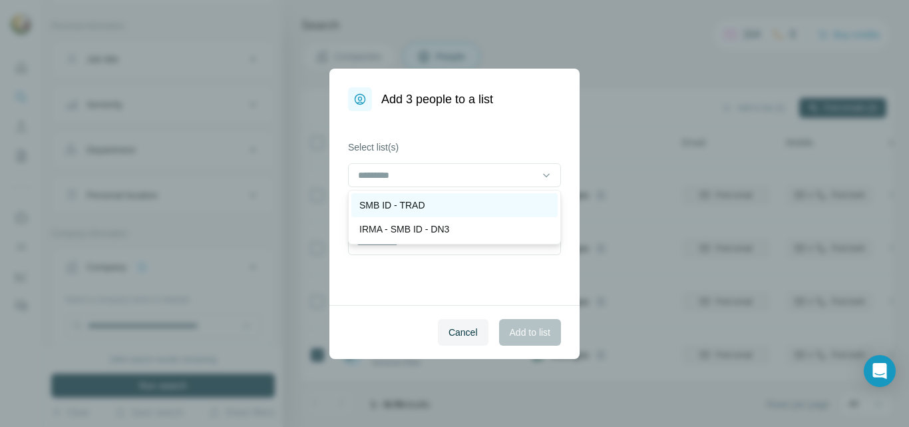
click at [412, 208] on p "SMB ID - TRAD" at bounding box center [393, 204] width 66 height 13
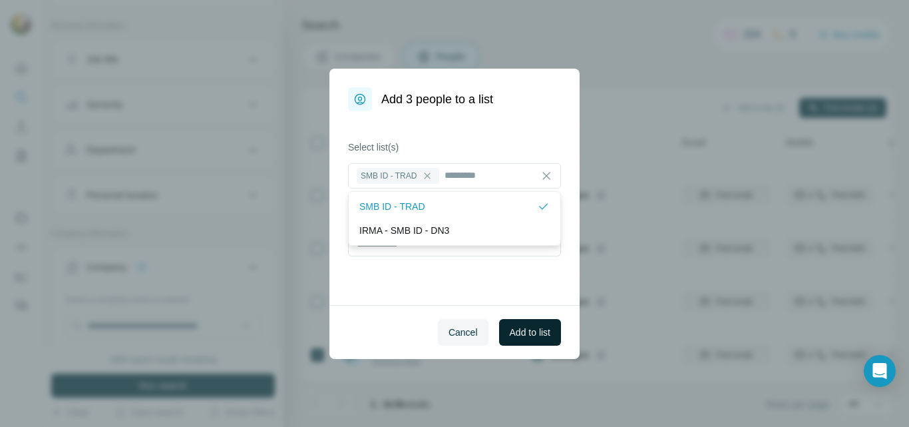
click at [532, 334] on span "Add to list" at bounding box center [530, 332] width 41 height 13
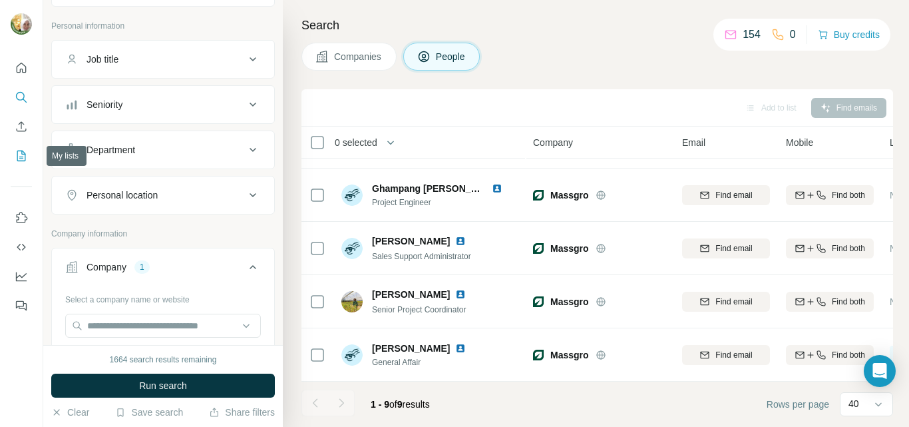
click at [20, 154] on icon "My lists" at bounding box center [21, 155] width 13 height 13
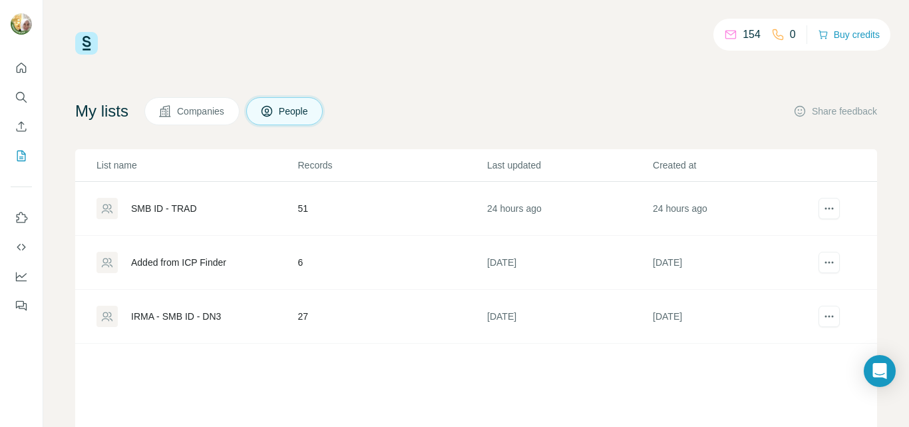
click at [158, 210] on div "SMB ID - TRAD" at bounding box center [164, 208] width 66 height 13
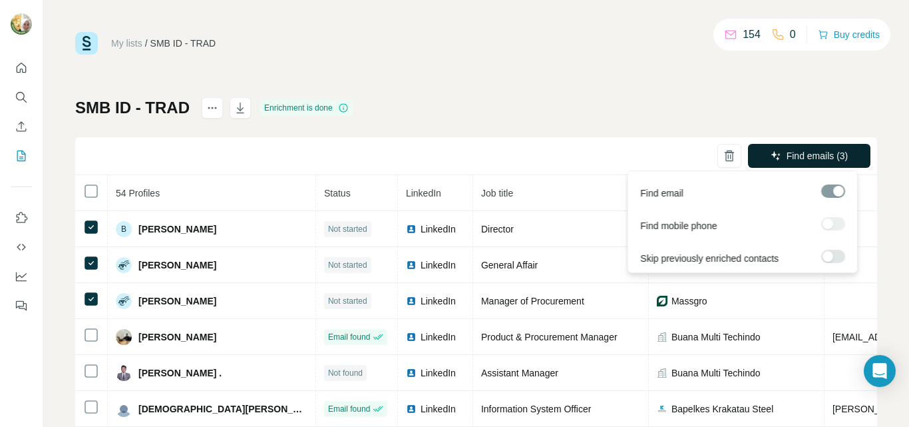
click at [806, 156] on span "Find emails (3)" at bounding box center [818, 155] width 62 height 13
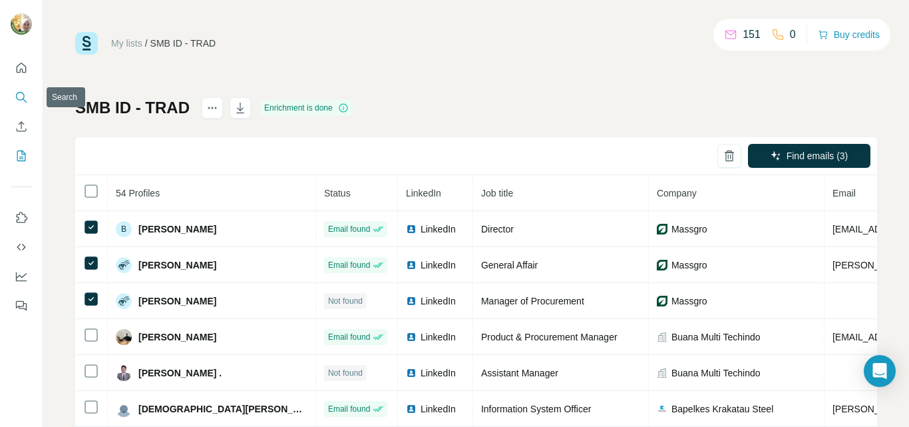
click at [17, 101] on icon "Search" at bounding box center [21, 97] width 13 height 13
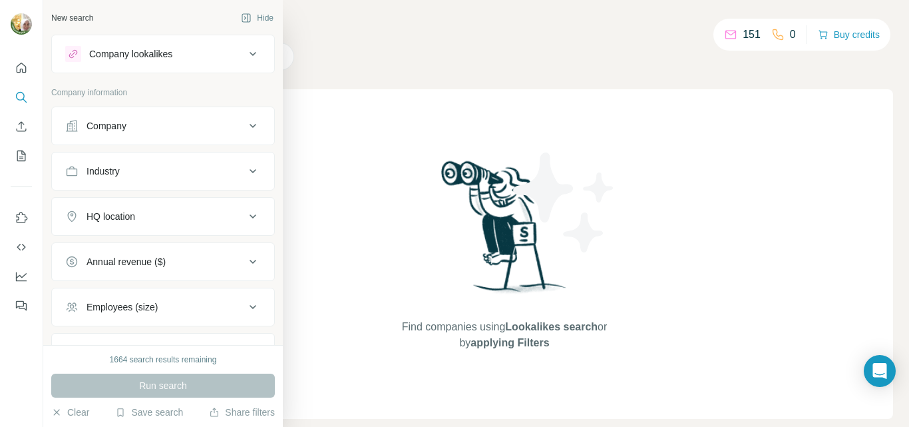
click at [96, 129] on div "Company" at bounding box center [107, 125] width 40 height 13
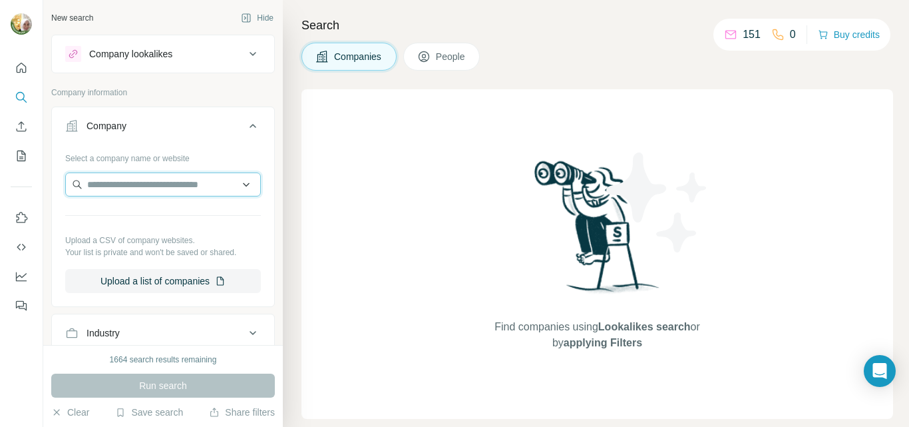
click at [117, 189] on input "text" at bounding box center [163, 184] width 196 height 24
paste input "**********"
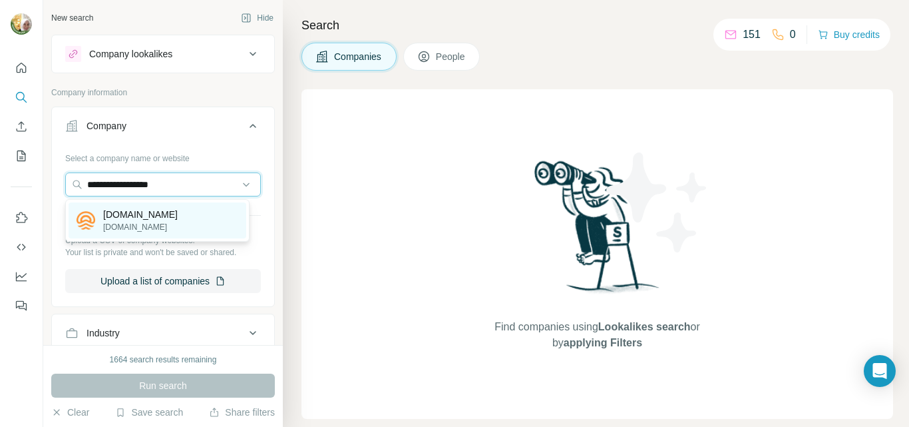
type input "**********"
click at [144, 217] on p "[DOMAIN_NAME]" at bounding box center [140, 214] width 75 height 13
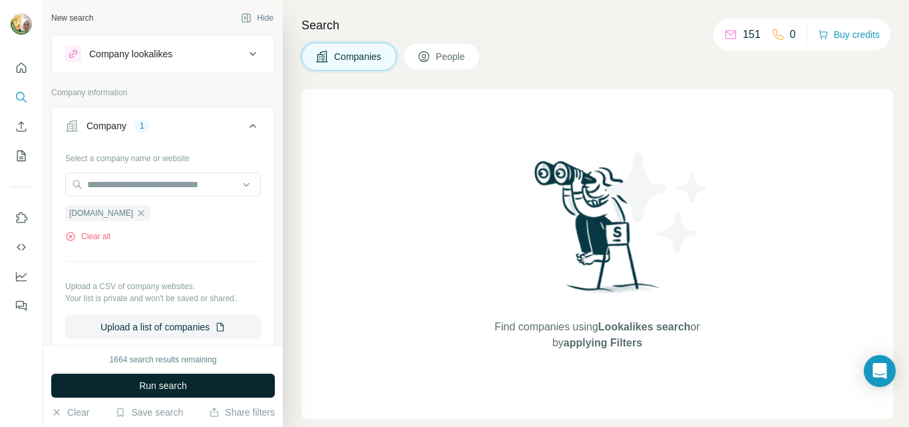
click at [155, 383] on span "Run search" at bounding box center [163, 385] width 48 height 13
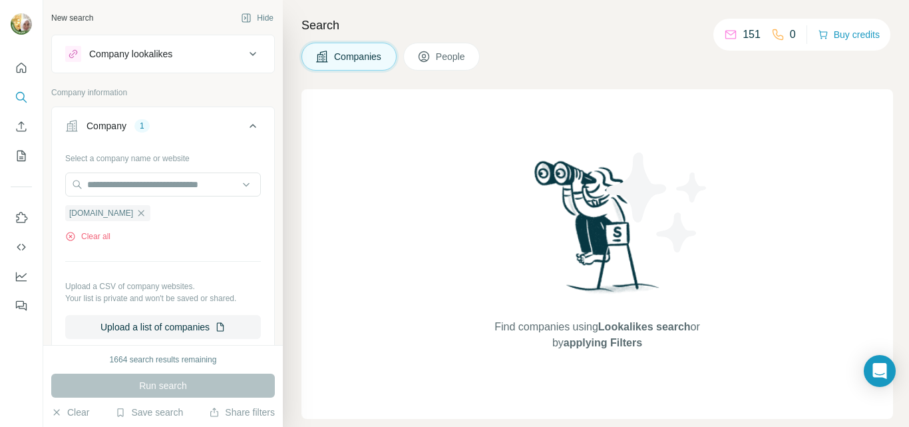
click at [149, 57] on div "Company lookalikes" at bounding box center [130, 53] width 83 height 13
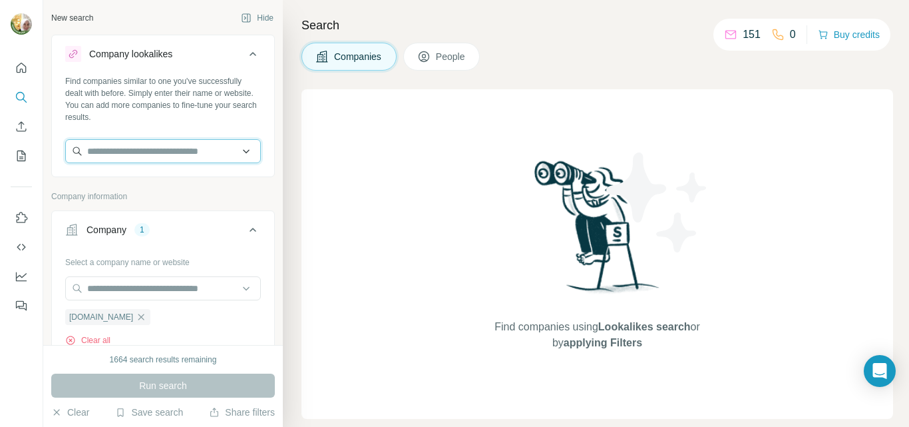
click at [188, 155] on input "text" at bounding box center [163, 151] width 196 height 24
paste input "**********"
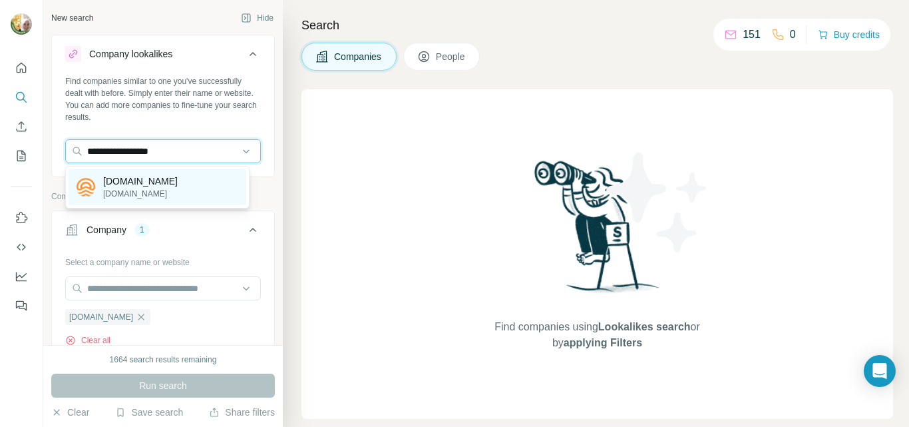
type input "**********"
click at [154, 182] on div "[DOMAIN_NAME] [DOMAIN_NAME]" at bounding box center [158, 187] width 178 height 36
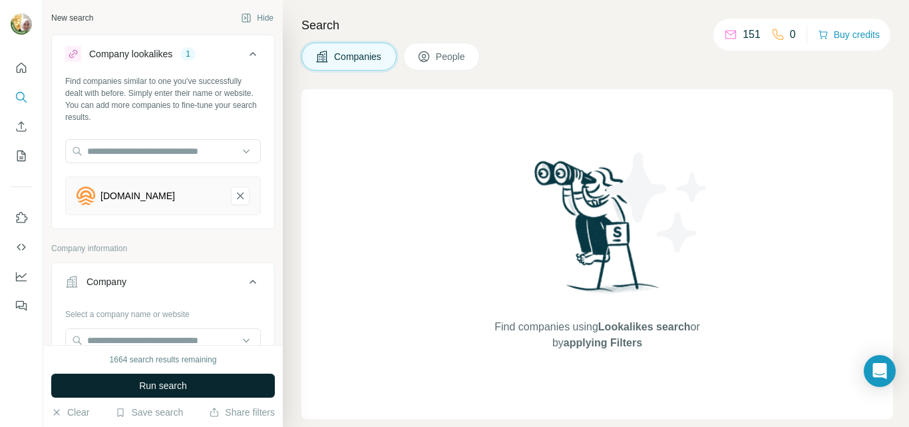
click at [164, 390] on span "Run search" at bounding box center [163, 385] width 48 height 13
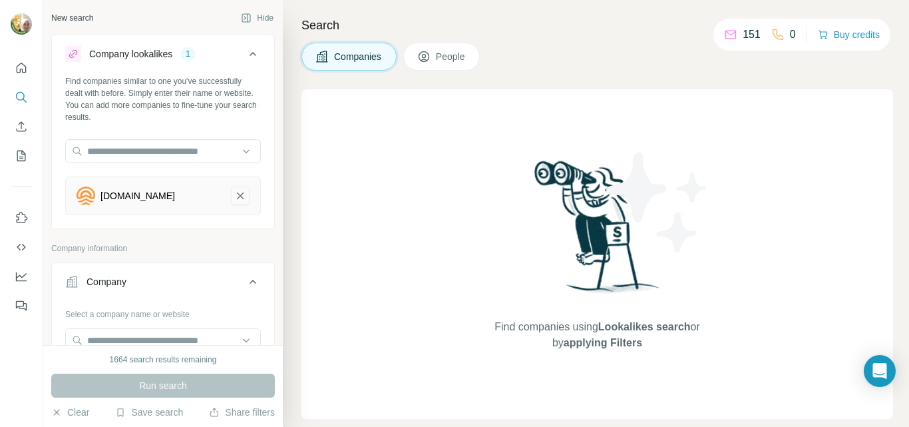
click at [234, 195] on icon "jivas.co.id-remove-button" at bounding box center [240, 195] width 12 height 13
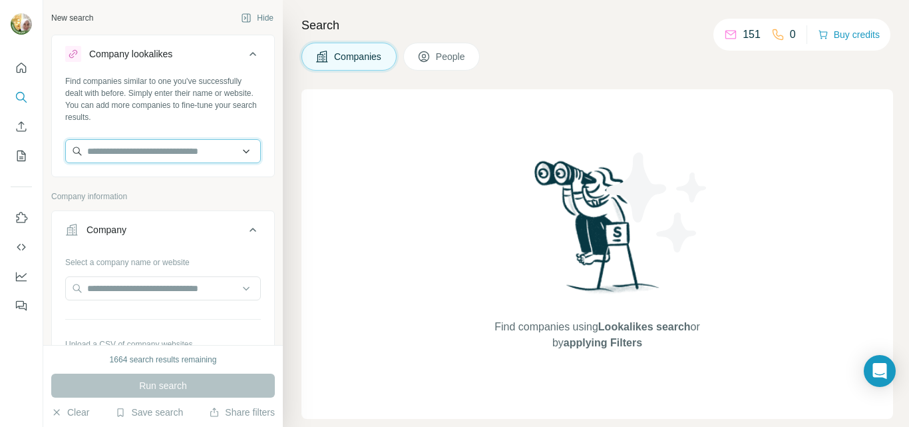
click at [179, 152] on input "text" at bounding box center [163, 151] width 196 height 24
paste input "**********"
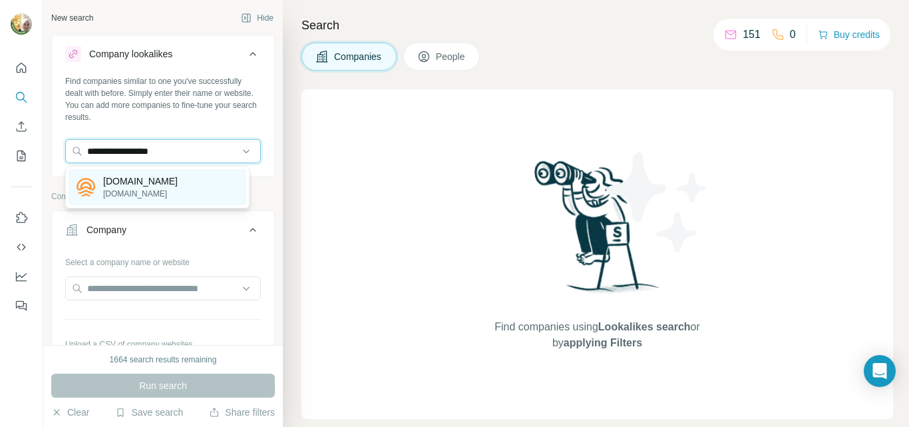
type input "**********"
click at [158, 185] on div "[DOMAIN_NAME] [DOMAIN_NAME]" at bounding box center [158, 187] width 178 height 36
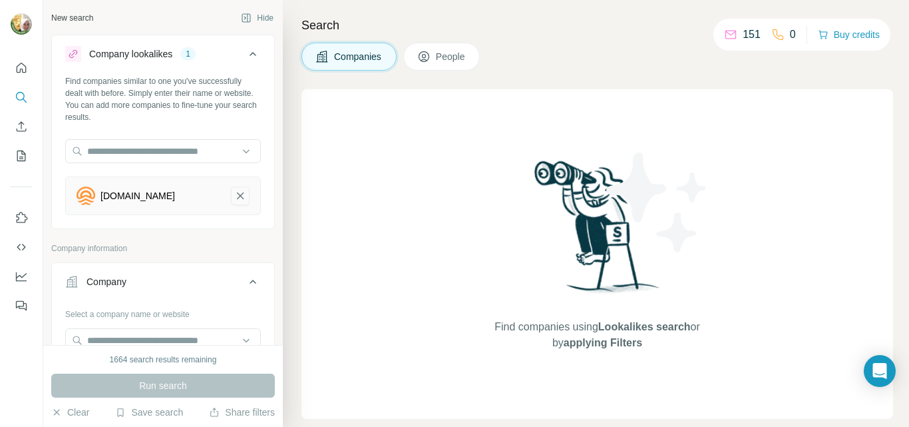
click at [237, 194] on icon "jivas.co.id-remove-button" at bounding box center [240, 195] width 7 height 7
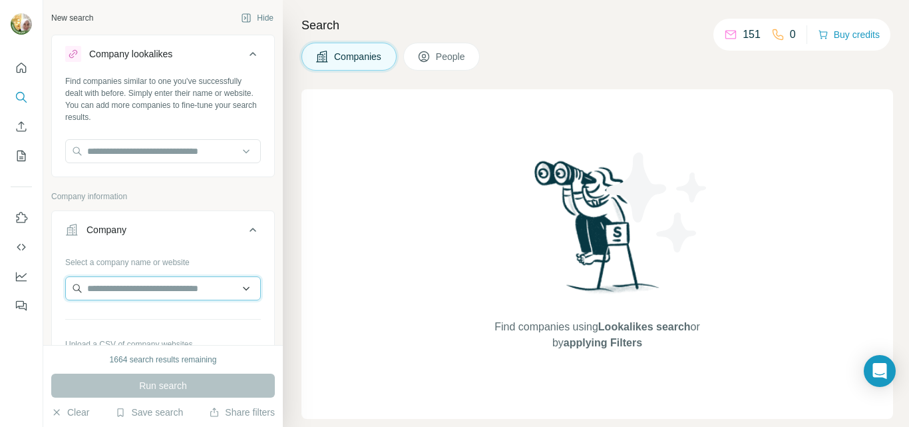
click at [95, 293] on input "text" at bounding box center [163, 288] width 196 height 24
paste input "**********"
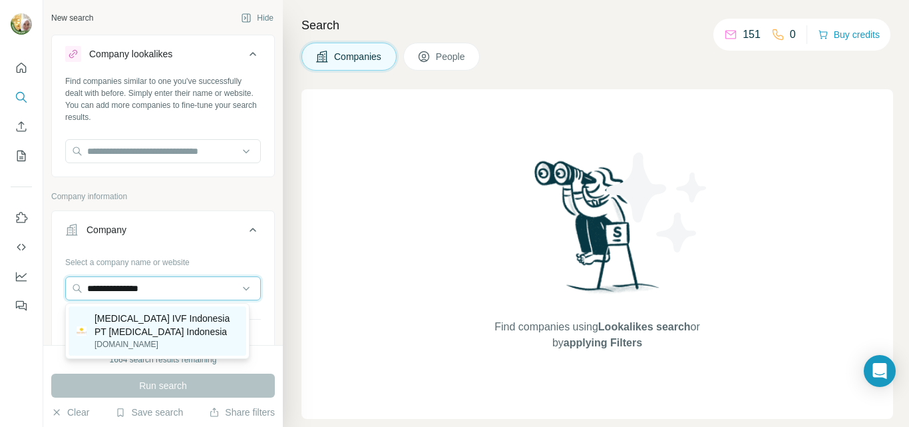
type input "**********"
click at [148, 322] on p "[MEDICAL_DATA] IVF Indonesia PT [MEDICAL_DATA] Indonesia" at bounding box center [167, 325] width 144 height 27
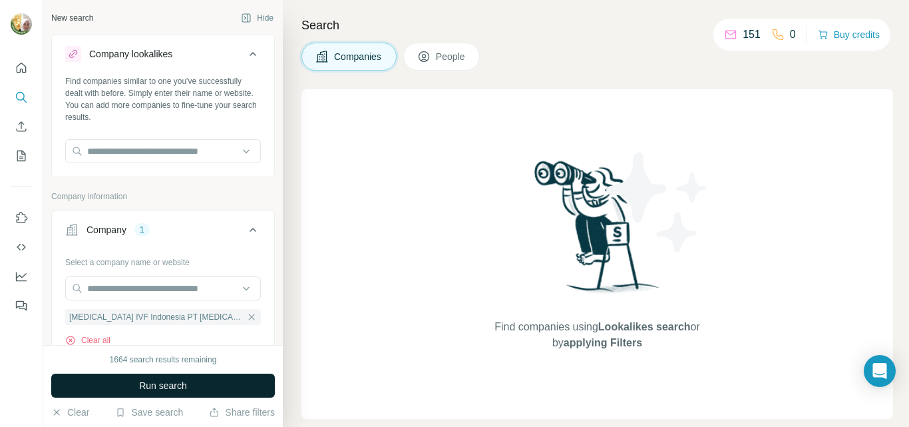
click at [176, 387] on span "Run search" at bounding box center [163, 385] width 48 height 13
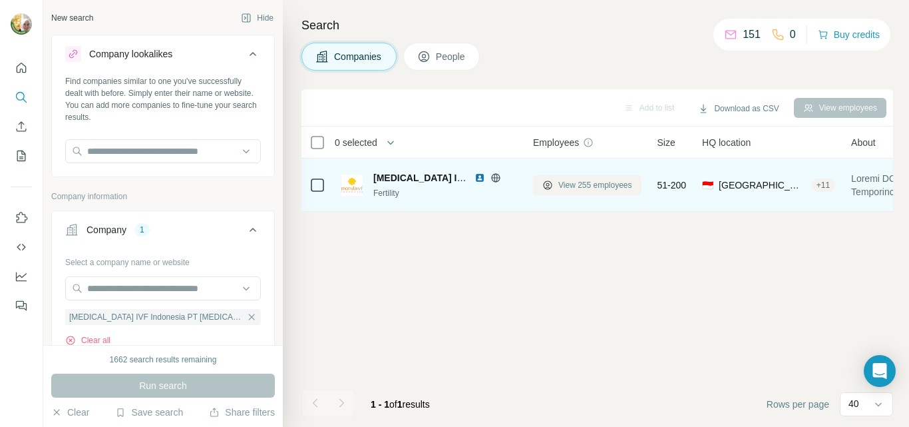
click at [591, 183] on span "View 255 employees" at bounding box center [596, 185] width 74 height 12
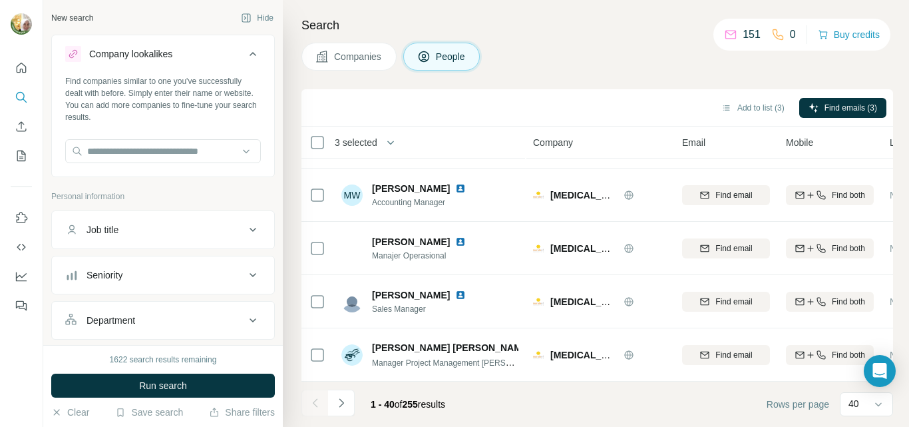
scroll to position [1915, 0]
click at [342, 406] on icon "Navigate to next page" at bounding box center [341, 402] width 13 height 13
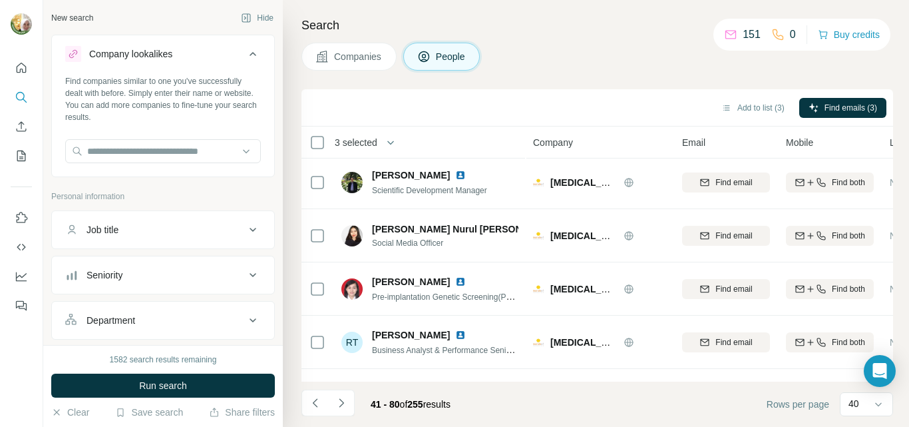
scroll to position [0, 0]
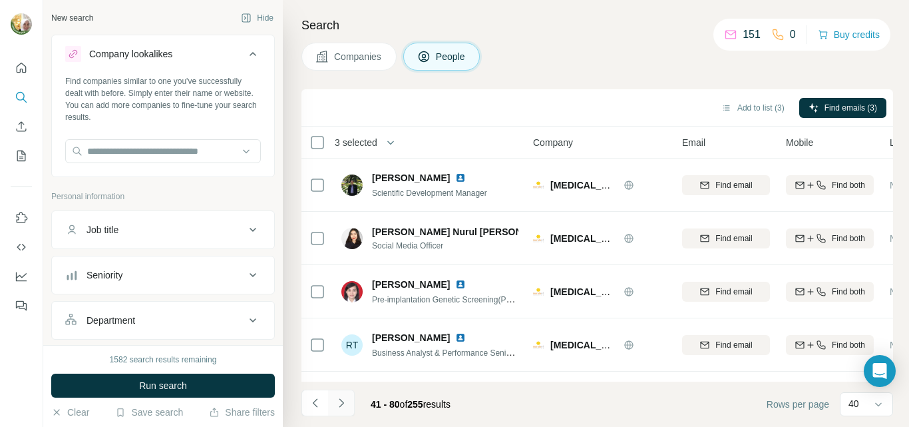
click at [342, 404] on icon "Navigate to next page" at bounding box center [341, 402] width 5 height 9
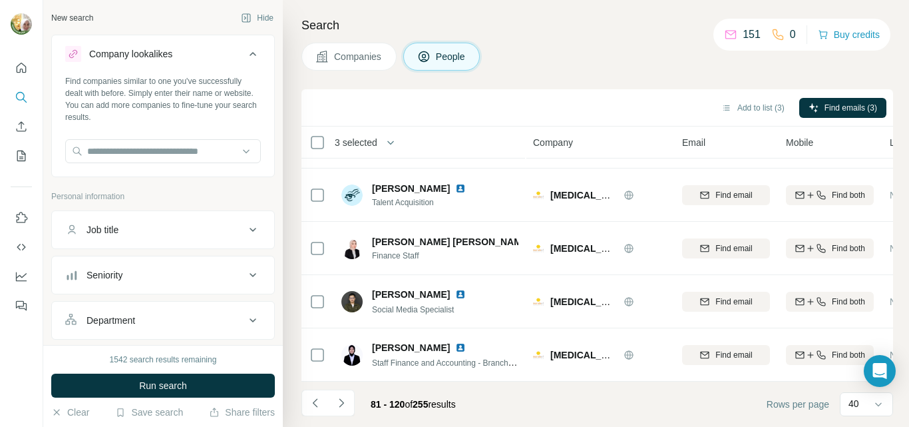
scroll to position [1915, 0]
click at [342, 405] on icon "Navigate to next page" at bounding box center [341, 402] width 5 height 9
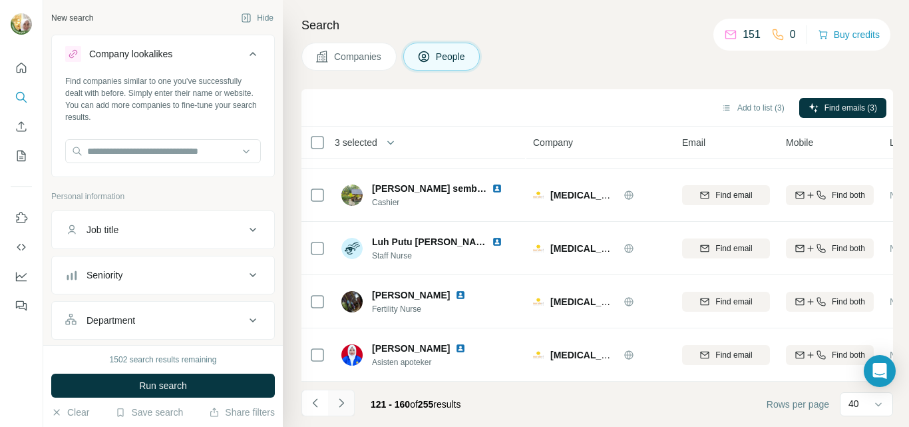
click at [341, 407] on icon "Navigate to next page" at bounding box center [341, 402] width 13 height 13
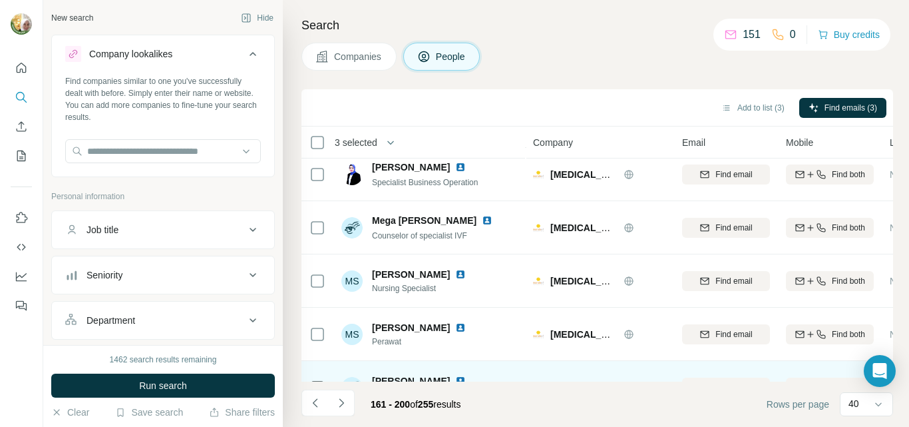
scroll to position [0, 0]
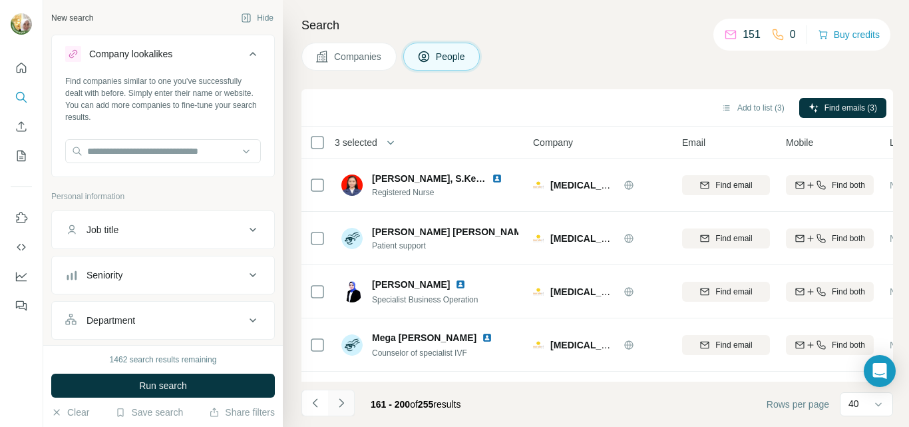
click at [342, 405] on icon "Navigate to next page" at bounding box center [341, 402] width 13 height 13
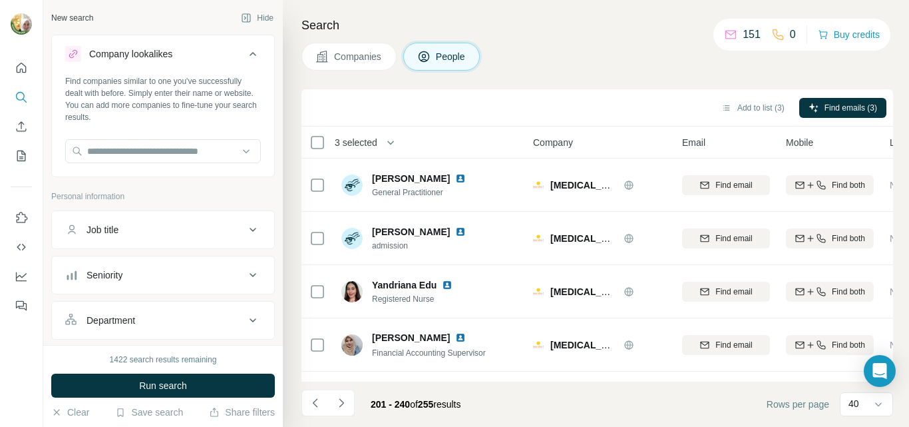
scroll to position [1915, 0]
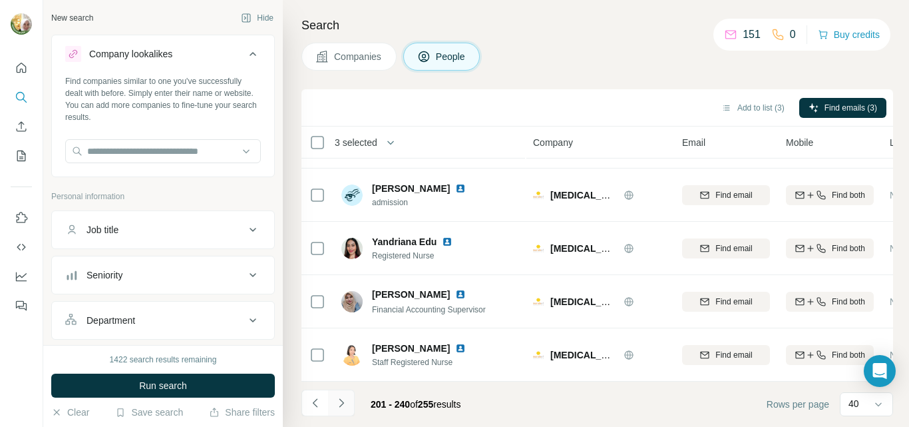
click at [345, 401] on icon "Navigate to next page" at bounding box center [341, 402] width 13 height 13
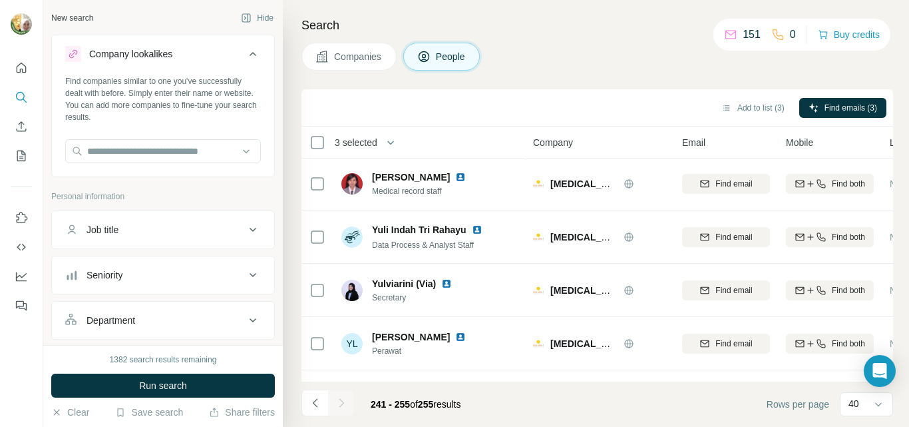
scroll to position [0, 0]
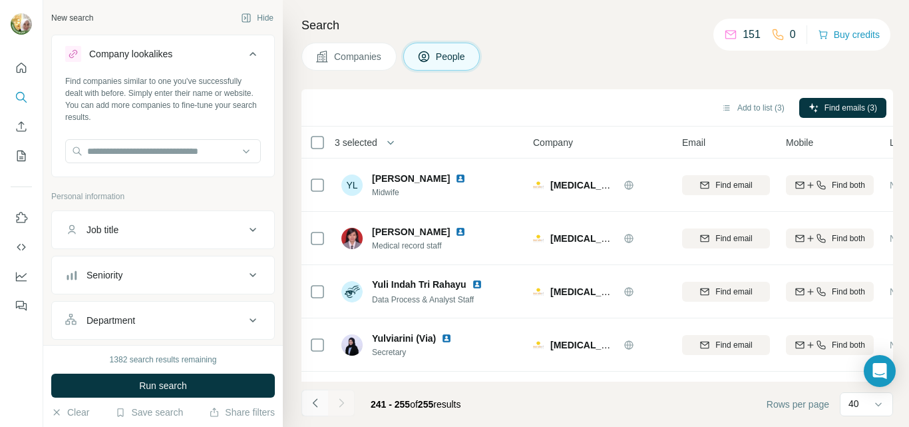
click at [314, 401] on icon "Navigate to previous page" at bounding box center [315, 402] width 13 height 13
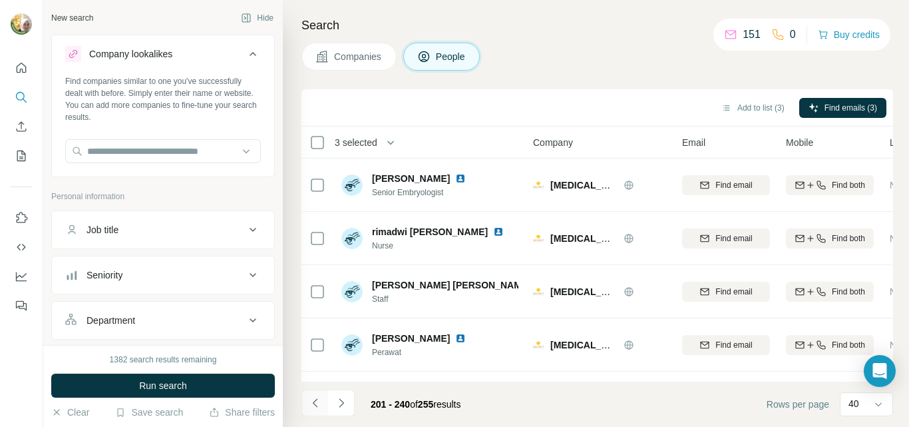
click at [314, 401] on icon "Navigate to previous page" at bounding box center [315, 402] width 13 height 13
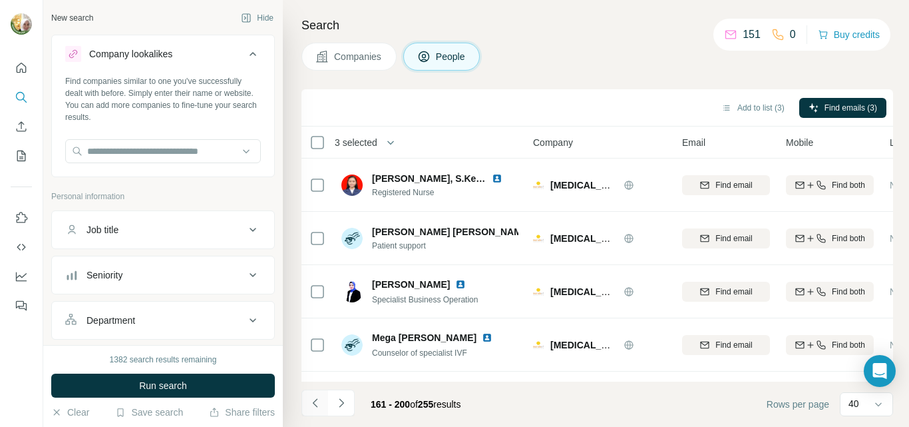
click at [314, 401] on icon "Navigate to previous page" at bounding box center [315, 402] width 13 height 13
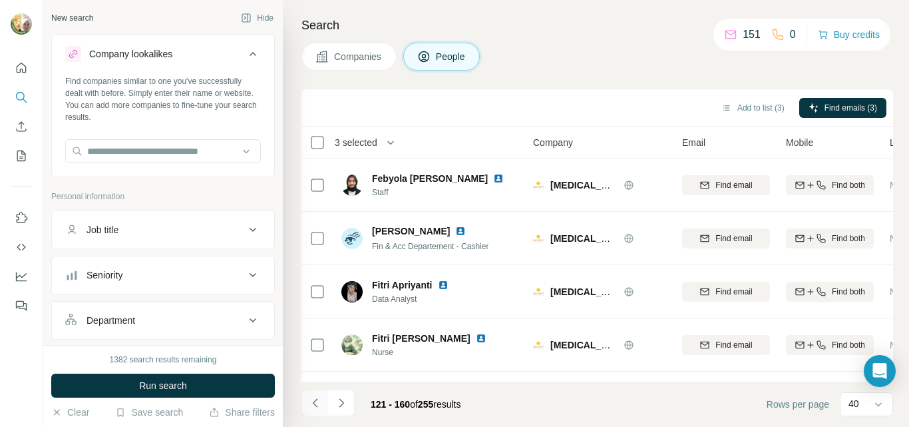
click at [312, 402] on icon "Navigate to previous page" at bounding box center [315, 402] width 13 height 13
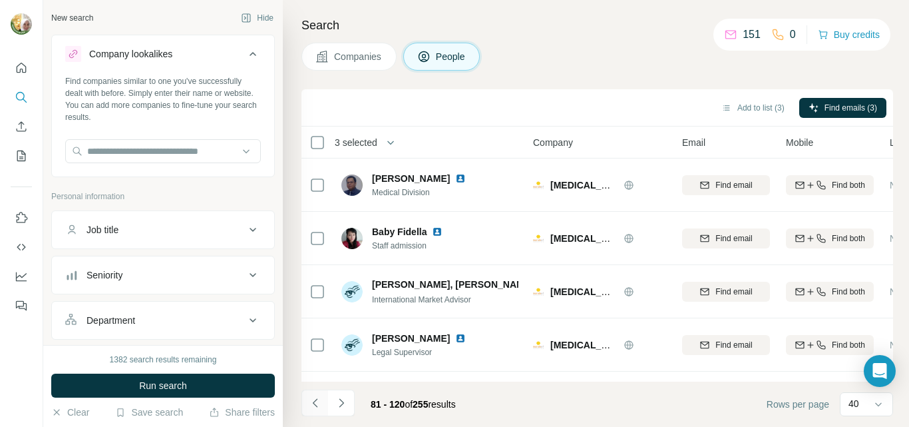
click at [314, 403] on icon "Navigate to previous page" at bounding box center [314, 402] width 5 height 9
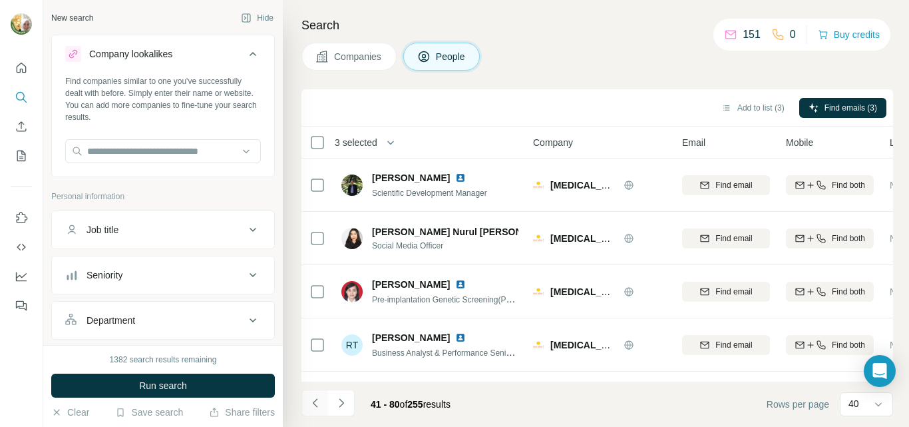
click at [314, 403] on icon "Navigate to previous page" at bounding box center [315, 402] width 13 height 13
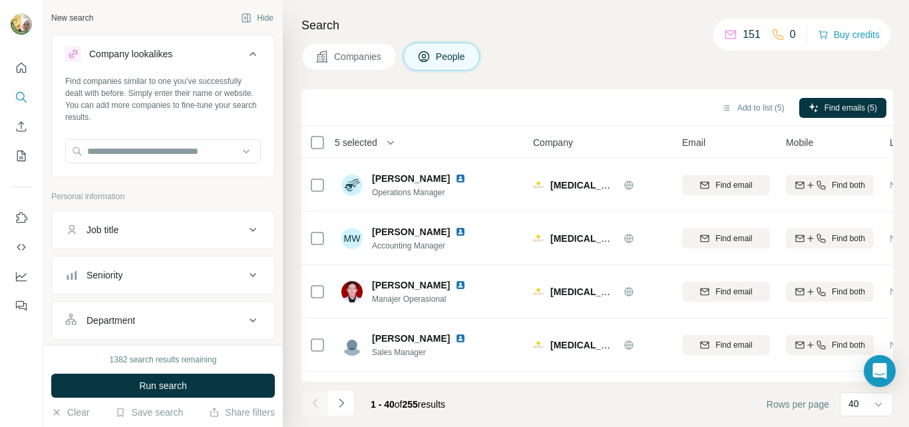
scroll to position [1915, 0]
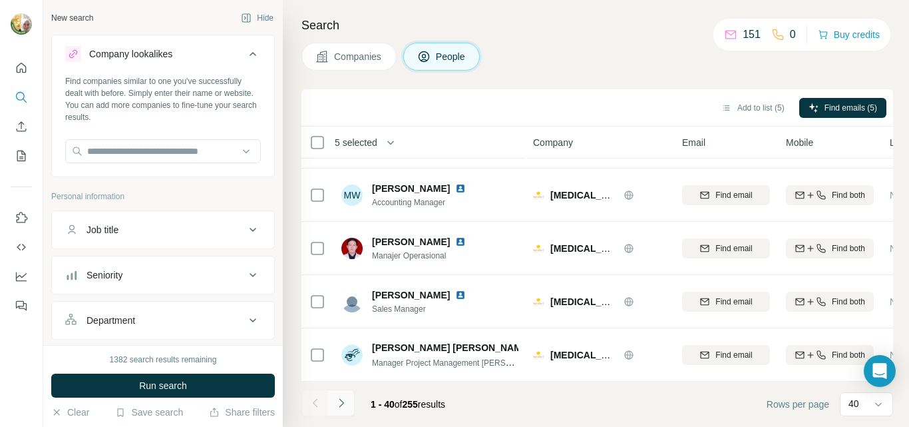
click at [342, 403] on icon "Navigate to next page" at bounding box center [341, 402] width 13 height 13
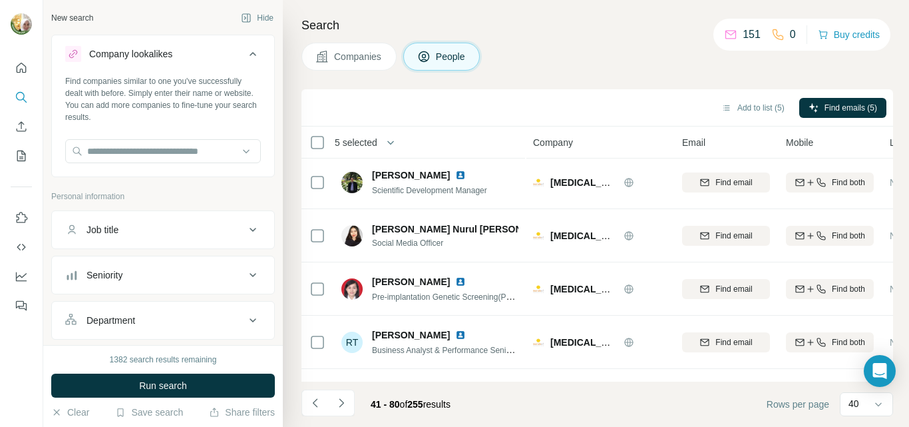
scroll to position [0, 0]
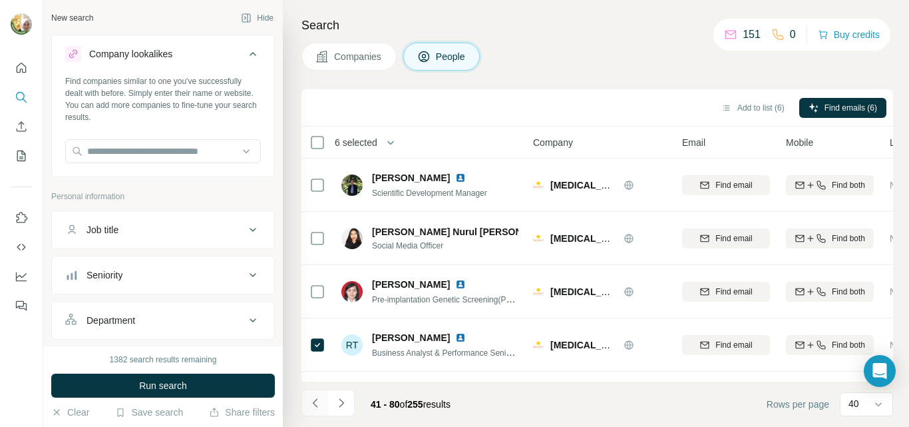
click at [316, 405] on icon "Navigate to previous page" at bounding box center [314, 402] width 5 height 9
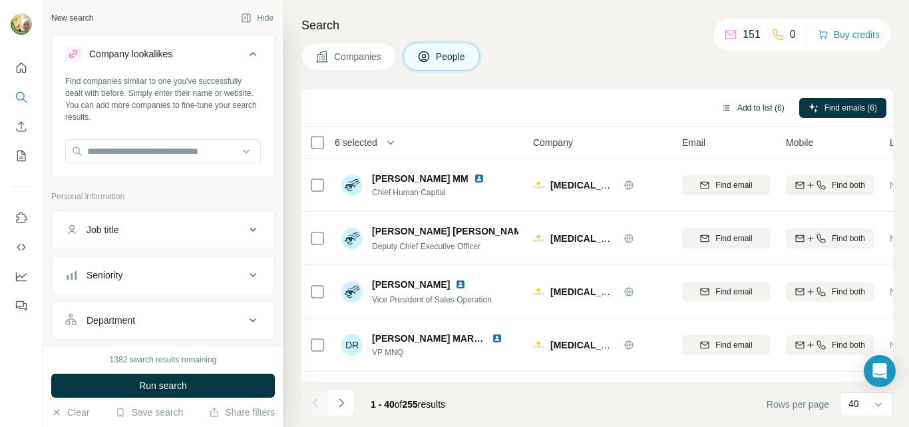
click at [753, 109] on button "Add to list (6)" at bounding box center [753, 108] width 82 height 20
click at [743, 105] on button "Add to list (6)" at bounding box center [753, 108] width 82 height 20
click at [758, 106] on button "Add to list (6)" at bounding box center [753, 108] width 82 height 20
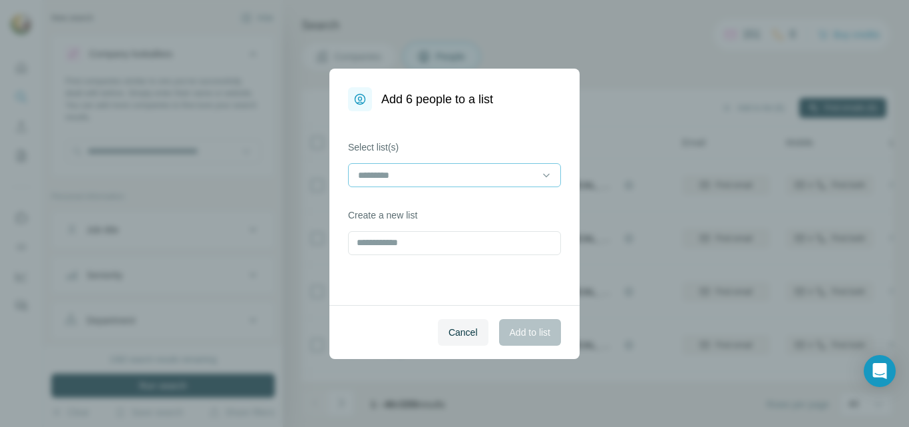
click at [362, 178] on input at bounding box center [447, 175] width 180 height 15
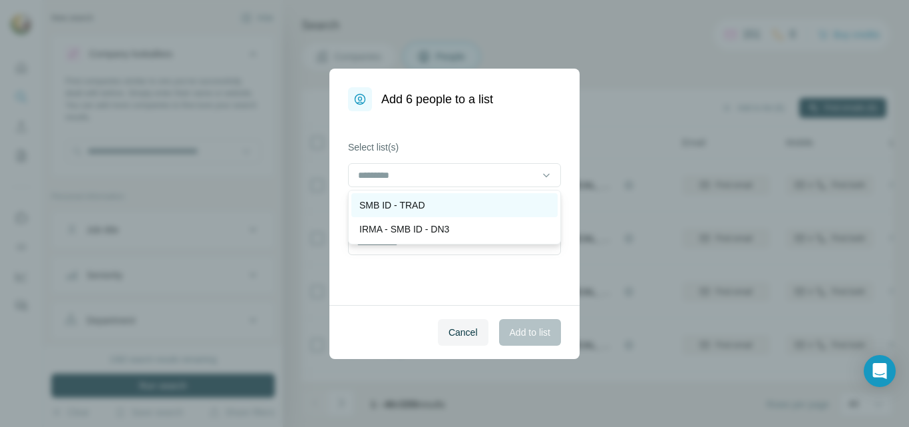
click at [384, 206] on p "SMB ID - TRAD" at bounding box center [393, 204] width 66 height 13
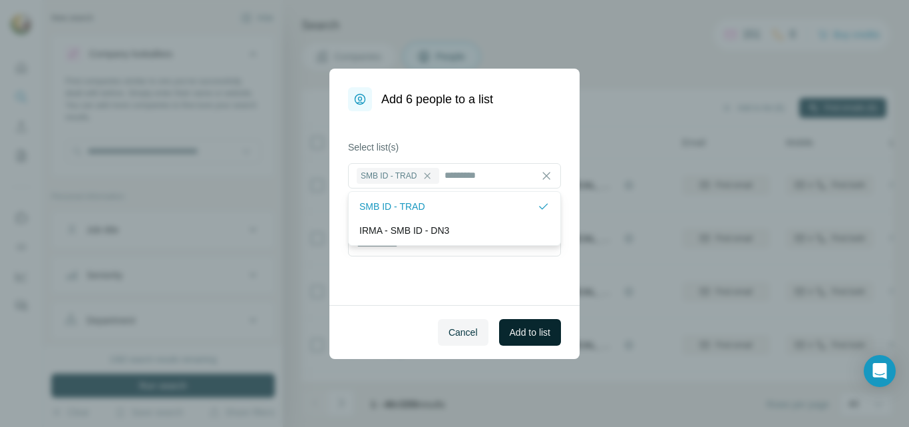
click at [517, 330] on span "Add to list" at bounding box center [530, 332] width 41 height 13
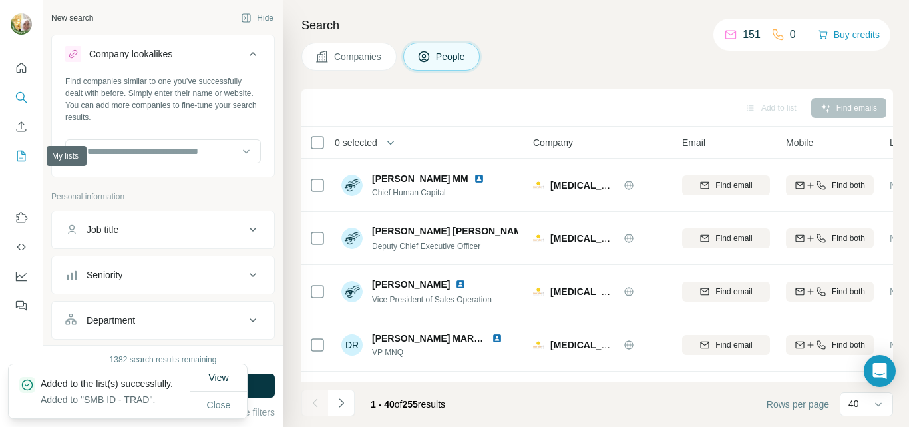
click at [21, 153] on icon "My lists" at bounding box center [21, 155] width 13 height 13
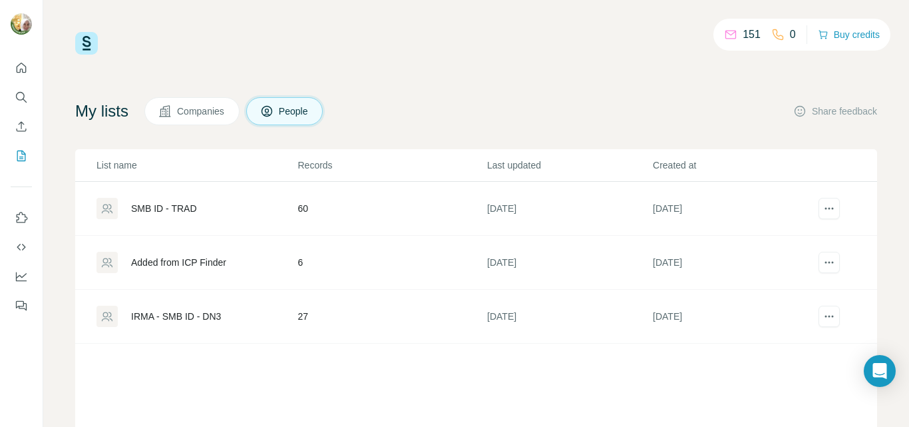
click at [182, 206] on div "SMB ID - TRAD" at bounding box center [164, 208] width 66 height 13
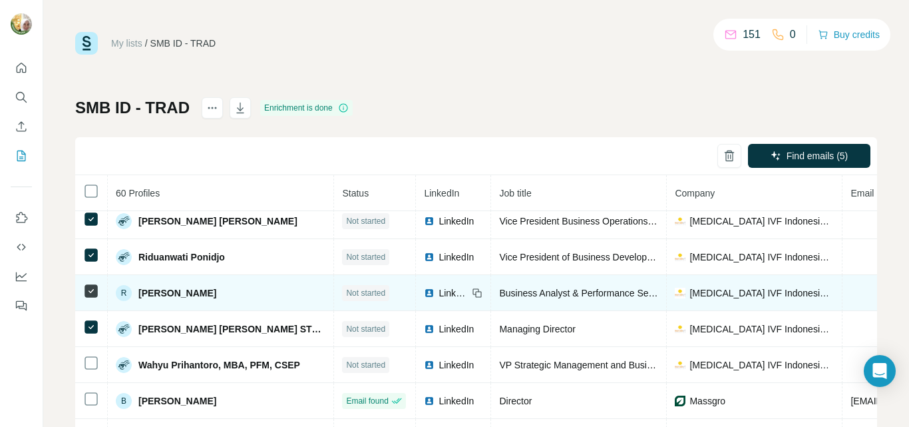
scroll to position [51, 0]
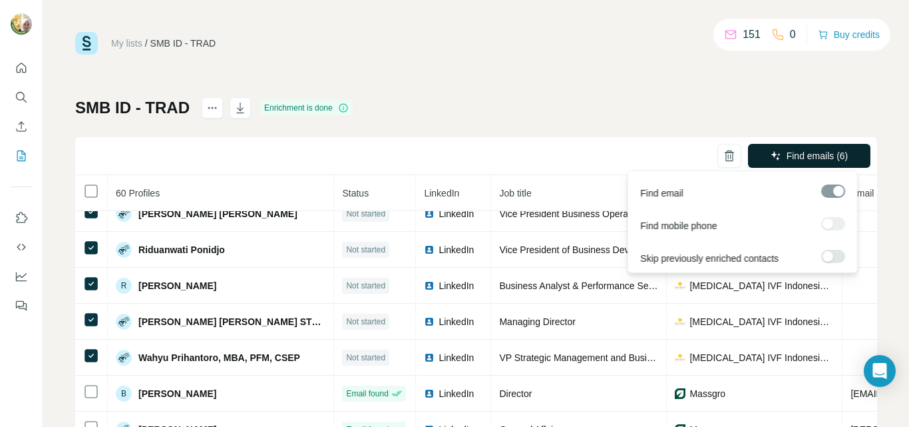
click at [770, 159] on button "Find emails (6)" at bounding box center [809, 156] width 123 height 24
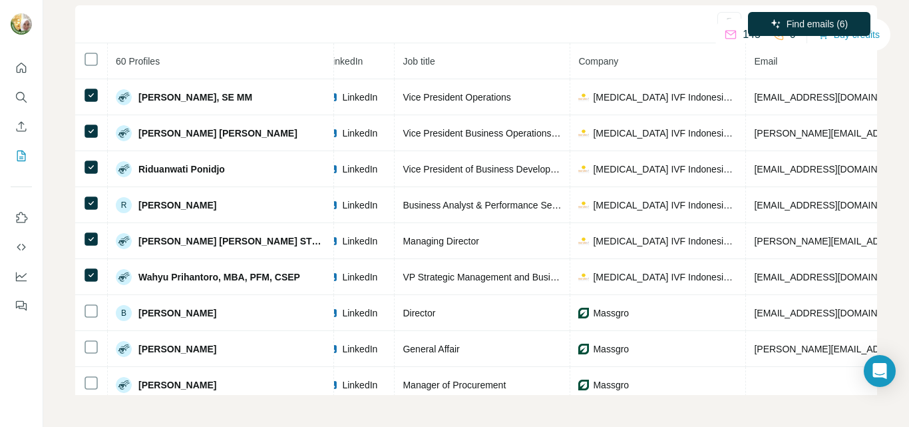
scroll to position [0, 98]
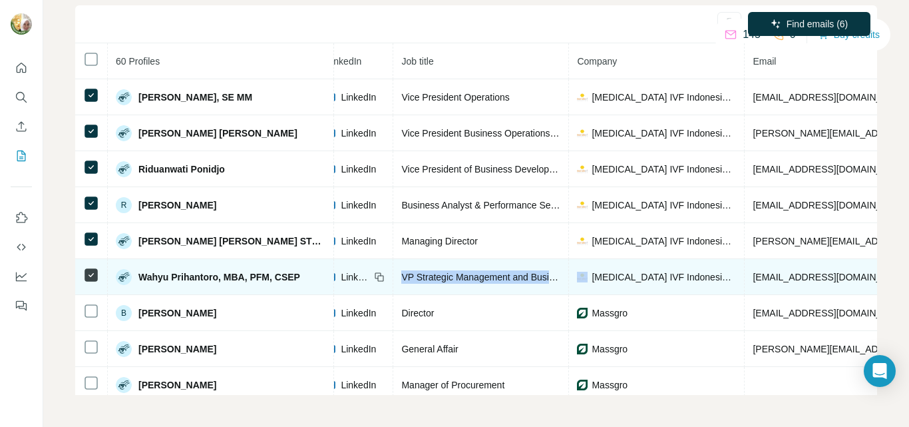
drag, startPoint x: 362, startPoint y: 276, endPoint x: 532, endPoint y: 282, distance: 169.9
click at [532, 282] on tr "Wahyu Prihantoro, MBA, PFM, CSEP Email found LinkedIn VP Strategic Management a…" at bounding box center [690, 277] width 1427 height 36
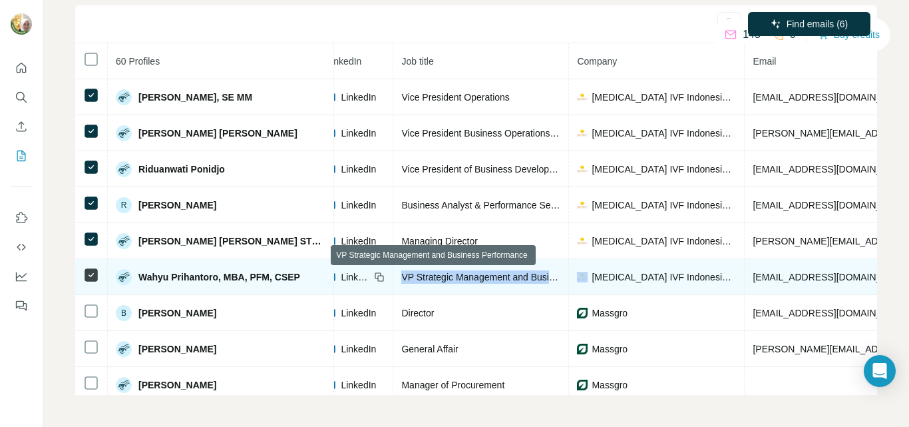
copy span "VP Strategic Management and Business Performance"
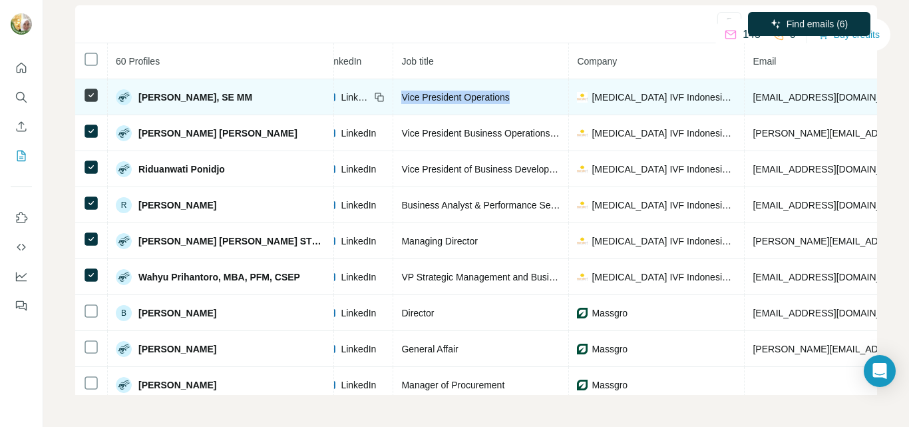
drag, startPoint x: 359, startPoint y: 95, endPoint x: 475, endPoint y: 98, distance: 116.5
click at [475, 98] on div "Vice President Operations" at bounding box center [480, 97] width 159 height 13
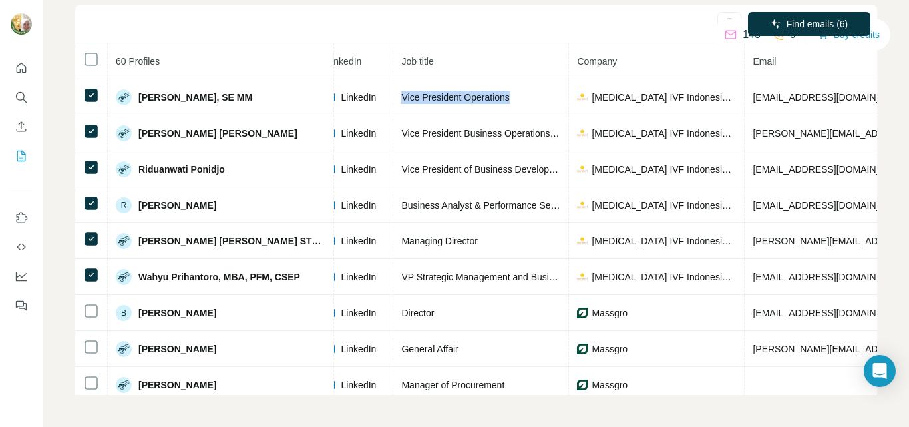
copy span "Vice President Operations"
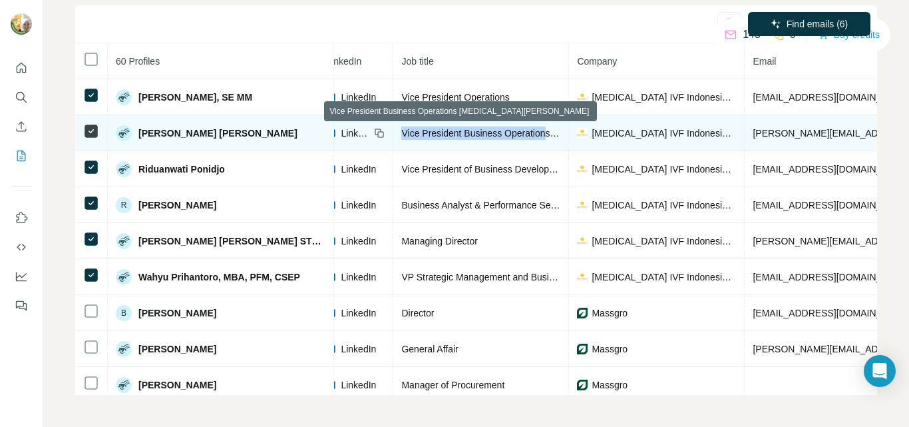
drag, startPoint x: 360, startPoint y: 133, endPoint x: 510, endPoint y: 127, distance: 150.6
click at [510, 128] on span "Vice President Business Operations [MEDICAL_DATA][PERSON_NAME]" at bounding box center [552, 133] width 303 height 11
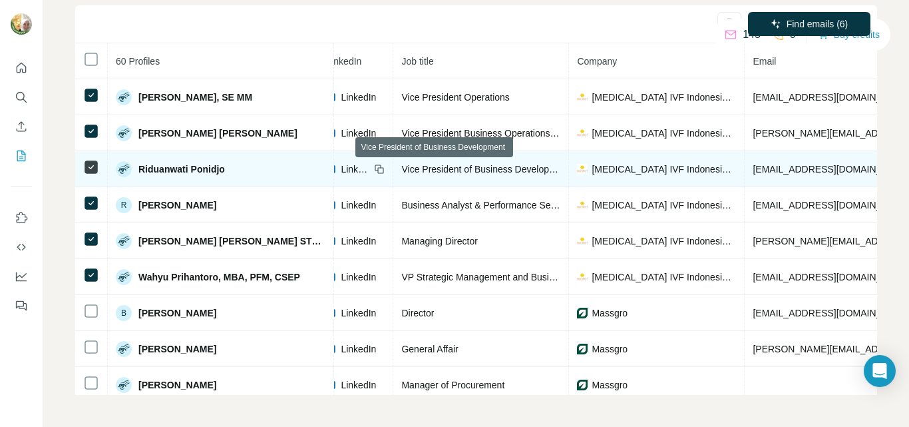
click at [473, 168] on span "Vice President of Business Development" at bounding box center [485, 169] width 168 height 11
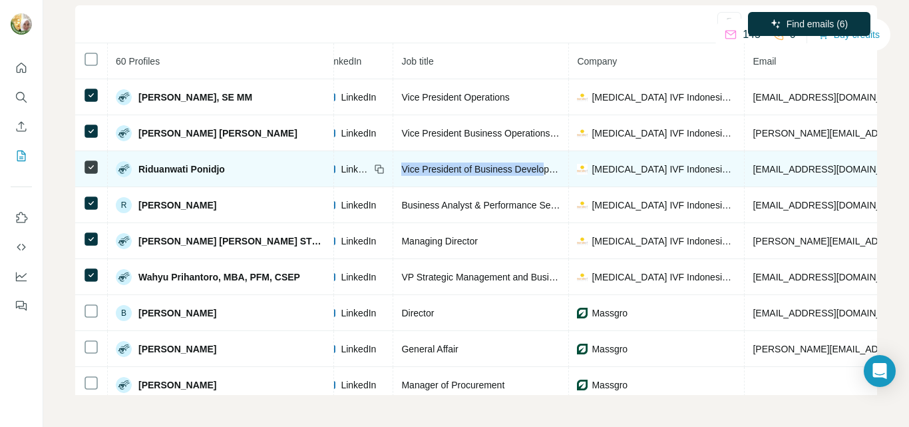
drag, startPoint x: 361, startPoint y: 171, endPoint x: 508, endPoint y: 174, distance: 147.2
click at [508, 174] on div "Vice President of Business Development" at bounding box center [480, 168] width 159 height 13
